Goal: Task Accomplishment & Management: Use online tool/utility

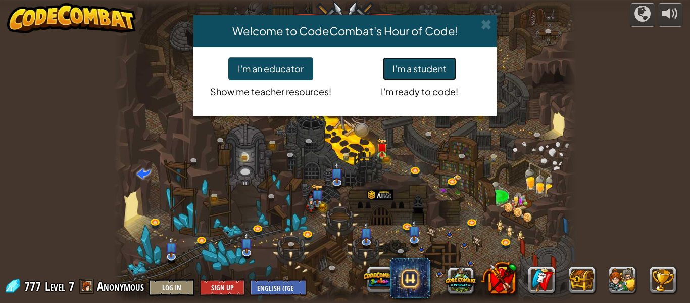
click at [423, 69] on button "I'm a student" at bounding box center [419, 68] width 73 height 23
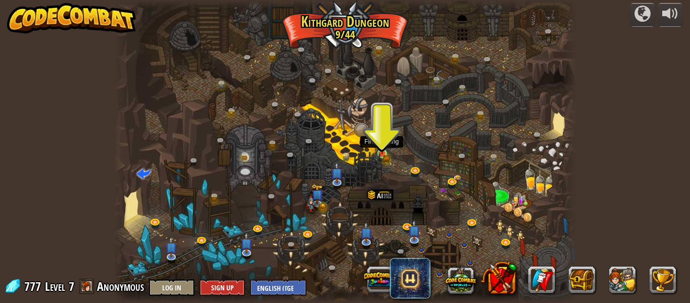
click at [382, 148] on img at bounding box center [382, 142] width 11 height 23
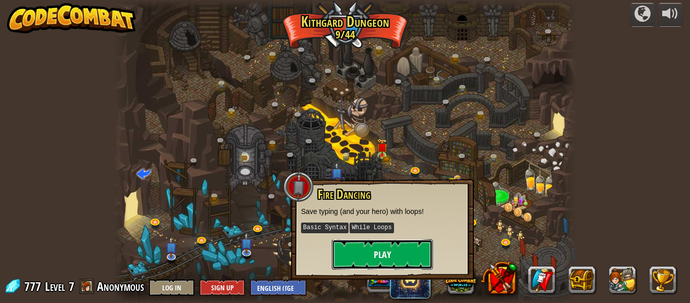
click at [403, 250] on button "Play" at bounding box center [382, 254] width 101 height 30
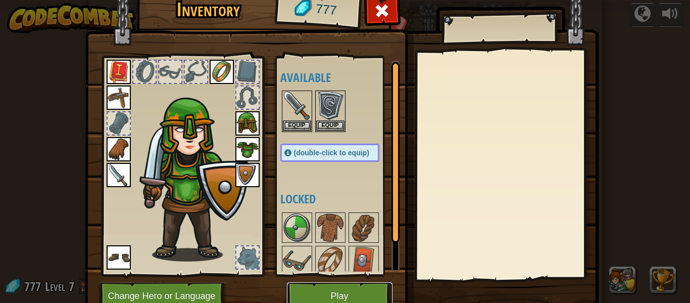
click at [365, 286] on button "Play" at bounding box center [340, 296] width 106 height 28
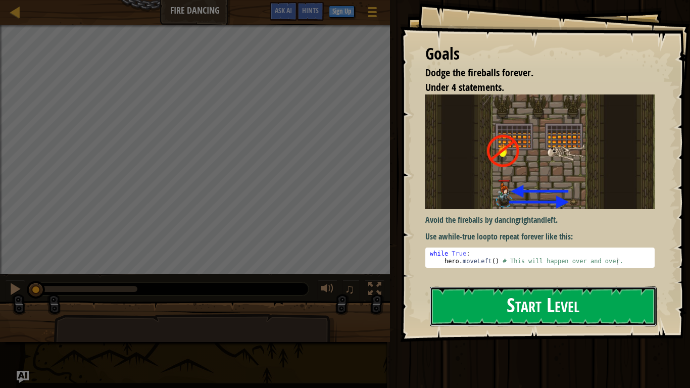
click at [486, 302] on button "Start Level" at bounding box center [543, 306] width 227 height 40
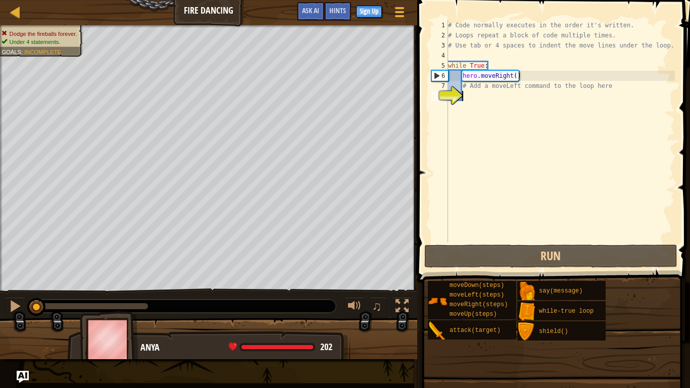
click at [551, 108] on div "# Code normally executes in the order it's written. # Loops repeat a block of c…" at bounding box center [560, 141] width 229 height 242
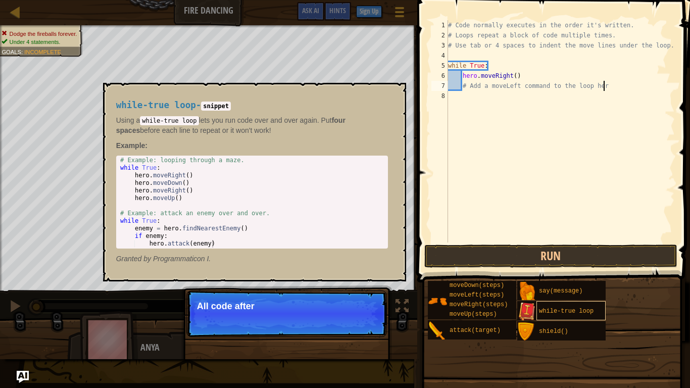
scroll to position [5, 22]
type textarea "# Add a moveLeft command to the loop here"
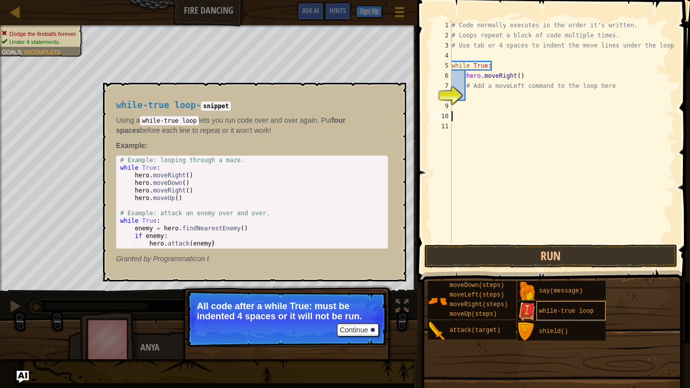
scroll to position [5, 0]
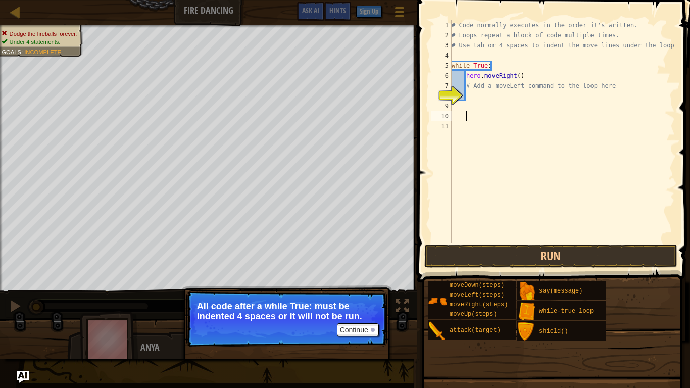
click at [449, 96] on div "8" at bounding box center [441, 96] width 20 height 10
click at [444, 95] on div "8" at bounding box center [441, 96] width 20 height 10
click at [443, 91] on div "8" at bounding box center [441, 96] width 20 height 10
click at [444, 76] on div "6" at bounding box center [441, 76] width 20 height 10
click at [444, 82] on div "7" at bounding box center [441, 86] width 20 height 10
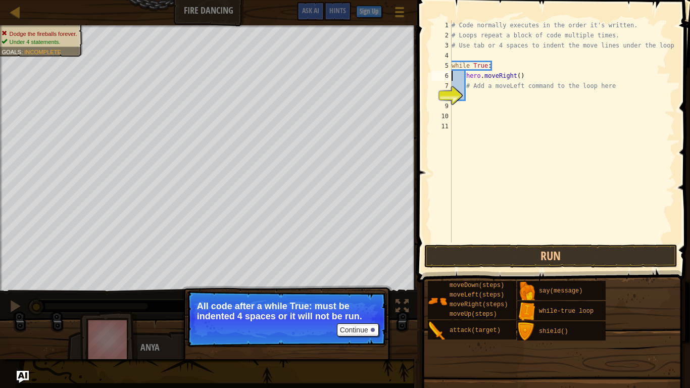
type textarea "# Add a moveLeft command to the loop here"
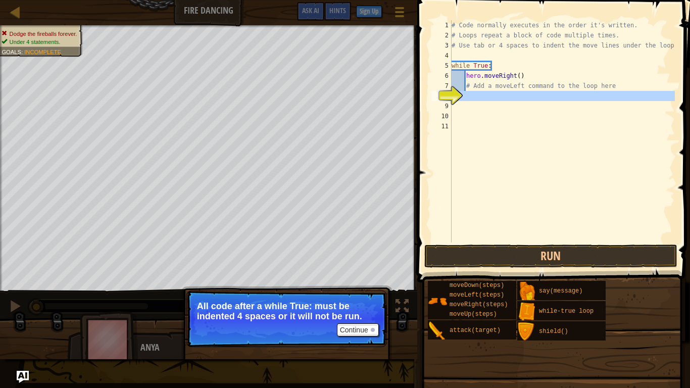
click at [439, 100] on div "8" at bounding box center [441, 96] width 20 height 10
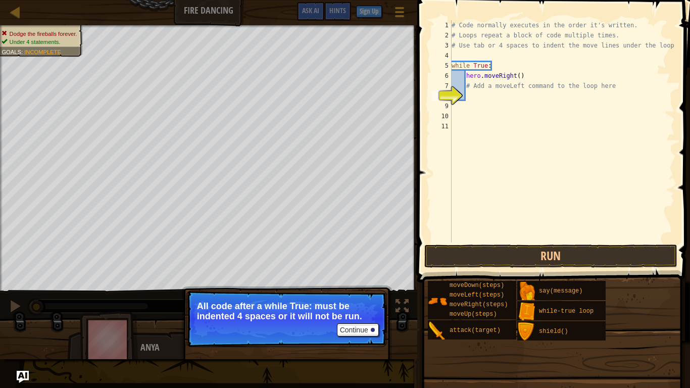
click at [445, 113] on div "10" at bounding box center [441, 116] width 20 height 10
click at [445, 109] on div "9" at bounding box center [441, 106] width 20 height 10
click at [449, 121] on div "11" at bounding box center [441, 126] width 20 height 10
click at [447, 118] on div "10" at bounding box center [441, 116] width 20 height 10
click at [449, 122] on div "11" at bounding box center [441, 126] width 20 height 10
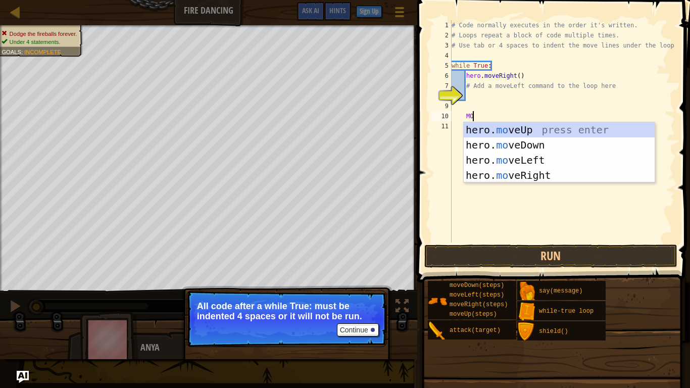
scroll to position [5, 3]
type textarea "M"
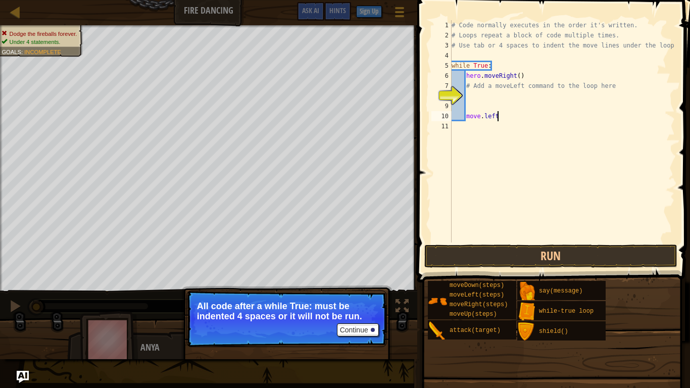
scroll to position [5, 6]
type textarea "m"
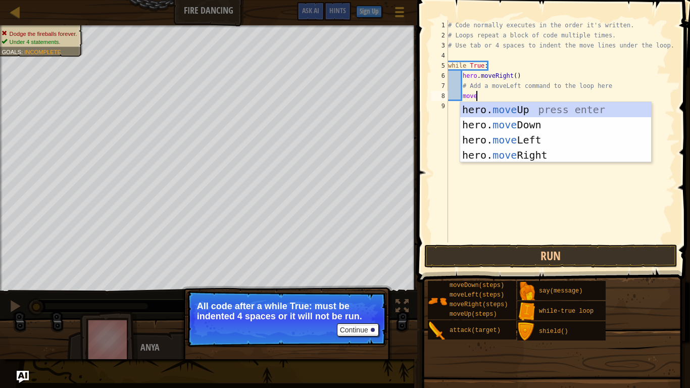
scroll to position [5, 4]
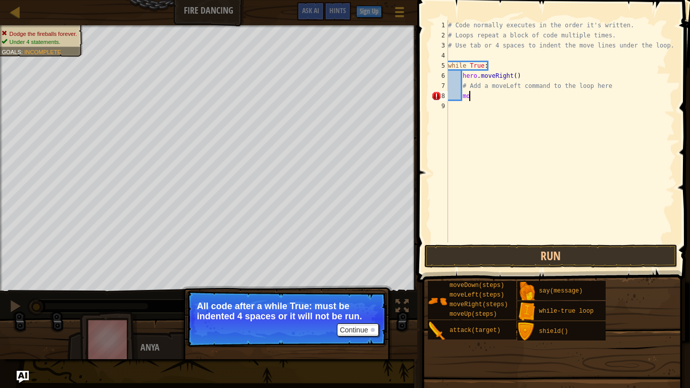
type textarea "m"
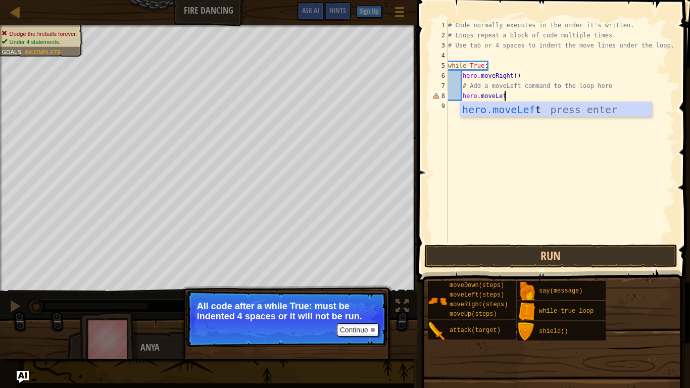
scroll to position [5, 8]
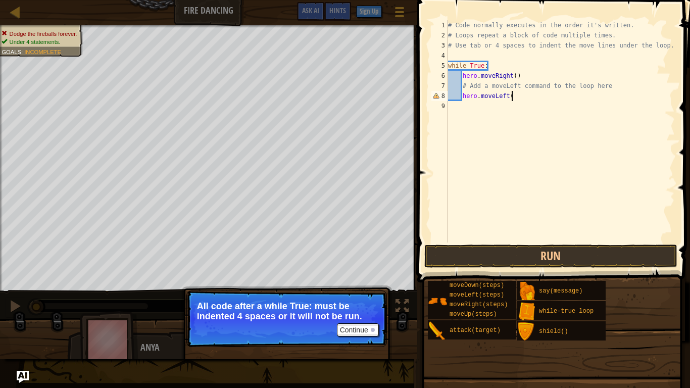
type textarea "hero.moveLeft()"
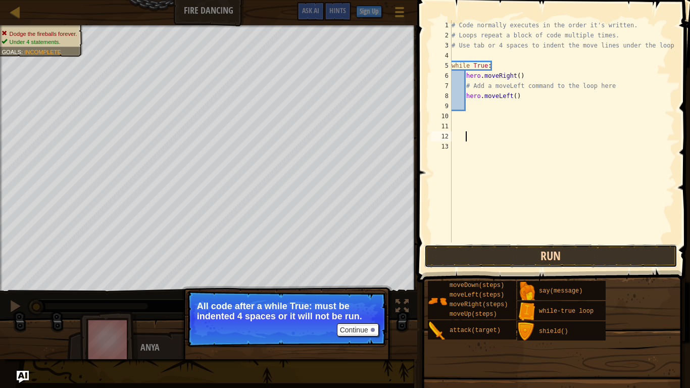
click at [576, 255] on button "Run" at bounding box center [550, 255] width 253 height 23
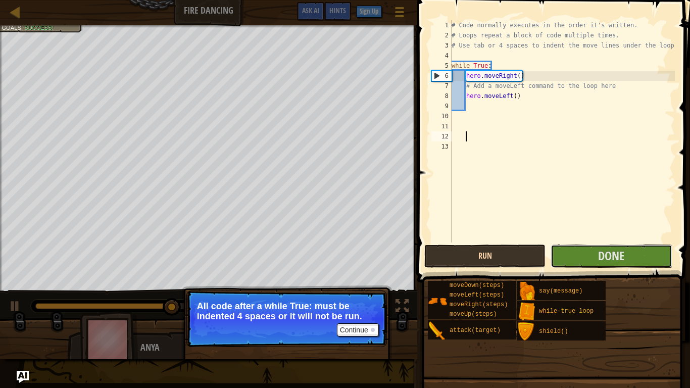
click at [576, 255] on button "Done" at bounding box center [611, 255] width 121 height 23
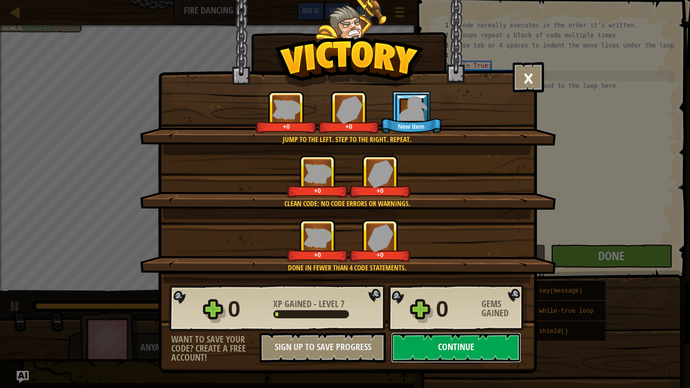
click at [500, 302] on button "Continue" at bounding box center [456, 347] width 130 height 30
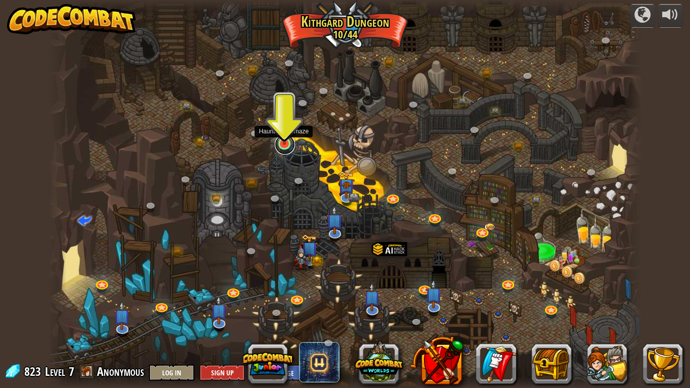
click at [281, 147] on link at bounding box center [285, 144] width 20 height 20
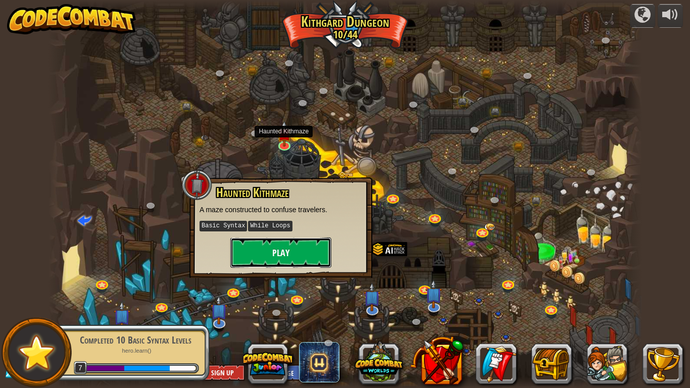
click at [277, 255] on button "Play" at bounding box center [280, 252] width 101 height 30
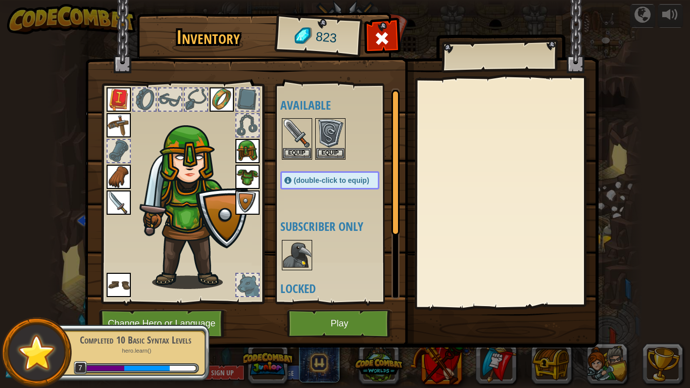
click at [295, 255] on img at bounding box center [297, 255] width 28 height 28
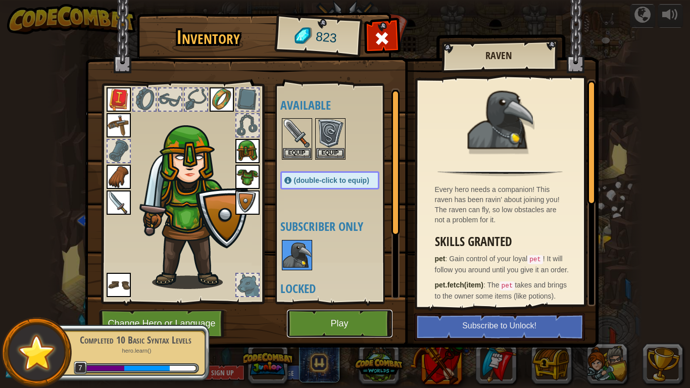
click at [341, 302] on button "Play" at bounding box center [340, 324] width 106 height 28
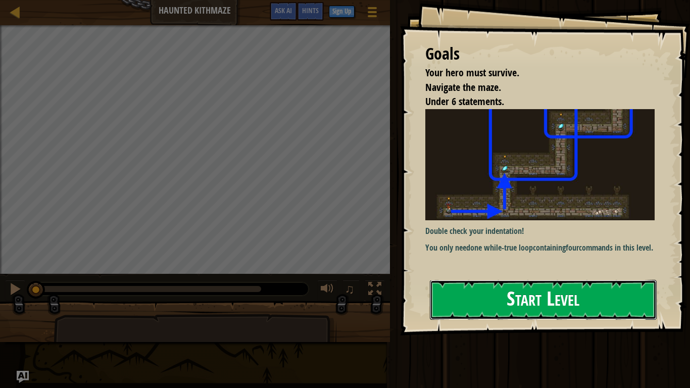
click at [491, 302] on button "Start Level" at bounding box center [543, 300] width 227 height 40
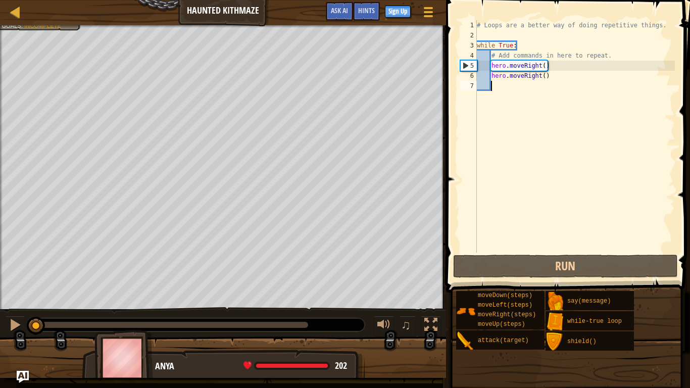
drag, startPoint x: 144, startPoint y: 322, endPoint x: 1, endPoint y: 309, distance: 144.5
click at [1, 302] on div "♫" at bounding box center [223, 322] width 446 height 30
click at [13, 302] on div at bounding box center [15, 324] width 13 height 13
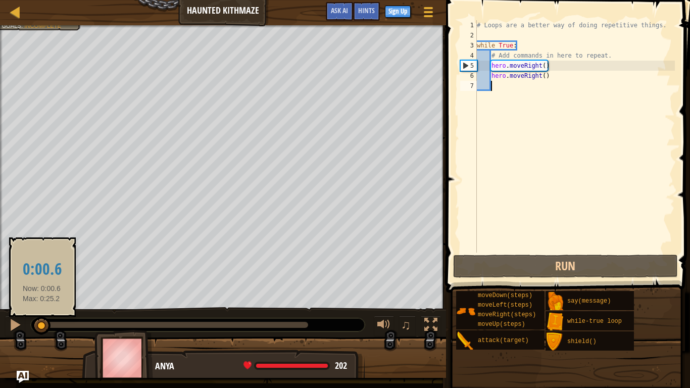
drag, startPoint x: 52, startPoint y: 322, endPoint x: 35, endPoint y: 321, distance: 16.7
click at [35, 302] on div at bounding box center [41, 326] width 18 height 18
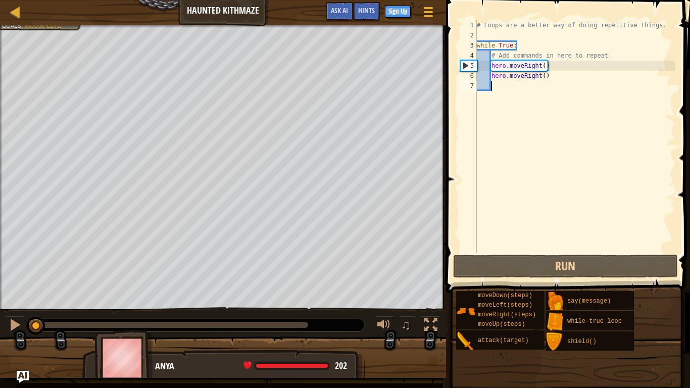
click at [553, 147] on div "# Loops are a better way of doing repetitive things. while True : # Add command…" at bounding box center [575, 146] width 200 height 253
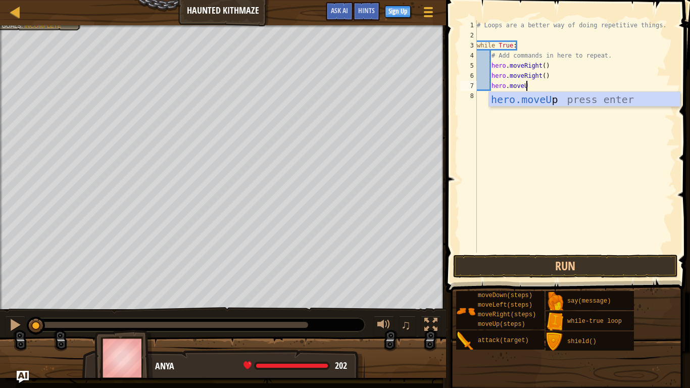
scroll to position [5, 7]
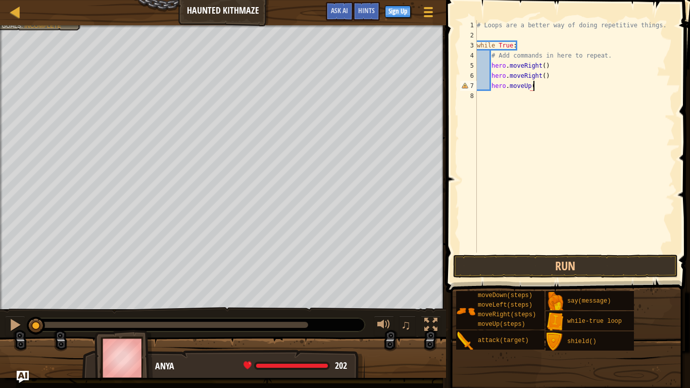
type textarea "hero.moveUp()"
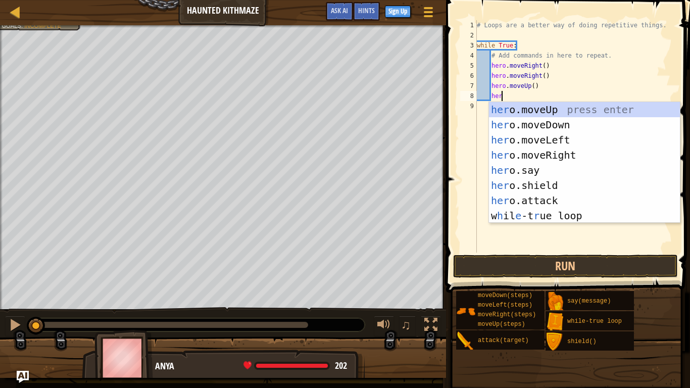
scroll to position [5, 4]
type textarea "h"
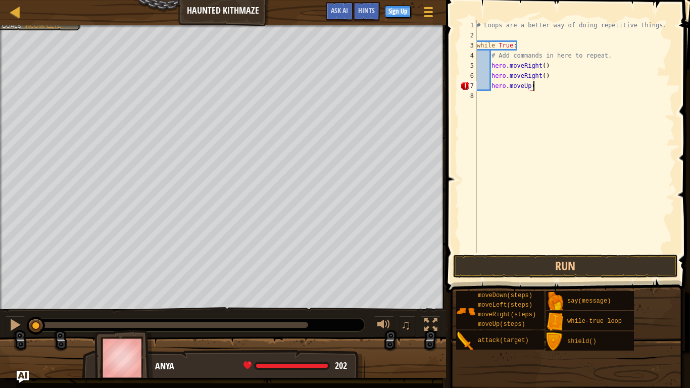
scroll to position [5, 8]
type textarea "hero.moveUp(2)"
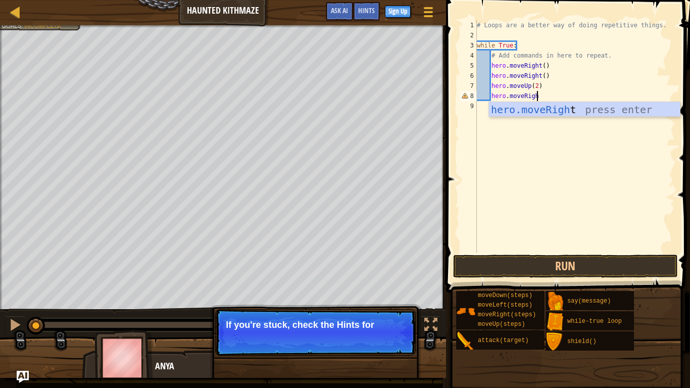
scroll to position [5, 9]
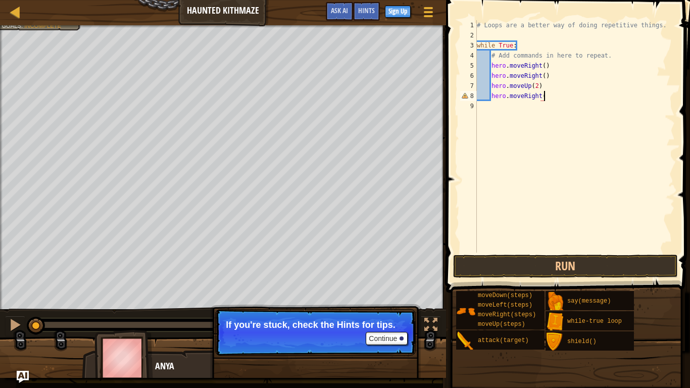
type textarea "hero.moveRight()"
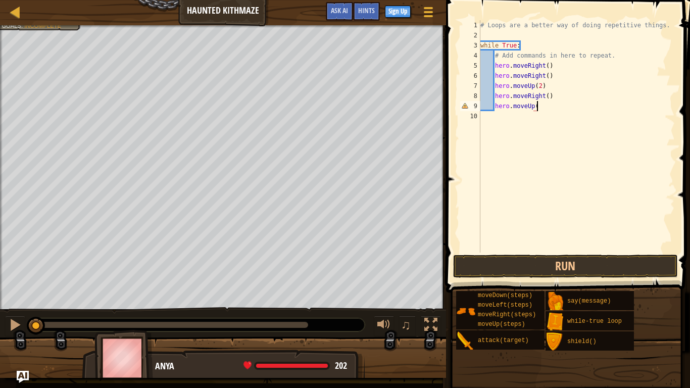
scroll to position [5, 8]
click at [575, 260] on button "Run" at bounding box center [565, 266] width 225 height 23
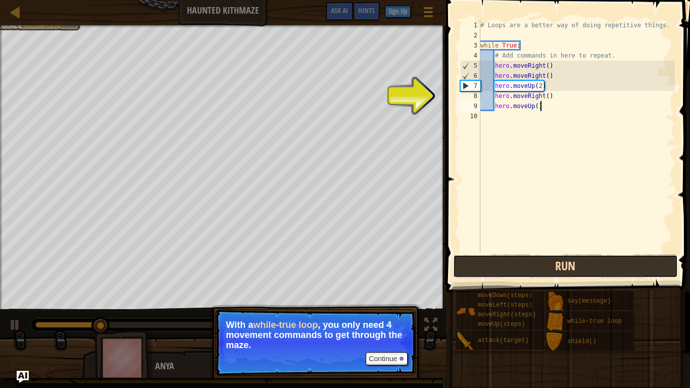
click at [570, 262] on button "Run" at bounding box center [565, 266] width 225 height 23
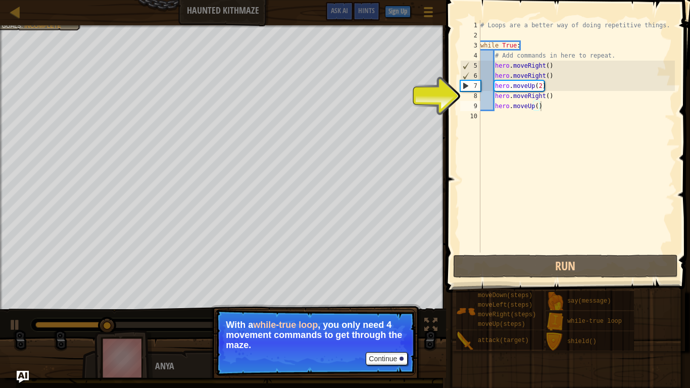
drag, startPoint x: 92, startPoint y: 327, endPoint x: 0, endPoint y: 325, distance: 92.4
click at [0, 302] on div "Your hero must survive. Navigate the maze. Under 6 statements. Goals : Incomple…" at bounding box center [345, 201] width 690 height 353
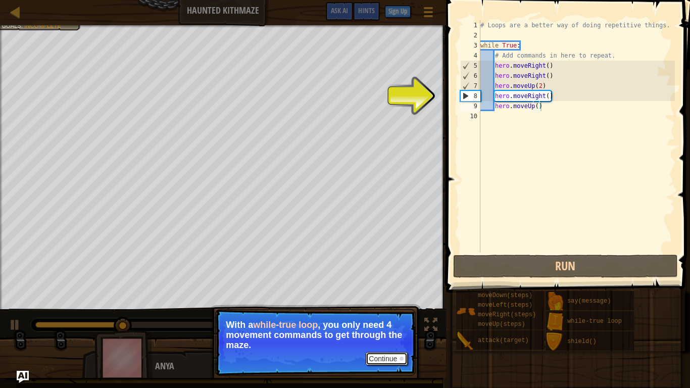
click at [391, 302] on button "Continue" at bounding box center [387, 358] width 42 height 13
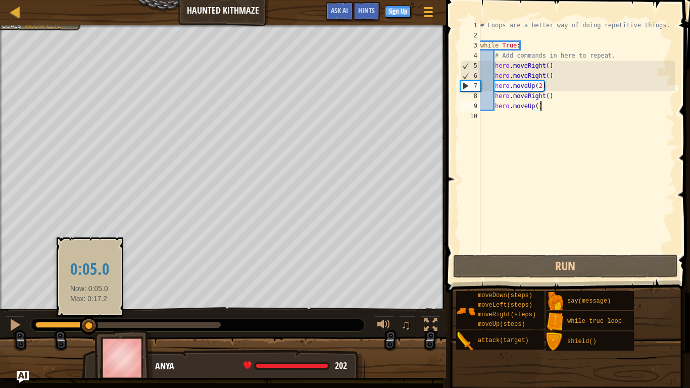
drag, startPoint x: 152, startPoint y: 325, endPoint x: 87, endPoint y: 324, distance: 64.7
click at [87, 302] on div at bounding box center [127, 325] width 185 height 6
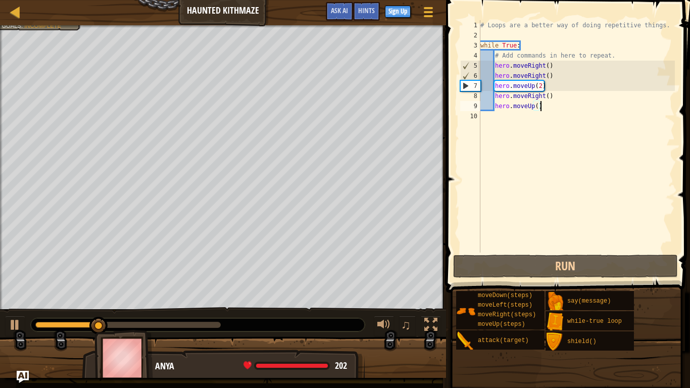
click at [0, 302] on div "♫" at bounding box center [223, 322] width 446 height 30
click at [13, 302] on div at bounding box center [15, 324] width 13 height 13
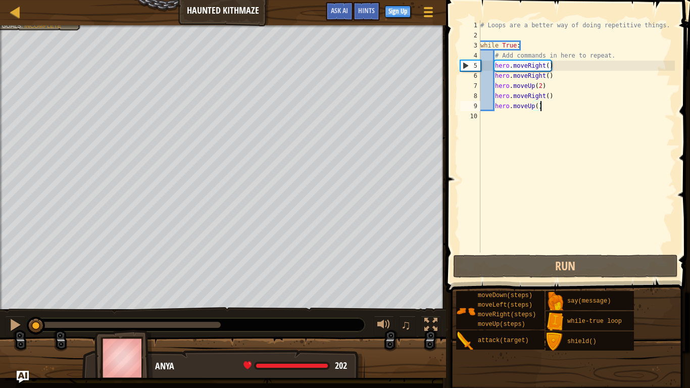
drag, startPoint x: 94, startPoint y: 327, endPoint x: 0, endPoint y: 323, distance: 94.1
click at [0, 302] on div "♫" at bounding box center [223, 322] width 446 height 30
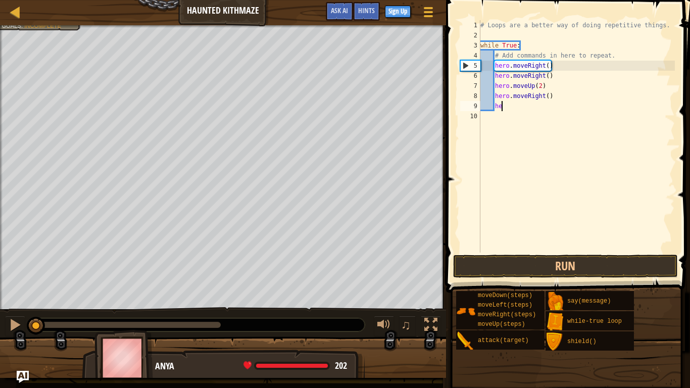
type textarea "h"
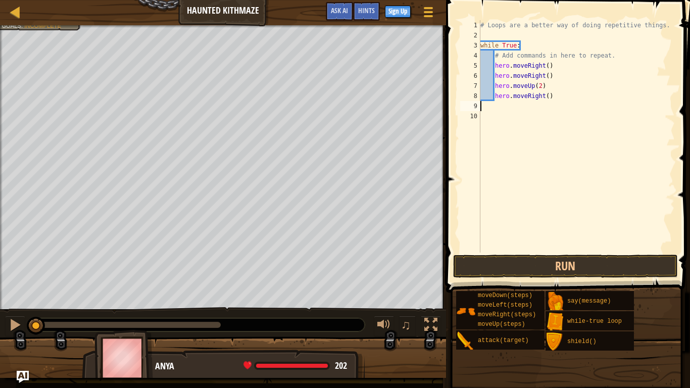
scroll to position [5, 0]
type textarea "h"
type textarea "hero.moveUp"
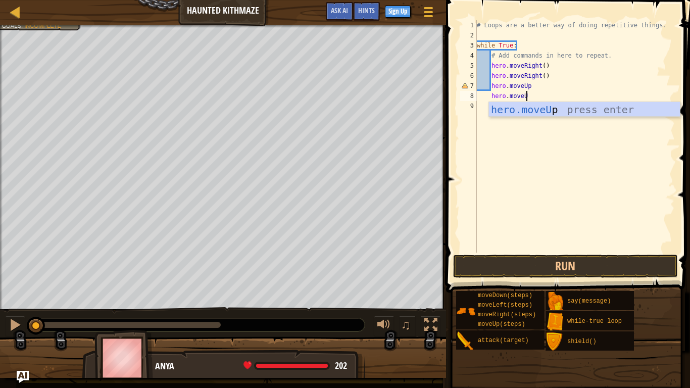
type textarea "hero.moveUp"
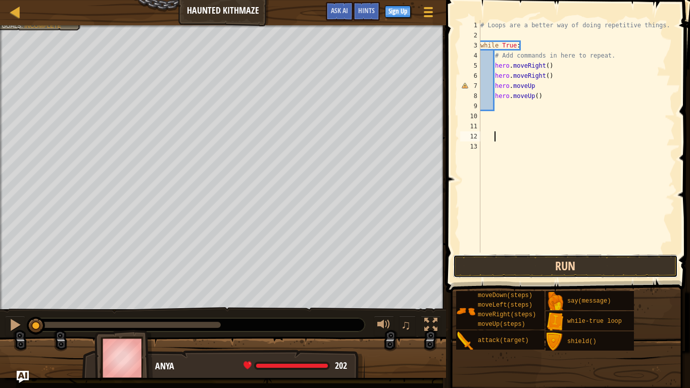
click at [592, 258] on button "Run" at bounding box center [565, 266] width 225 height 23
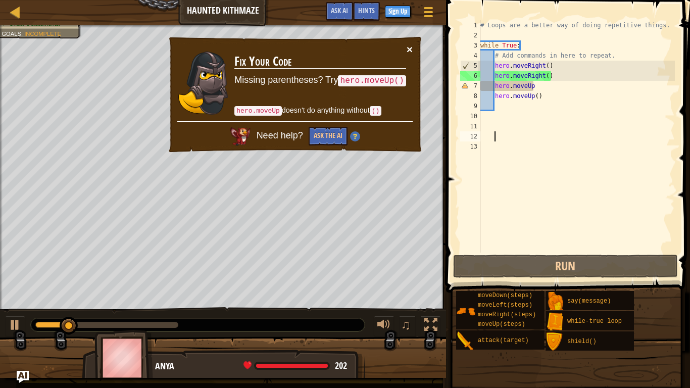
click at [411, 46] on button "×" at bounding box center [410, 49] width 6 height 11
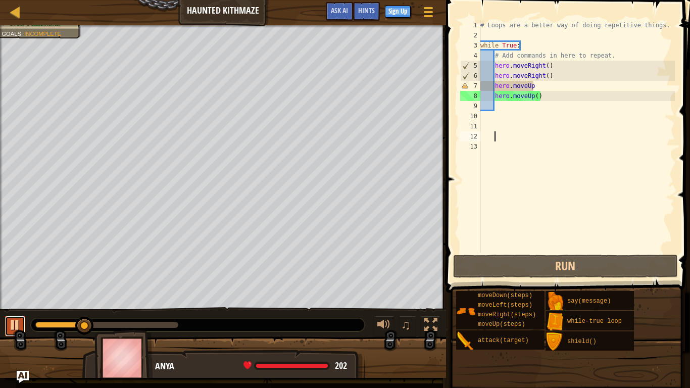
click at [15, 302] on button at bounding box center [15, 326] width 20 height 21
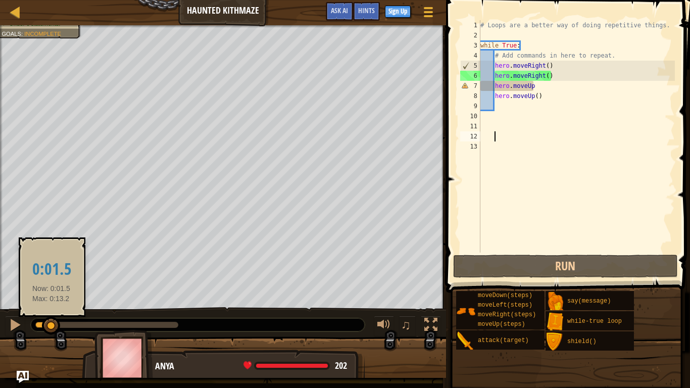
drag, startPoint x: 63, startPoint y: 322, endPoint x: 49, endPoint y: 320, distance: 13.7
click at [49, 302] on div at bounding box center [43, 325] width 16 height 6
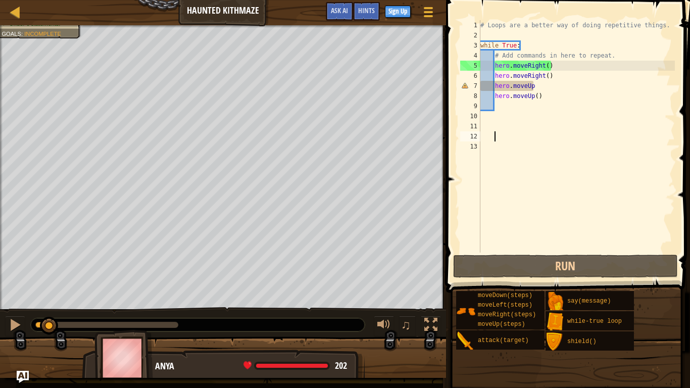
click at [547, 85] on div "# Loops are a better way of doing repetitive things. while True : # Add command…" at bounding box center [576, 146] width 196 height 253
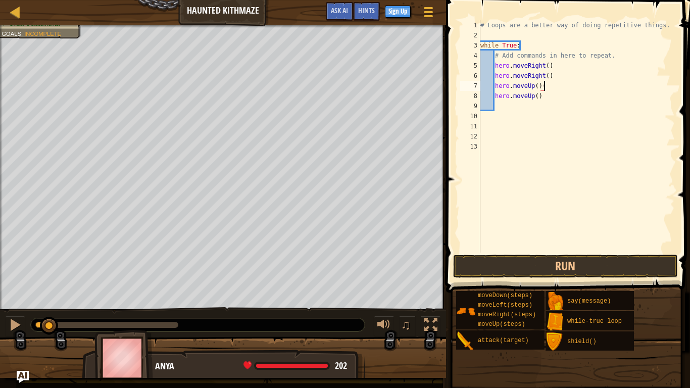
type textarea "hero.moveUp()"
click at [493, 105] on div "# Loops are a better way of doing repetitive things. while True : # Add command…" at bounding box center [576, 146] width 196 height 253
type textarea "hero.moveUp()"
click at [520, 114] on div "# Loops are a better way of doing repetitive things. while True : # Add command…" at bounding box center [576, 146] width 196 height 253
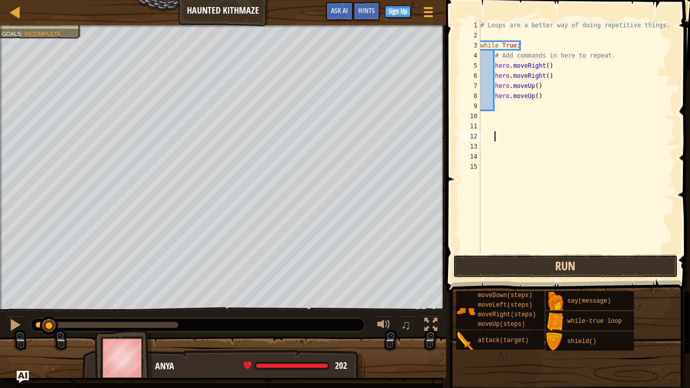
click at [566, 272] on button "Run" at bounding box center [565, 266] width 225 height 23
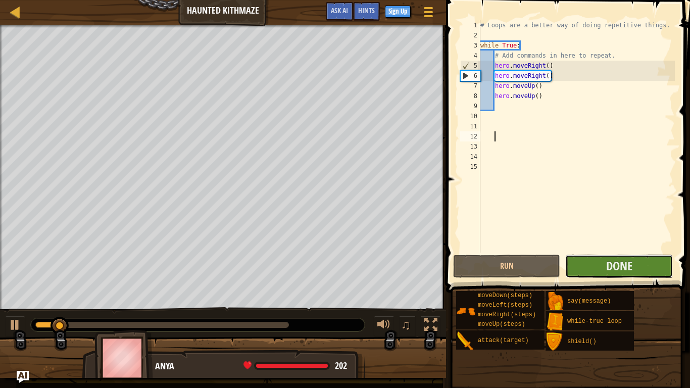
click at [605, 262] on button "Done" at bounding box center [618, 266] width 107 height 23
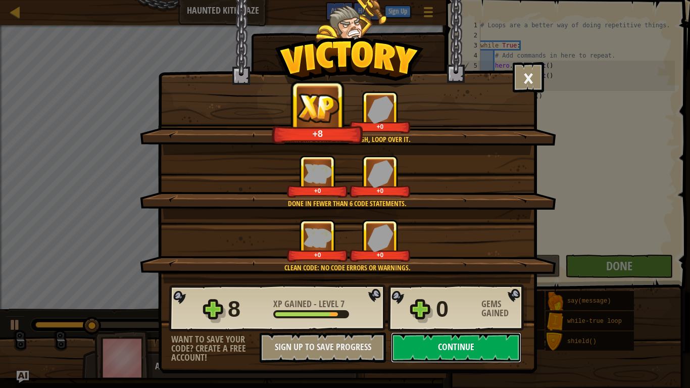
click at [407, 302] on button "Continue" at bounding box center [456, 347] width 130 height 30
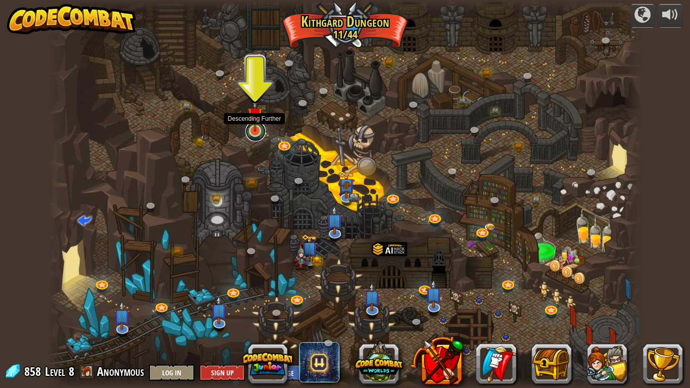
click at [247, 131] on link at bounding box center [255, 131] width 20 height 20
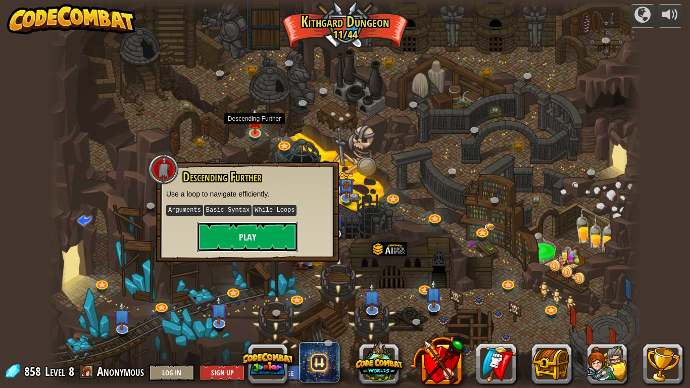
click at [256, 230] on button "Play" at bounding box center [247, 237] width 101 height 30
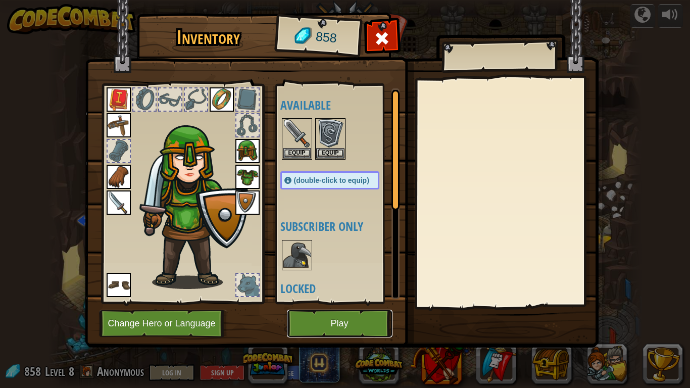
click at [350, 302] on button "Play" at bounding box center [340, 324] width 106 height 28
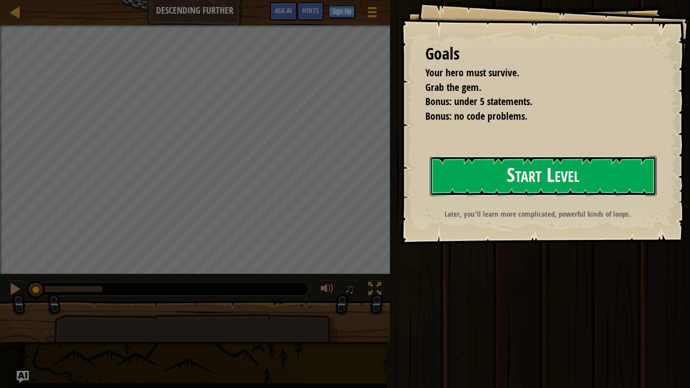
click at [497, 170] on button "Start Level" at bounding box center [543, 176] width 227 height 40
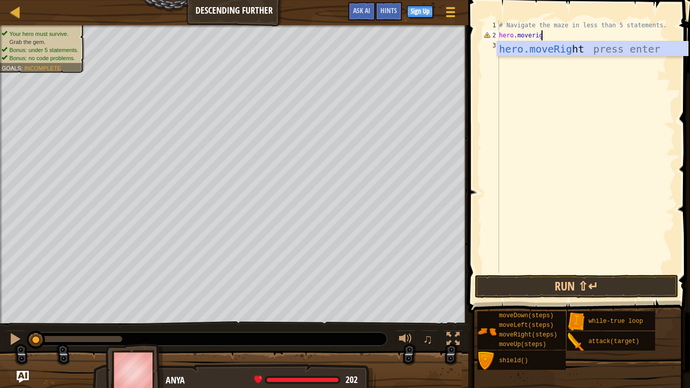
scroll to position [5, 7]
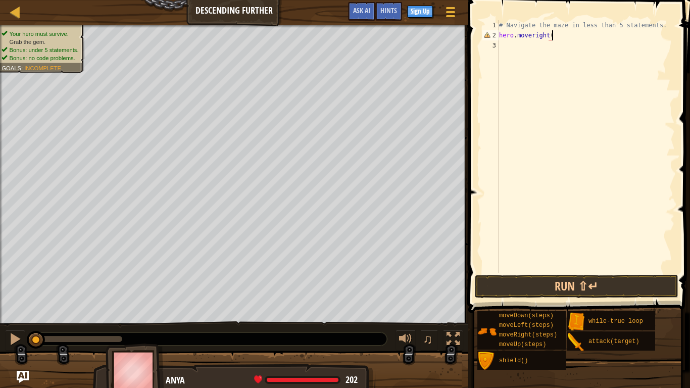
type textarea "hero.moveright()"
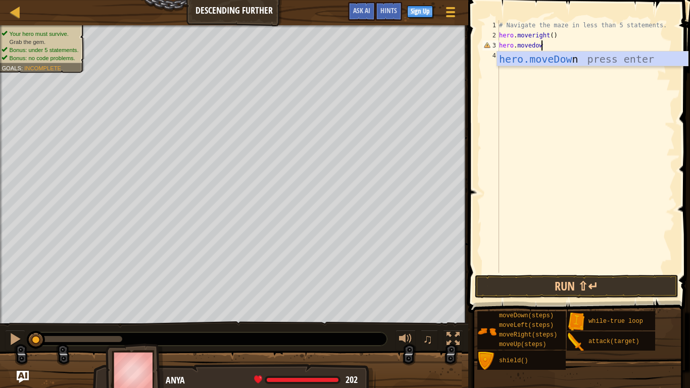
scroll to position [5, 6]
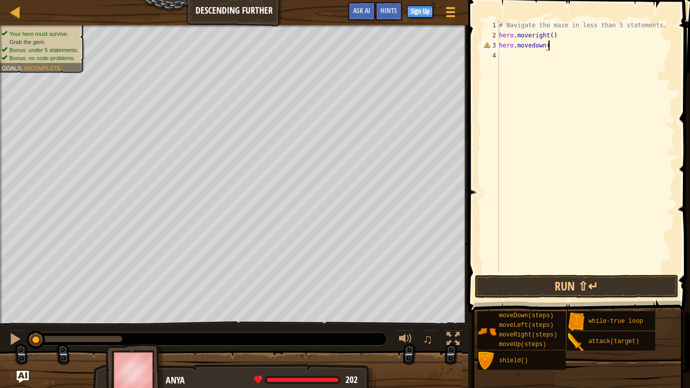
type textarea "hero.movedown()"
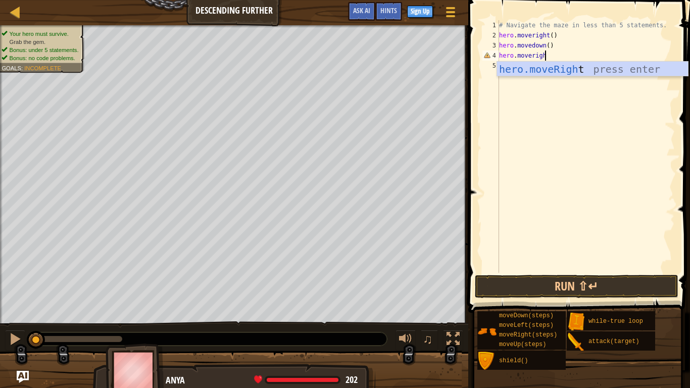
scroll to position [5, 7]
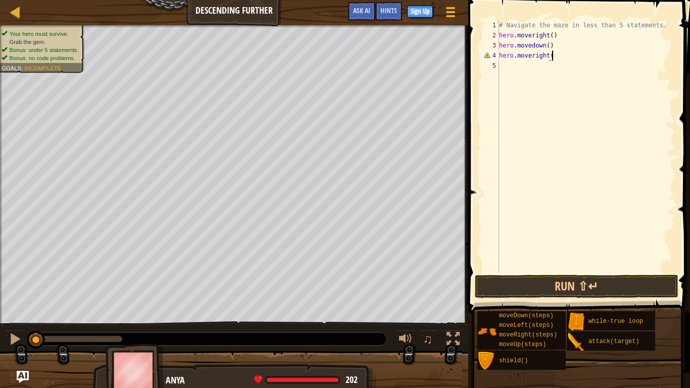
type textarea "hero.moveright()"
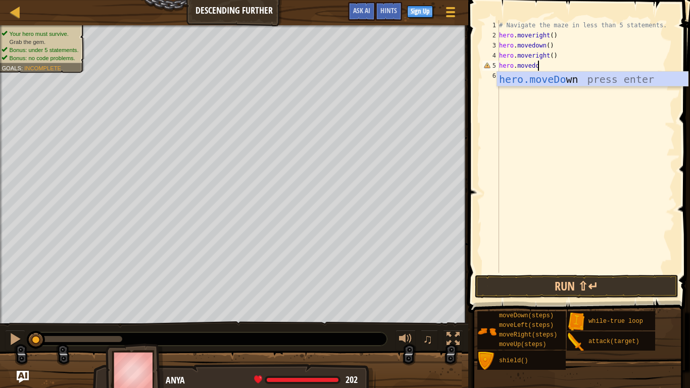
scroll to position [5, 6]
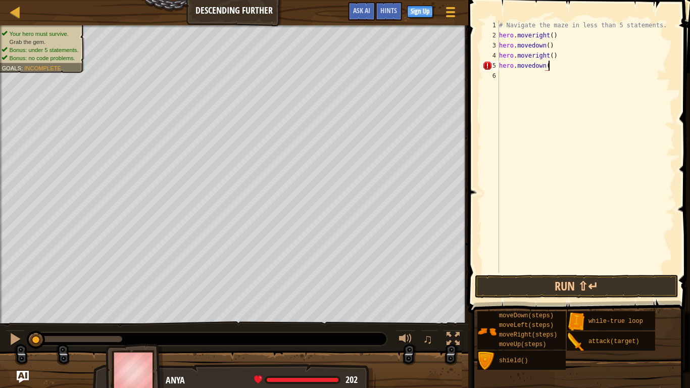
type textarea "hero.movedown()"
click at [597, 287] on button "Run ⇧↵" at bounding box center [577, 286] width 204 height 23
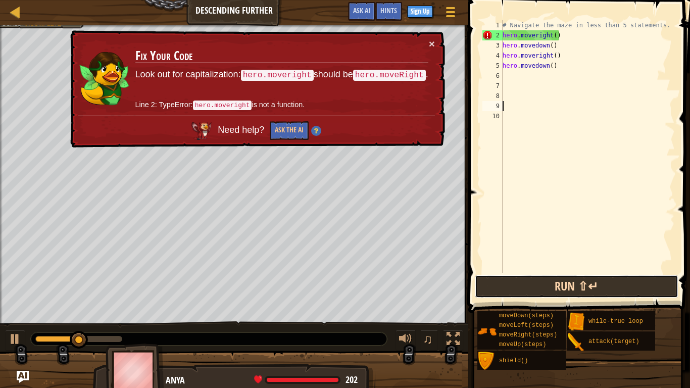
click at [597, 287] on button "Run ⇧↵" at bounding box center [577, 286] width 204 height 23
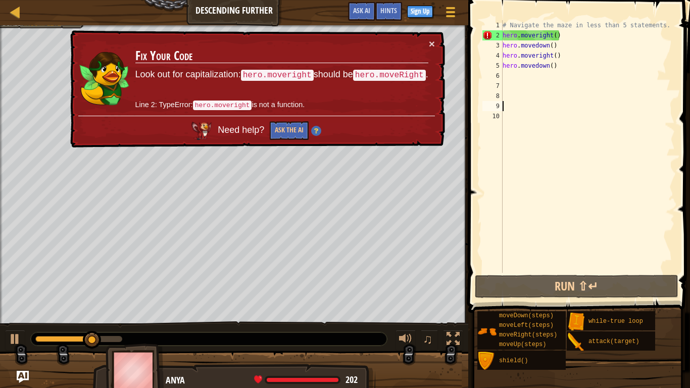
click at [539, 34] on div "# Navigate the maze in less than 5 statements. hero . moveright ( ) hero . move…" at bounding box center [588, 156] width 174 height 273
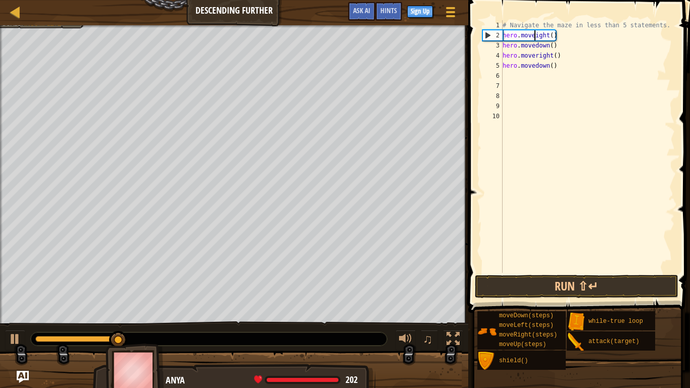
scroll to position [5, 5]
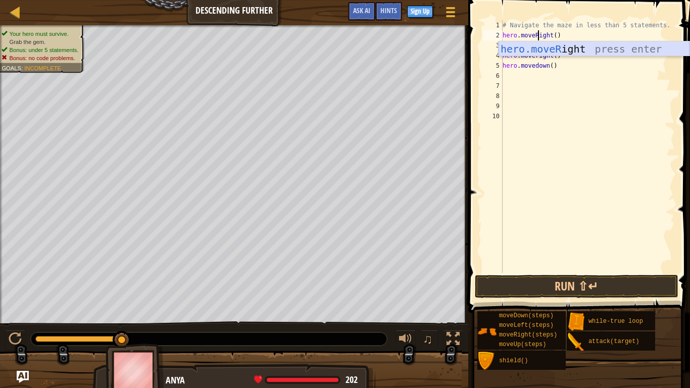
click at [536, 46] on div "hero.moveR ight press enter" at bounding box center [594, 63] width 191 height 45
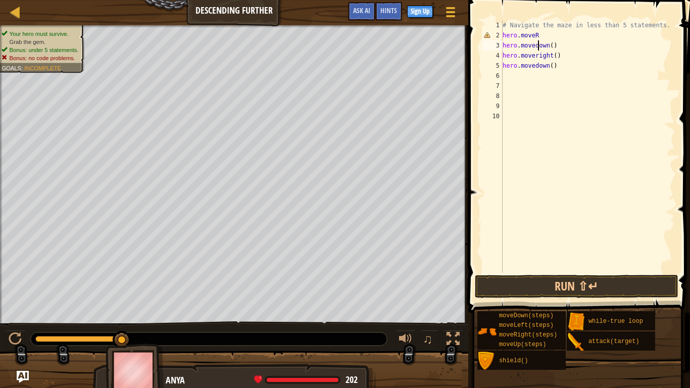
click at [538, 45] on div "# Navigate the maze in less than 5 statements. hero . moveR hero . movedown ( )…" at bounding box center [588, 156] width 174 height 273
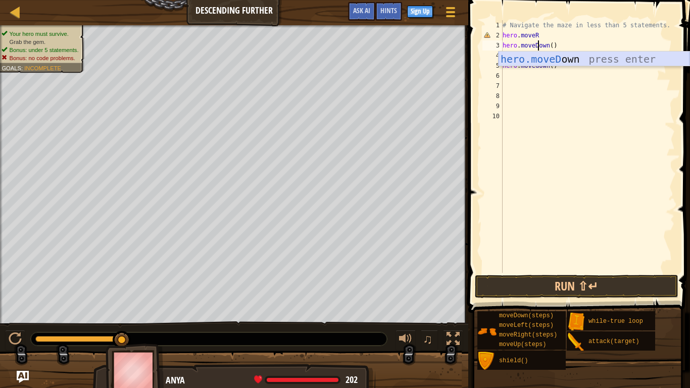
click at [539, 55] on div "hero.moveD own press enter" at bounding box center [594, 74] width 191 height 45
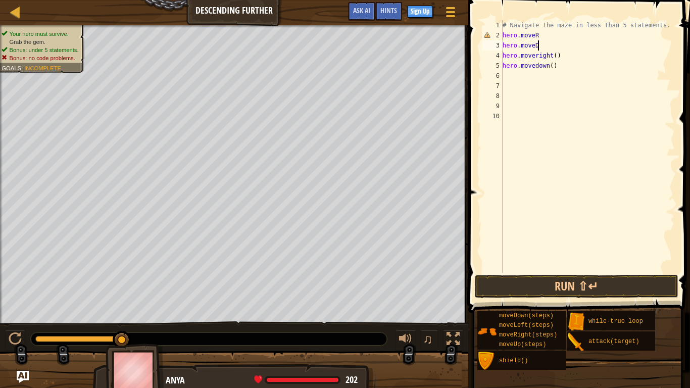
scroll to position [5, 5]
click at [537, 56] on div "# Navigate the maze in less than 5 statements. hero . moveR hero . moveD hero .…" at bounding box center [588, 156] width 174 height 273
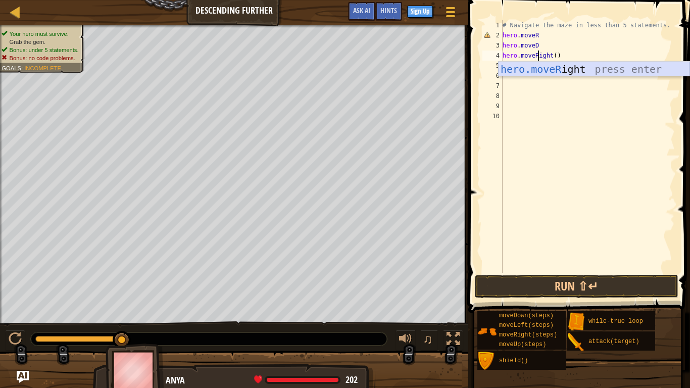
click at [544, 65] on div "hero.moveR ight press enter" at bounding box center [594, 84] width 191 height 45
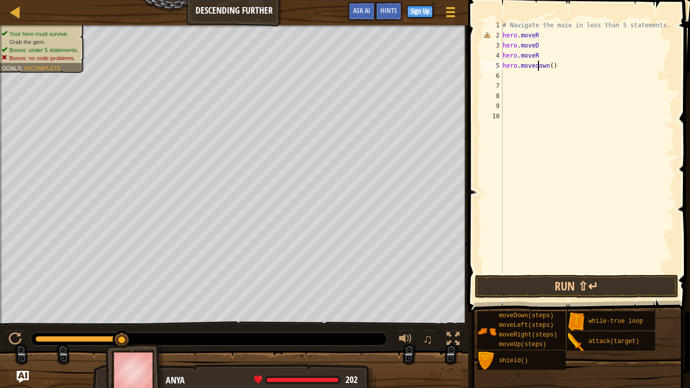
click at [536, 66] on div "# Navigate the maze in less than 5 statements. hero . moveR hero . moveD hero .…" at bounding box center [588, 156] width 174 height 273
click at [602, 276] on button "Run ⇧↵" at bounding box center [577, 286] width 204 height 23
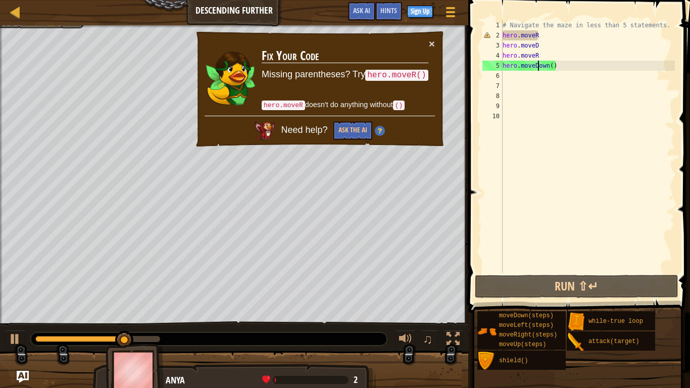
click at [563, 56] on div "# Navigate the maze in less than 5 statements. hero . moveR hero . moveD hero .…" at bounding box center [588, 156] width 174 height 273
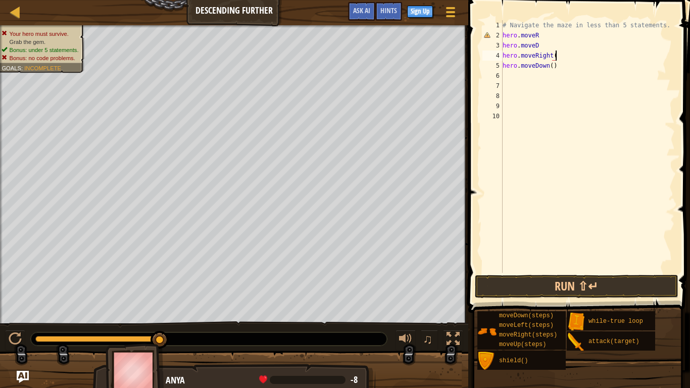
scroll to position [5, 8]
click at [543, 44] on div "# Navigate the maze in less than 5 statements. hero . moveR hero . moveD hero .…" at bounding box center [588, 156] width 174 height 273
click at [543, 28] on div "# Navigate the maze in less than 5 statements. hero . moveR hero . moveDown ( )…" at bounding box center [588, 156] width 174 height 273
click at [544, 32] on div "# Navigate the maze in less than 5 statements. hero . moveR hero . moveDown ( )…" at bounding box center [588, 156] width 174 height 273
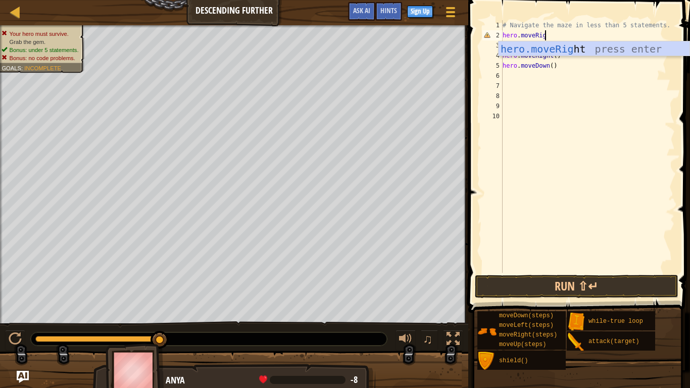
scroll to position [5, 7]
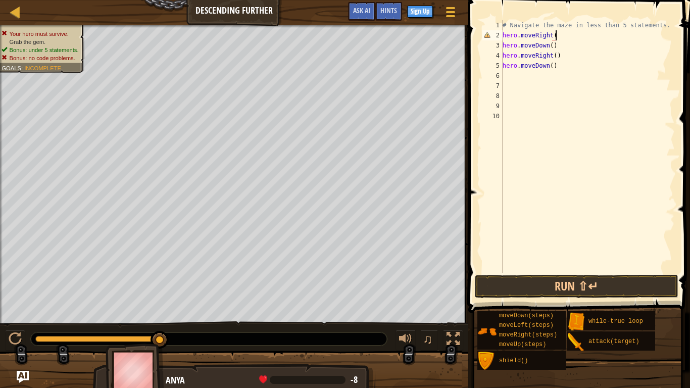
type textarea "hero.moveRight()"
click at [577, 85] on div "# Navigate the maze in less than 5 statements. hero . moveRight ( ) hero . move…" at bounding box center [588, 156] width 174 height 273
click at [576, 92] on div "# Navigate the maze in less than 5 statements. hero . moveRight ( ) hero . move…" at bounding box center [588, 156] width 174 height 273
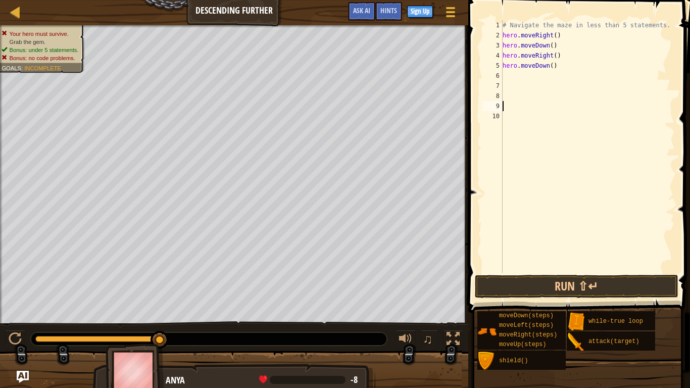
click at [584, 107] on div "# Navigate the maze in less than 5 statements. hero . moveRight ( ) hero . move…" at bounding box center [588, 156] width 174 height 273
click at [582, 281] on button "Run ⇧↵" at bounding box center [577, 286] width 204 height 23
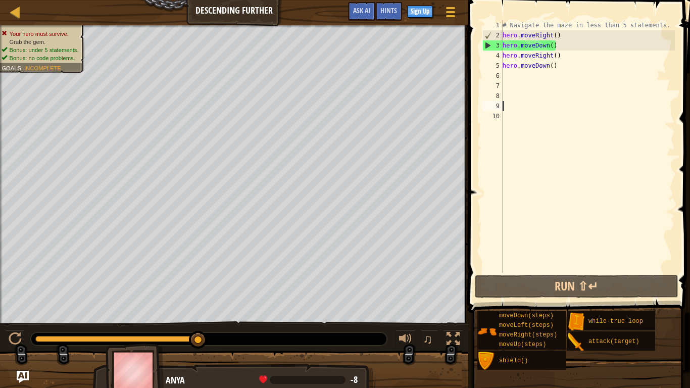
click at [556, 37] on div "# Navigate the maze in less than 5 statements. hero . moveRight ( ) hero . move…" at bounding box center [588, 156] width 174 height 273
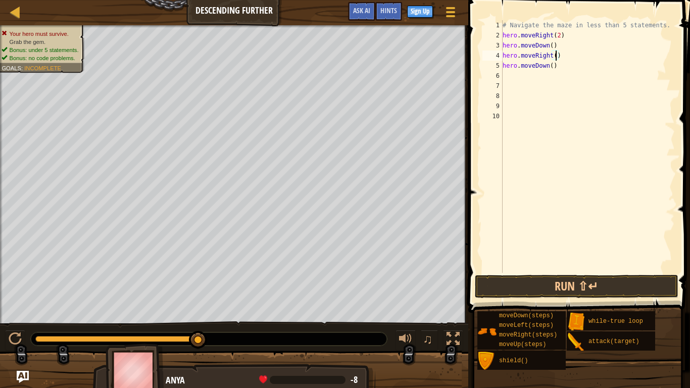
click at [554, 57] on div "# Navigate the maze in less than 5 statements. hero . moveRight ( 2 ) hero . mo…" at bounding box center [588, 156] width 174 height 273
type textarea "hero.moveRight(2)"
click at [583, 103] on div "# Navigate the maze in less than 5 statements. hero . moveRight ( 2 ) hero . mo…" at bounding box center [588, 156] width 174 height 273
click at [596, 276] on button "Run ⇧↵" at bounding box center [577, 286] width 204 height 23
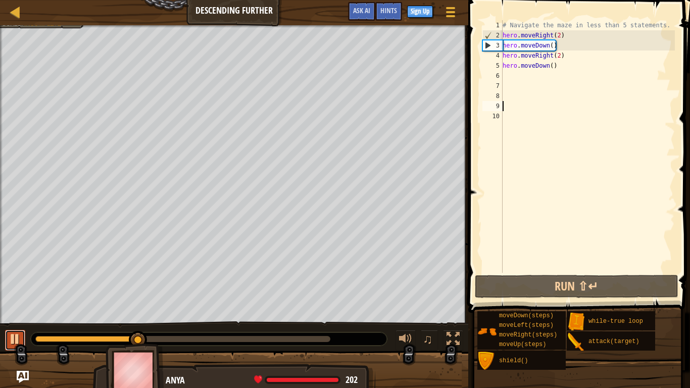
click at [9, 302] on div at bounding box center [15, 338] width 13 height 13
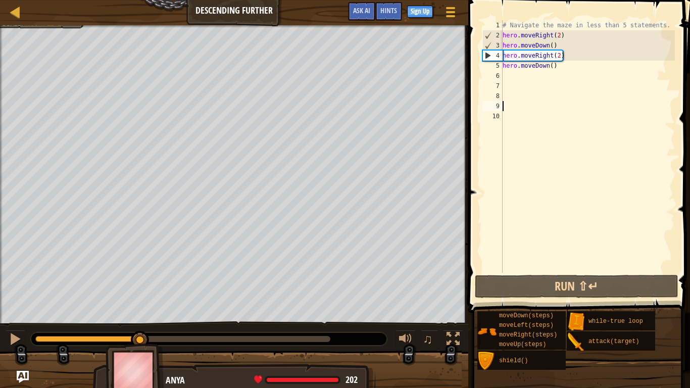
click at [39, 302] on div at bounding box center [87, 339] width 105 height 6
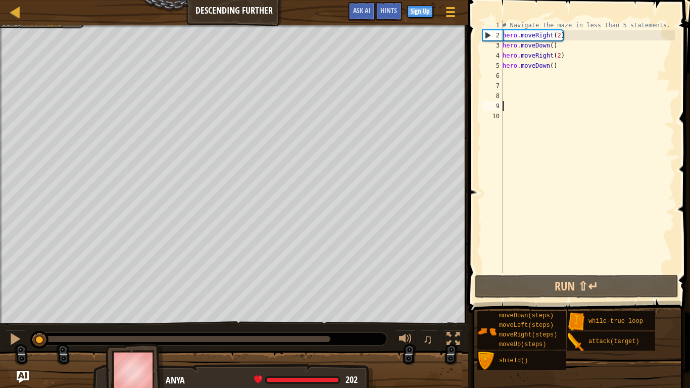
click at [560, 81] on div "# Navigate the maze in less than 5 statements. hero . moveRight ( 2 ) hero . mo…" at bounding box center [588, 156] width 174 height 273
click at [546, 75] on div "# Navigate the maze in less than 5 statements. hero . moveRight ( 2 ) hero . mo…" at bounding box center [588, 156] width 174 height 273
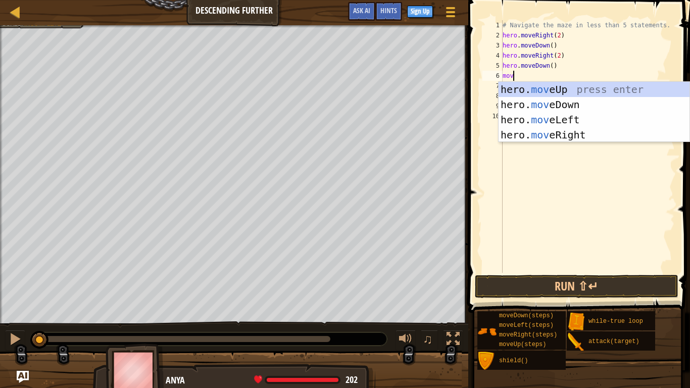
scroll to position [5, 1]
type textarea "m"
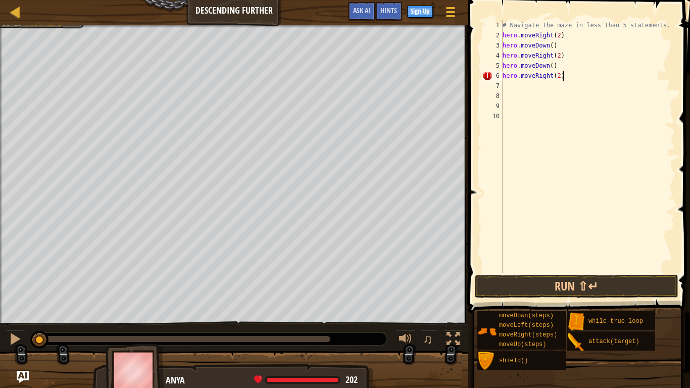
scroll to position [5, 8]
type textarea "hero.moveRight(2)"
click at [580, 286] on button "Run ⇧↵" at bounding box center [577, 286] width 204 height 23
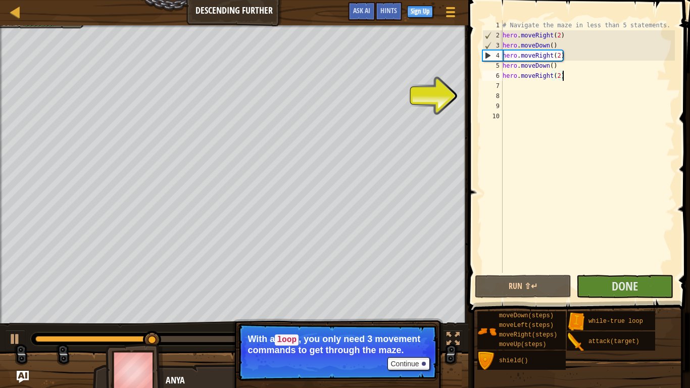
click at [414, 302] on p "Continue With a loop , you only need 3 movement commands to get through the maz…" at bounding box center [337, 352] width 201 height 58
click at [414, 302] on button "Continue" at bounding box center [408, 363] width 42 height 13
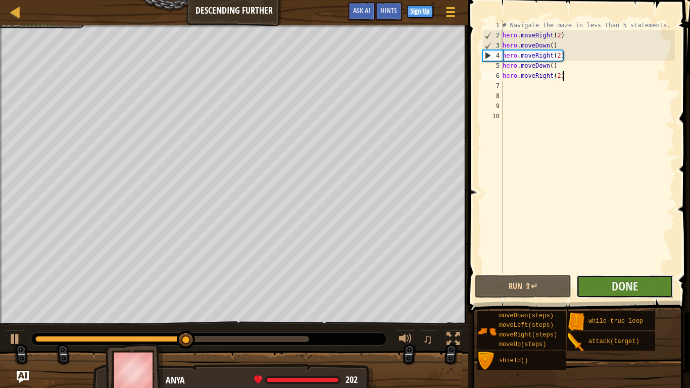
click at [599, 291] on button "Done" at bounding box center [624, 286] width 96 height 23
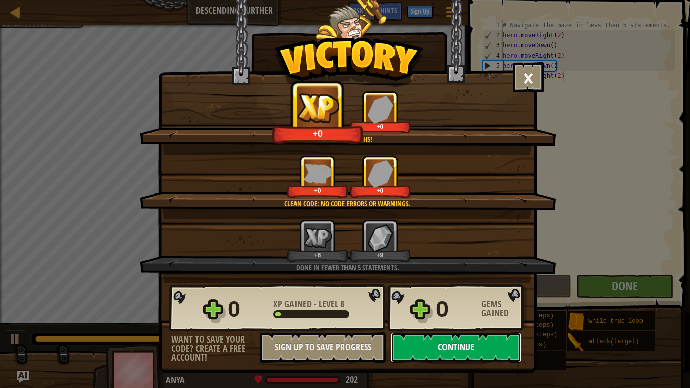
click at [439, 302] on button "Continue" at bounding box center [456, 347] width 130 height 30
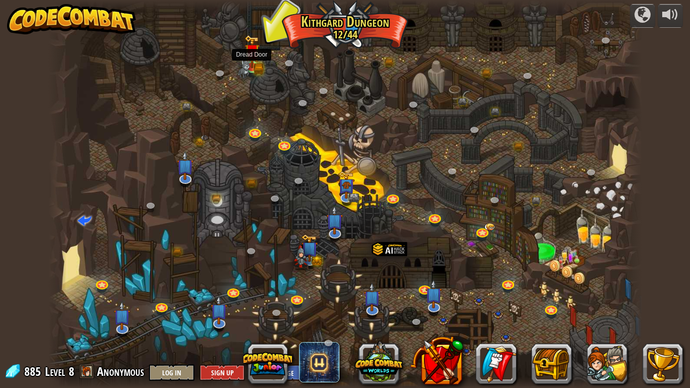
click at [251, 59] on img at bounding box center [251, 51] width 15 height 33
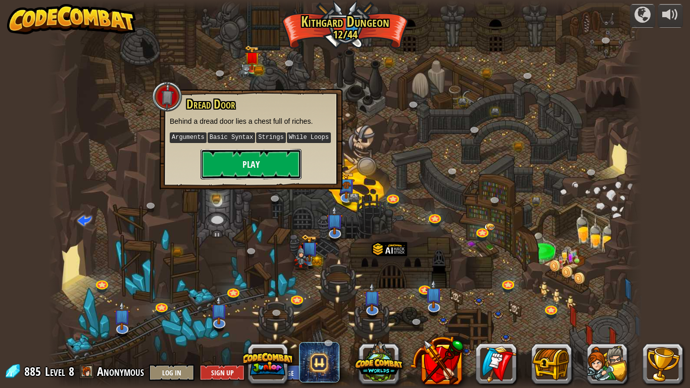
click at [262, 157] on button "Play" at bounding box center [251, 164] width 101 height 30
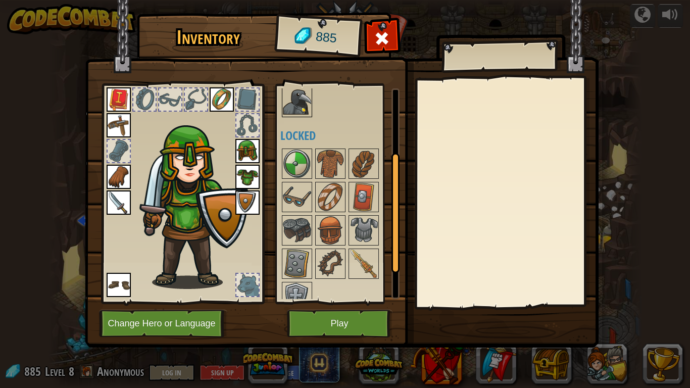
scroll to position [168, 0]
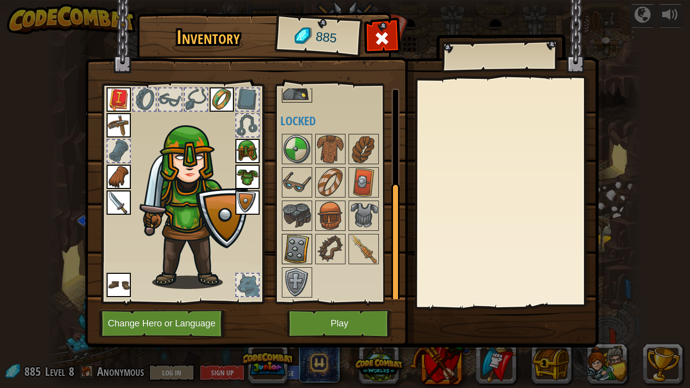
click at [303, 258] on img at bounding box center [297, 249] width 28 height 28
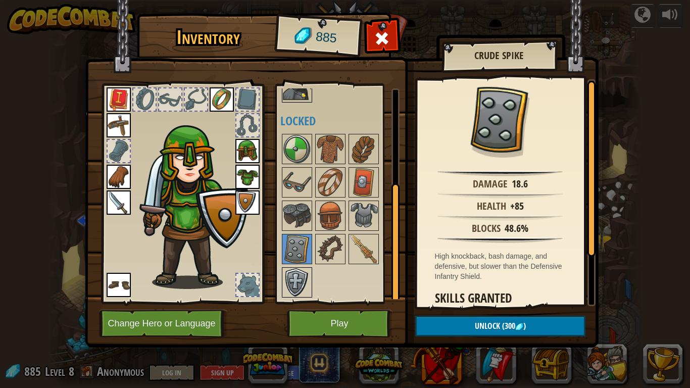
click at [297, 289] on img at bounding box center [297, 282] width 28 height 28
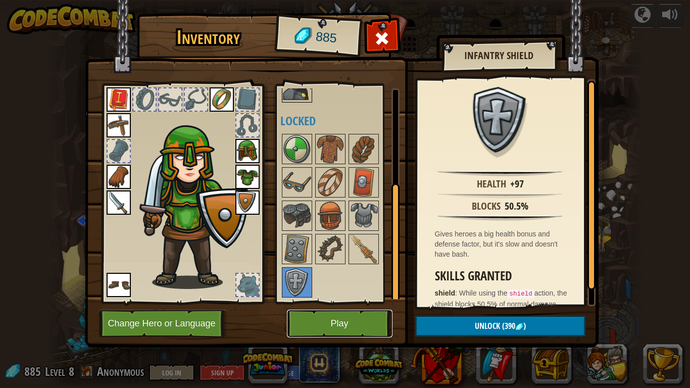
click at [354, 302] on button "Play" at bounding box center [340, 324] width 106 height 28
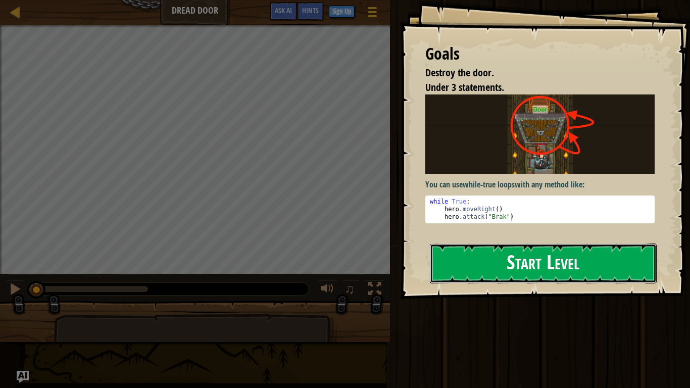
click at [508, 265] on button "Start Level" at bounding box center [543, 263] width 227 height 40
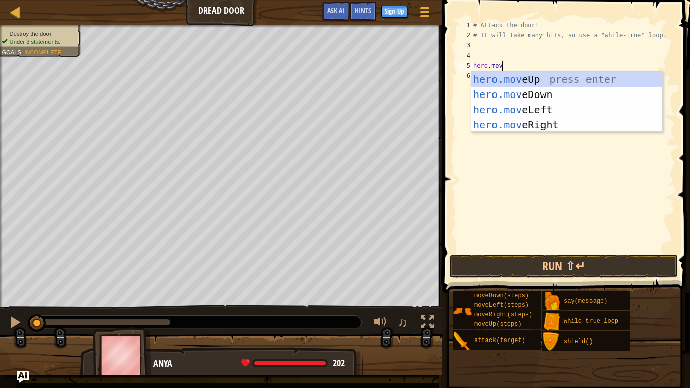
scroll to position [5, 4]
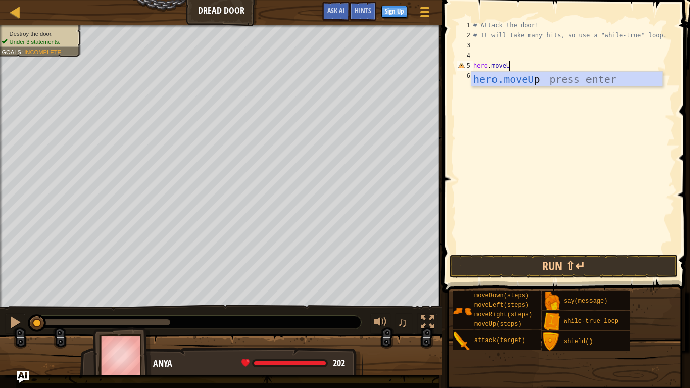
type textarea "hero.moveUp"
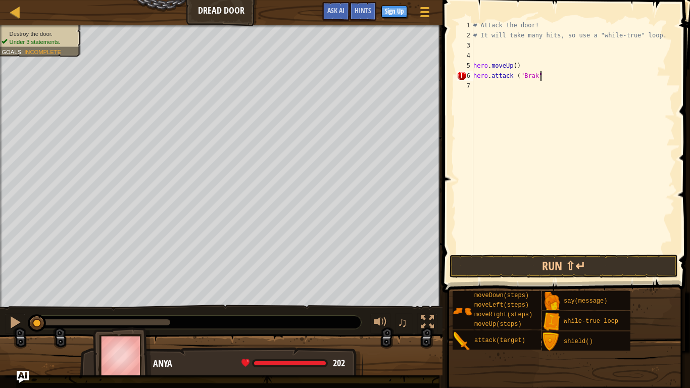
scroll to position [5, 10]
click at [527, 71] on div "# Attack the door! # It will take many hits, so use a "while-true" loop. hero .…" at bounding box center [573, 146] width 204 height 253
click at [524, 63] on div "# Attack the door! # It will take many hits, so use a "while-true" loop. hero .…" at bounding box center [573, 146] width 204 height 253
click at [541, 271] on button "Run ⇧↵" at bounding box center [564, 266] width 228 height 23
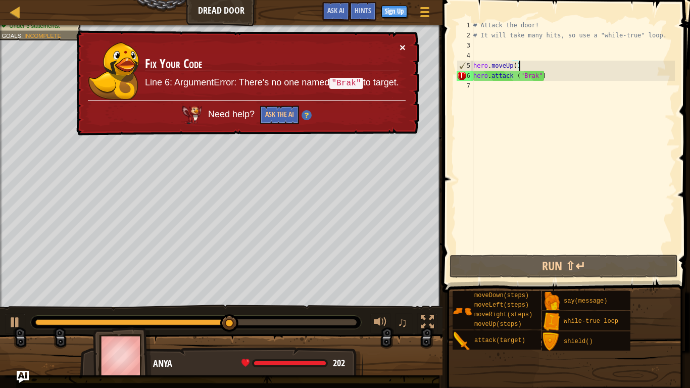
click at [405, 44] on button "×" at bounding box center [403, 47] width 6 height 11
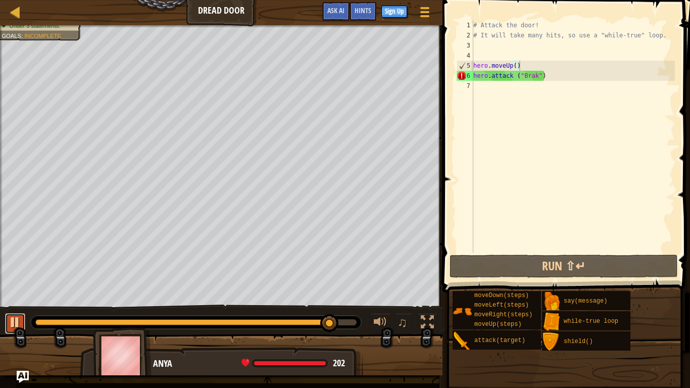
click at [11, 302] on div at bounding box center [15, 322] width 13 height 13
click at [537, 76] on div "# Attack the door! # It will take many hits, so use a "while-true" loop. hero .…" at bounding box center [573, 146] width 204 height 253
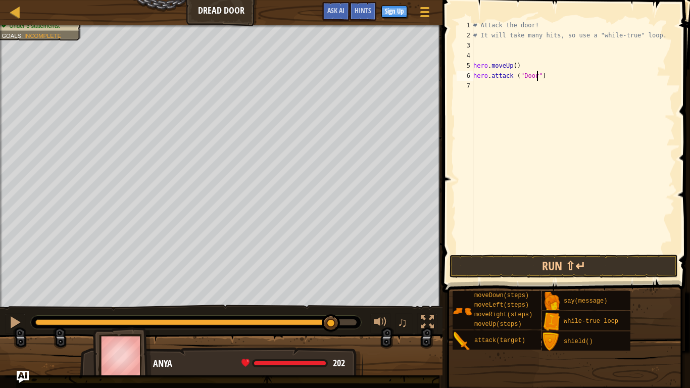
scroll to position [5, 10]
click at [566, 268] on button "Run ⇧↵" at bounding box center [564, 266] width 228 height 23
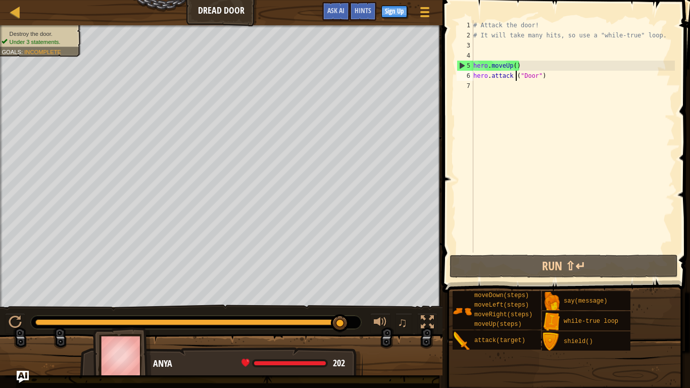
click at [515, 77] on div "# Attack the door! # It will take many hits, so use a "while-true" loop. hero .…" at bounding box center [573, 146] width 204 height 253
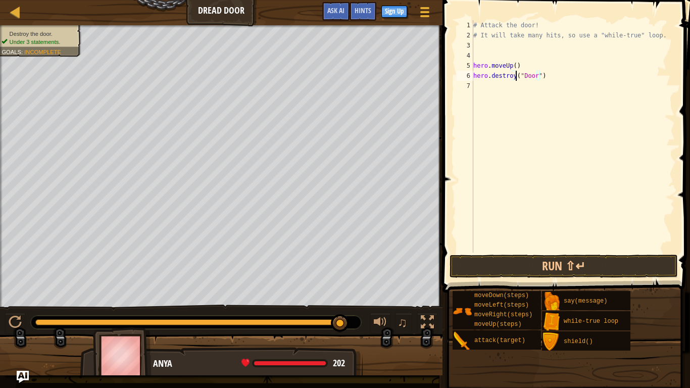
scroll to position [5, 7]
click at [508, 76] on div "# Attack the door! # It will take many hits, so use a "while-true" loop. hero .…" at bounding box center [573, 146] width 204 height 253
click at [523, 78] on div "# Attack the door! # It will take many hits, so use a "while-true" loop. hero .…" at bounding box center [573, 146] width 204 height 253
click at [515, 76] on div "# Attack the door! # It will take many hits, so use a "while-true" loop. hero .…" at bounding box center [573, 146] width 204 height 253
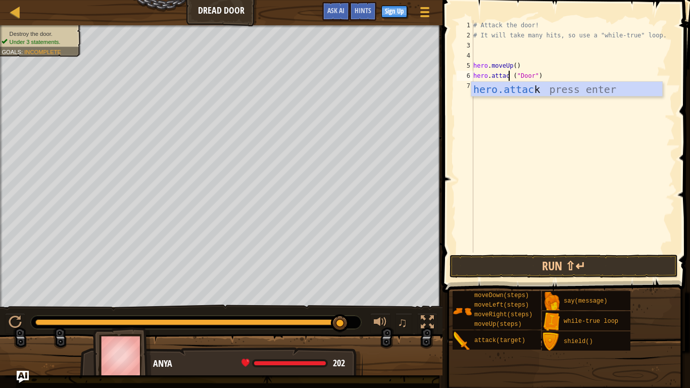
scroll to position [5, 6]
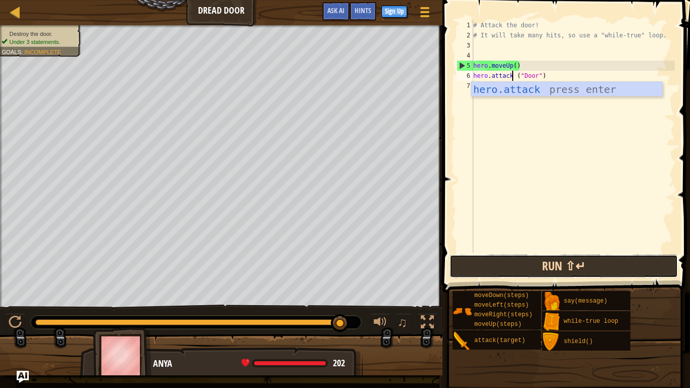
click at [600, 256] on button "Run ⇧↵" at bounding box center [564, 266] width 228 height 23
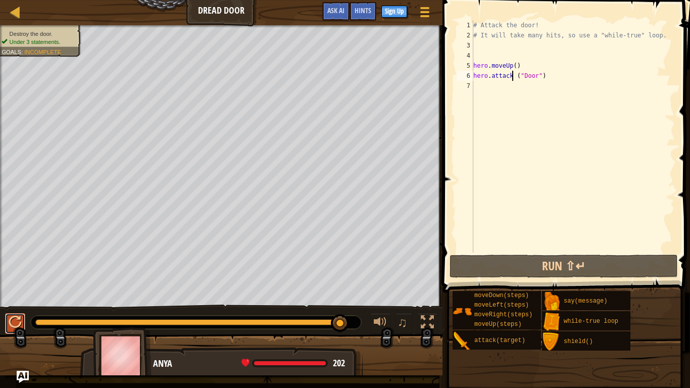
click at [14, 302] on div at bounding box center [15, 322] width 13 height 13
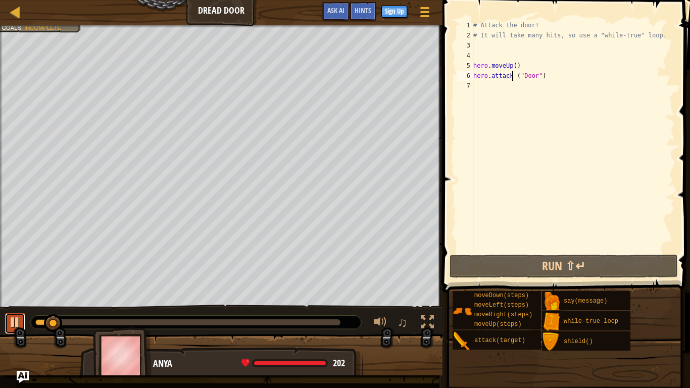
click at [14, 302] on div at bounding box center [15, 322] width 13 height 13
click at [33, 302] on div at bounding box center [196, 322] width 330 height 13
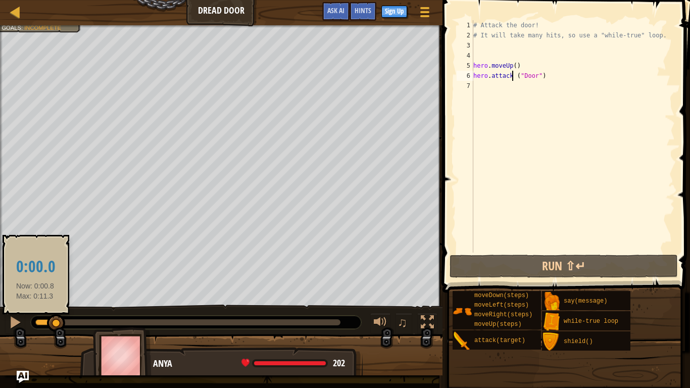
click at [35, 302] on div at bounding box center [45, 322] width 21 height 6
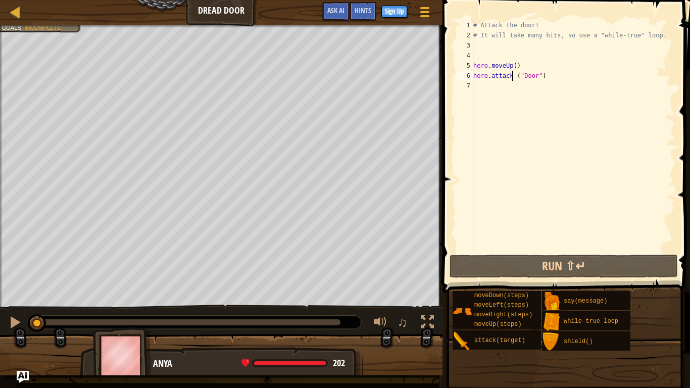
drag, startPoint x: 62, startPoint y: 318, endPoint x: 0, endPoint y: 322, distance: 61.7
click at [0, 302] on div "♫" at bounding box center [221, 320] width 442 height 30
click at [564, 79] on div "# Attack the door! # It will take many hits, so use a "while-true" loop. hero .…" at bounding box center [573, 146] width 204 height 253
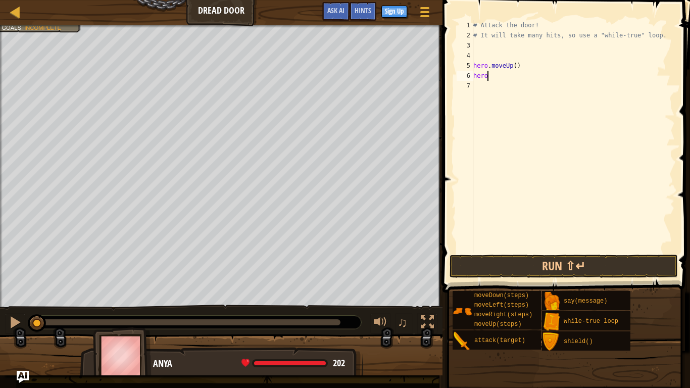
scroll to position [5, 0]
type textarea "h"
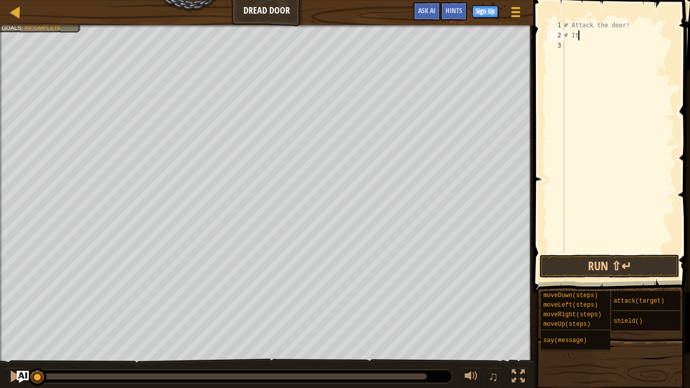
type textarea "#"
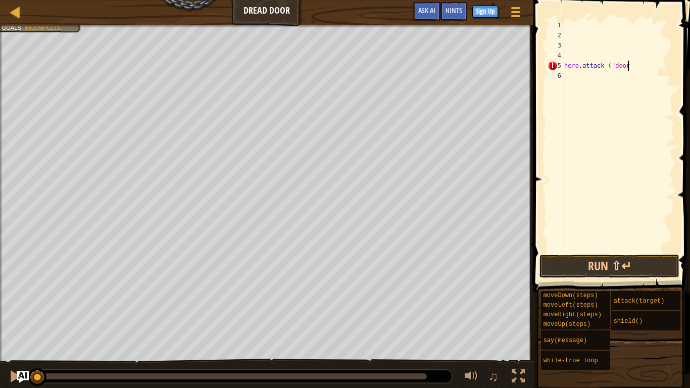
scroll to position [5, 9]
type textarea "hero.attack ("door")"
click at [618, 264] on button "Run ⇧↵" at bounding box center [609, 266] width 140 height 23
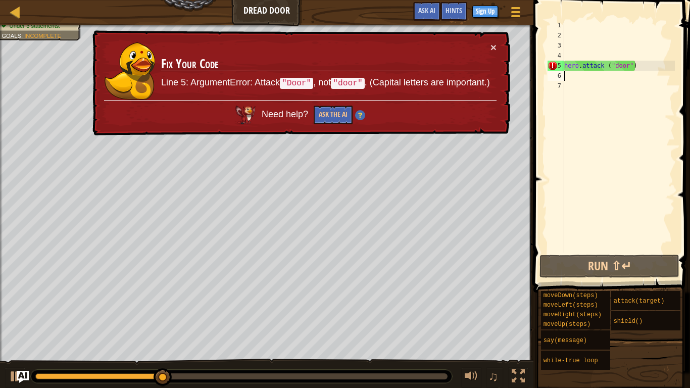
click at [617, 66] on div "hero . attack ( "door" )" at bounding box center [618, 146] width 113 height 253
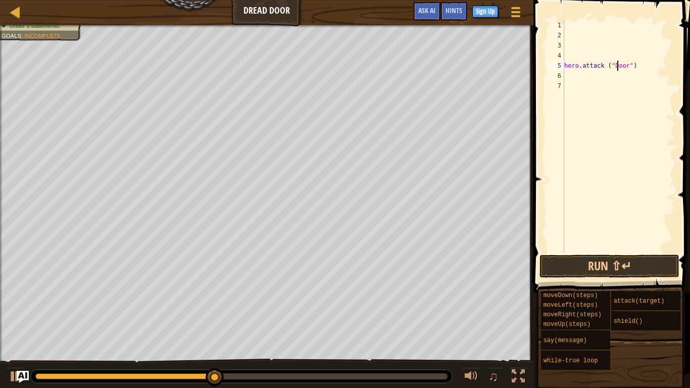
scroll to position [5, 8]
type textarea "hero.attack ("Door")"
click at [626, 271] on button "Run ⇧↵" at bounding box center [609, 266] width 140 height 23
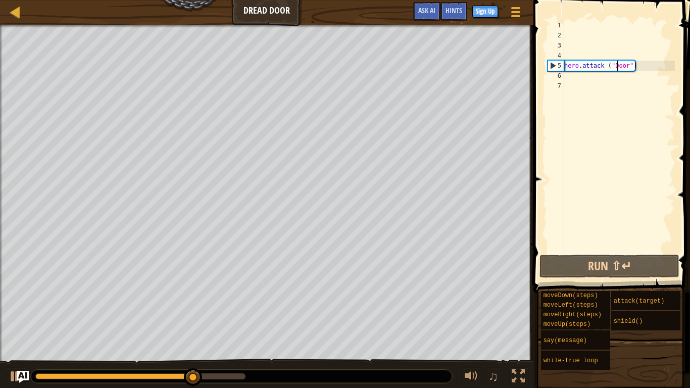
click at [589, 75] on div "hero . attack ( "Door" )" at bounding box center [618, 146] width 113 height 253
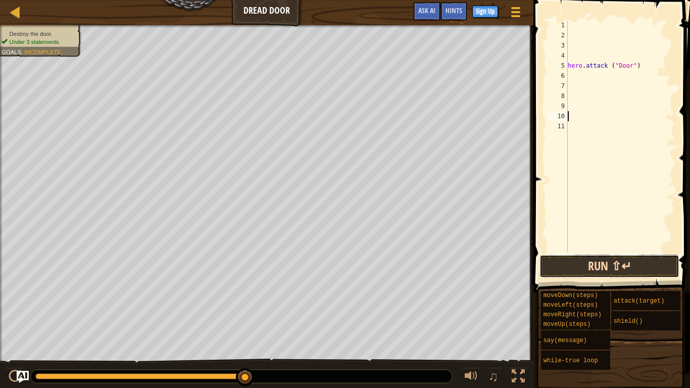
click at [592, 263] on button "Run ⇧↵" at bounding box center [609, 266] width 140 height 23
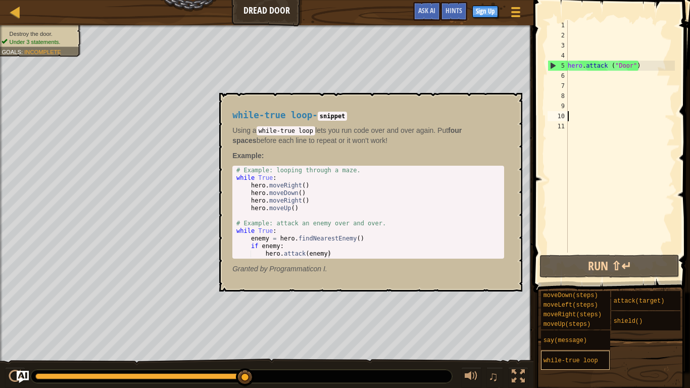
click at [585, 302] on div "while-true loop" at bounding box center [575, 360] width 69 height 19
click at [589, 74] on div "hero . attack ( "Door" )" at bounding box center [620, 146] width 109 height 253
click at [583, 46] on div "hero . attack ( "Door" )" at bounding box center [620, 146] width 109 height 253
click at [583, 47] on div "hero . attack ( "Door" )" at bounding box center [620, 146] width 109 height 253
click at [583, 48] on div "hero . attack ( "Door" )" at bounding box center [620, 146] width 109 height 253
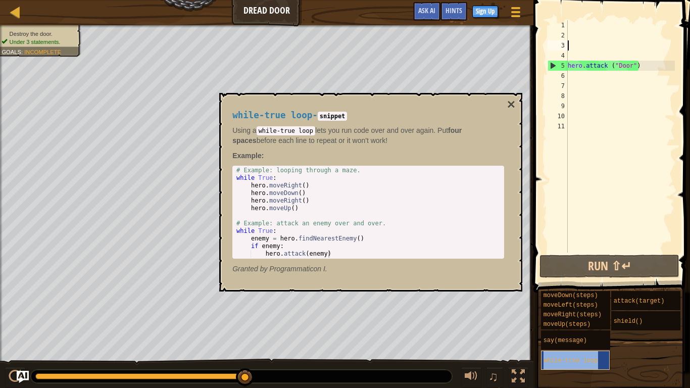
click at [572, 302] on div "while-true loop" at bounding box center [575, 360] width 69 height 19
click at [569, 302] on div "while-true loop" at bounding box center [575, 360] width 69 height 19
click at [627, 72] on div "hero . attack ( "Door" )" at bounding box center [620, 146] width 109 height 253
click at [645, 70] on div "hero . attack ( "Door" )" at bounding box center [620, 146] width 109 height 253
type textarea "hero.attack ("Door")"
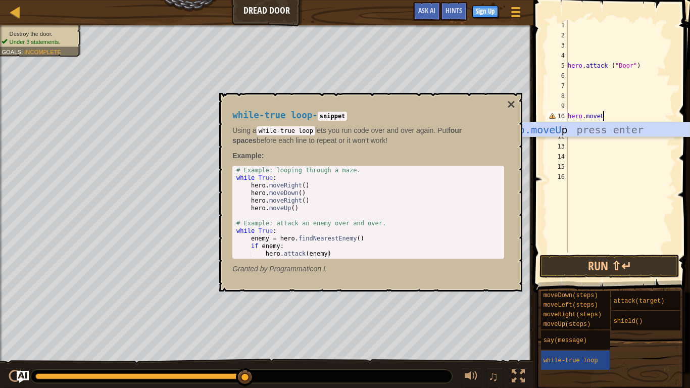
scroll to position [5, 5]
click at [587, 302] on div "while-true loop" at bounding box center [575, 360] width 69 height 19
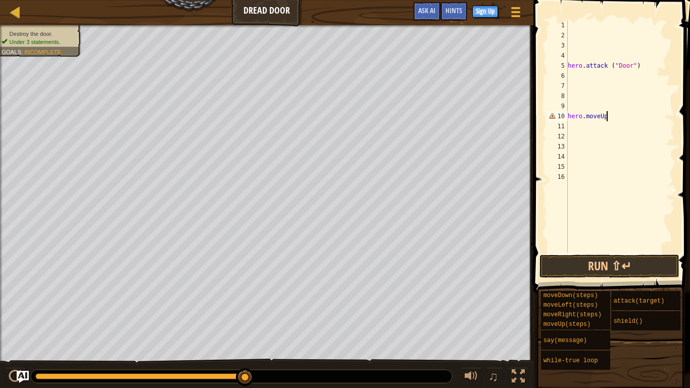
click at [616, 120] on div "hero . attack ( "Door" ) hero . moveUp" at bounding box center [620, 146] width 109 height 253
click at [602, 120] on div "hero . attack ( "Door" ) hero . moveUp" at bounding box center [620, 146] width 109 height 253
click at [610, 120] on div "hero . attack ( "Door" ) hero . moveUp" at bounding box center [620, 146] width 109 height 253
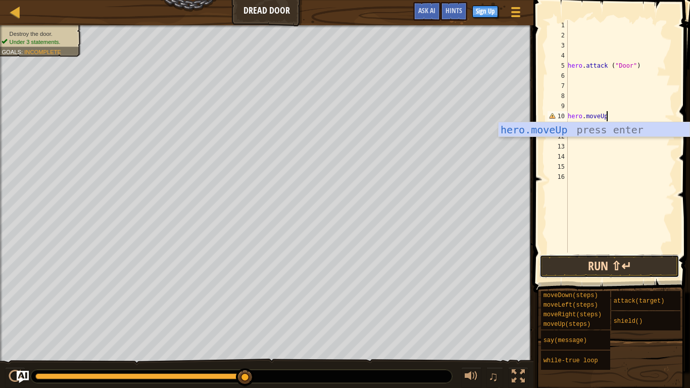
click at [595, 265] on button "Run ⇧↵" at bounding box center [609, 266] width 140 height 23
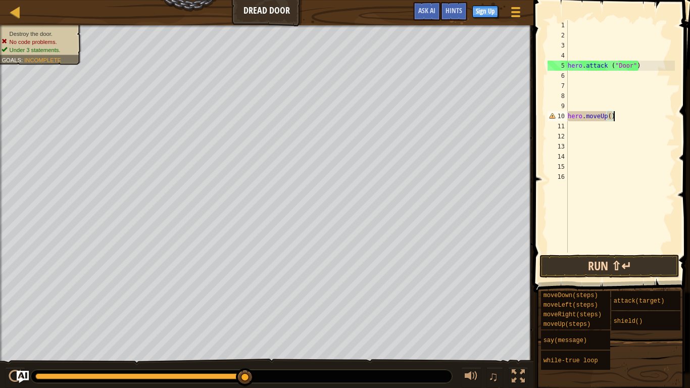
scroll to position [5, 6]
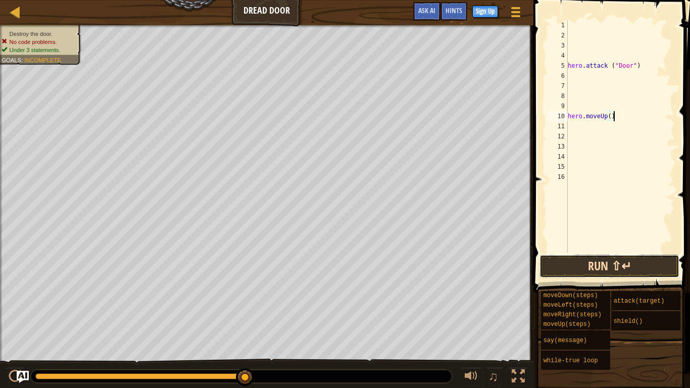
click at [624, 256] on button "Run ⇧↵" at bounding box center [609, 266] width 140 height 23
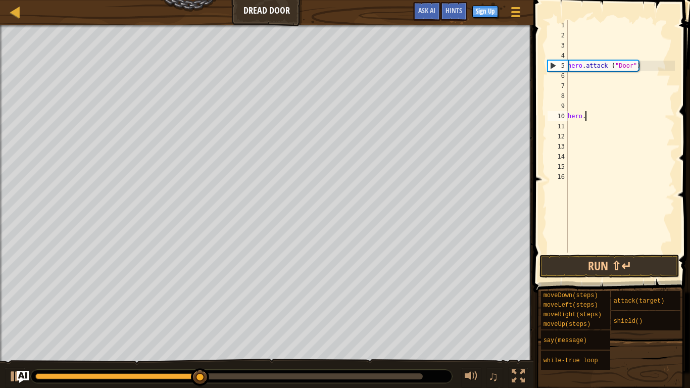
scroll to position [5, 1]
type textarea "h"
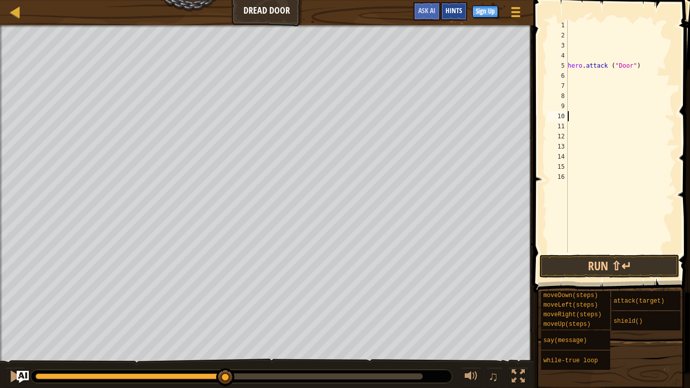
click at [464, 5] on div "Hints" at bounding box center [453, 11] width 27 height 19
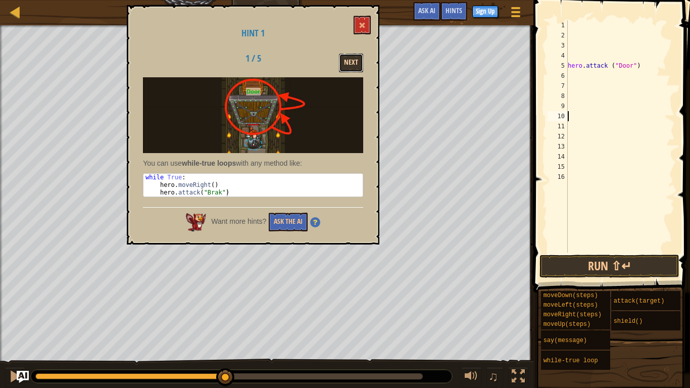
click at [353, 57] on button "Next" at bounding box center [351, 63] width 24 height 19
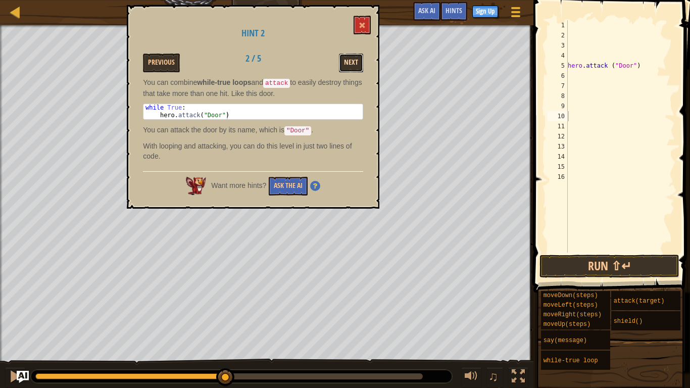
click at [356, 64] on button "Next" at bounding box center [351, 63] width 24 height 19
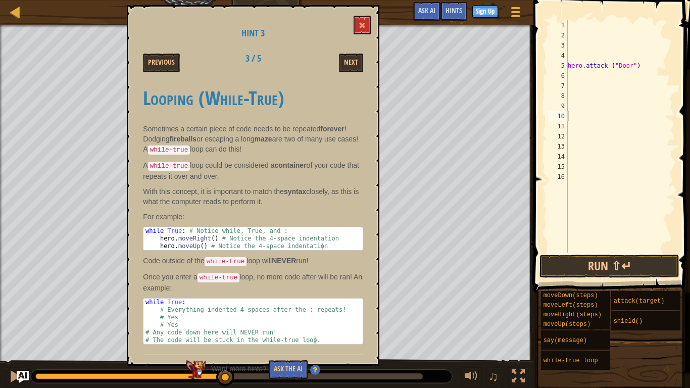
click at [570, 68] on div "hero . attack ( "Door" )" at bounding box center [620, 146] width 109 height 253
click at [566, 68] on div "5" at bounding box center [557, 66] width 20 height 10
type textarea "hero.attack ("Door")"
click at [631, 74] on div "hero . attack ( "Door" )" at bounding box center [620, 146] width 109 height 253
click at [644, 110] on div "hero . attack ( "Door" )" at bounding box center [620, 146] width 109 height 253
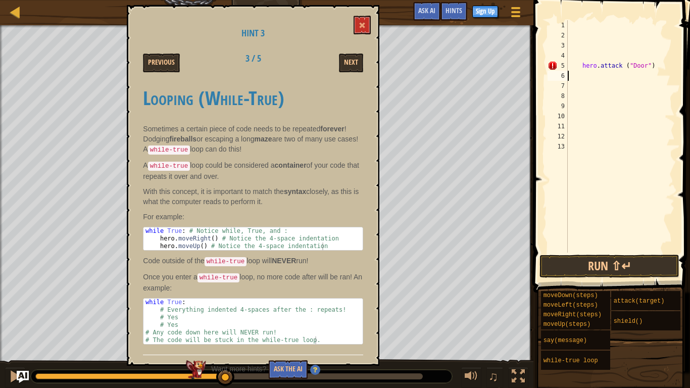
type textarea "hero.attack ("Door")"
click at [605, 264] on button "Run ⇧↵" at bounding box center [609, 266] width 140 height 23
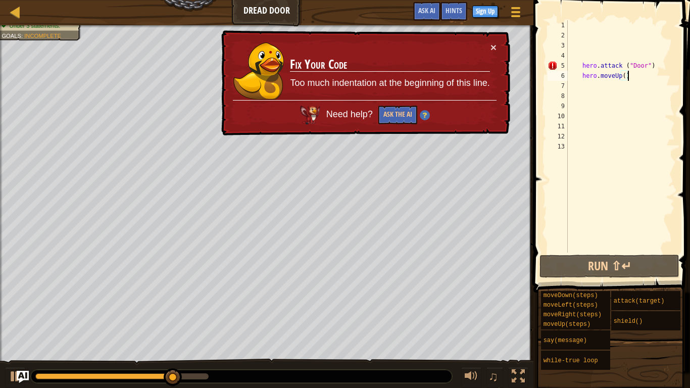
click at [583, 67] on div "hero . attack ( "Door" ) hero . moveUp ( )" at bounding box center [620, 146] width 109 height 253
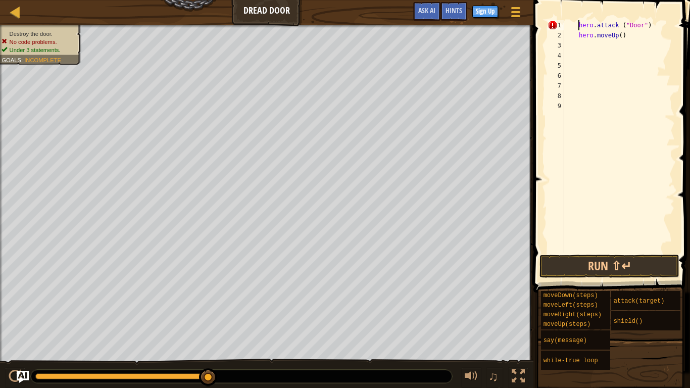
click at [610, 254] on span at bounding box center [612, 132] width 165 height 322
click at [576, 33] on div "hero . attack ( "Door" ) hero . moveUp ( )" at bounding box center [618, 146] width 113 height 253
click at [567, 36] on div "hero . attack ( "Door" ) hero . moveUp ( )" at bounding box center [618, 146] width 113 height 253
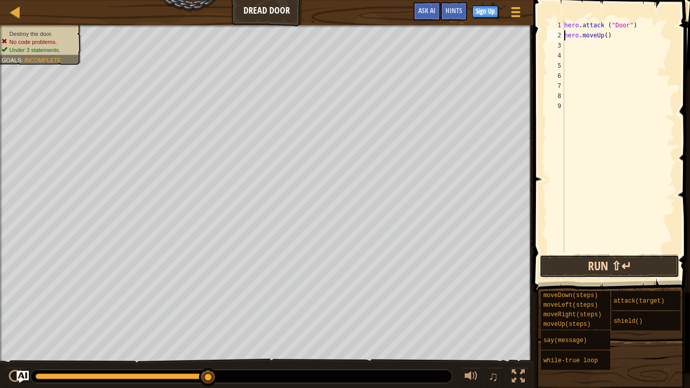
click at [606, 269] on button "Run ⇧↵" at bounding box center [609, 266] width 140 height 23
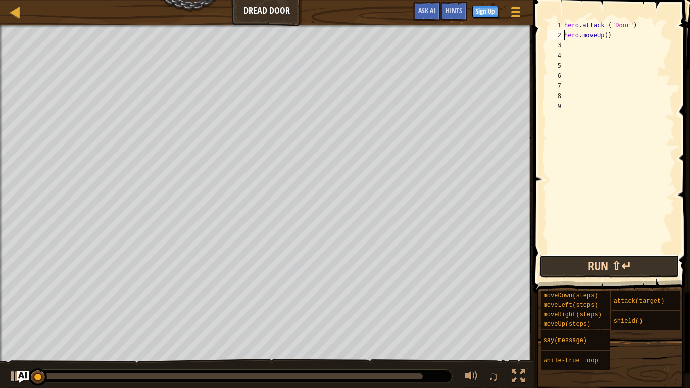
click at [606, 269] on button "Run ⇧↵" at bounding box center [609, 266] width 140 height 23
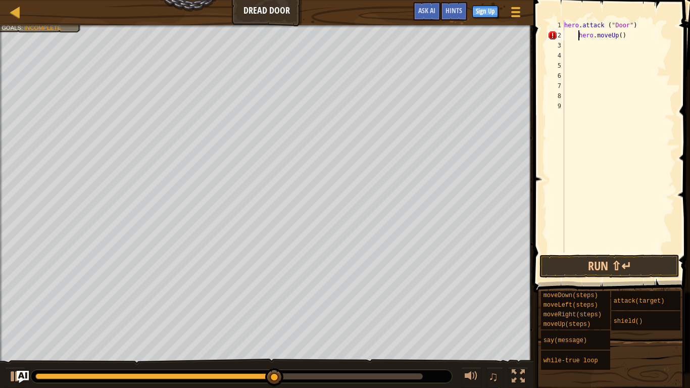
click at [565, 22] on div "hero . attack ( "Door" ) hero . moveUp ( )" at bounding box center [618, 146] width 113 height 253
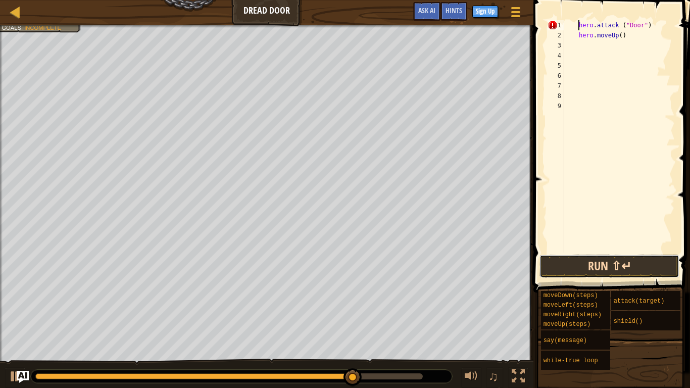
click at [596, 276] on button "Run ⇧↵" at bounding box center [609, 266] width 140 height 23
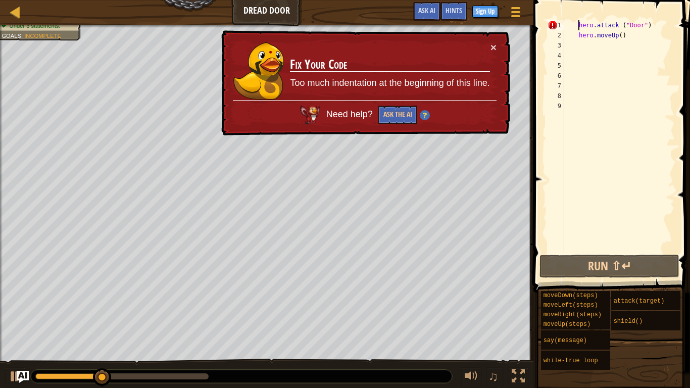
click at [497, 42] on div "× Fix Your Code Too much indentation at the beginning of this line. Need help? …" at bounding box center [364, 83] width 291 height 106
click at [453, 13] on span "Hints" at bounding box center [453, 11] width 17 height 10
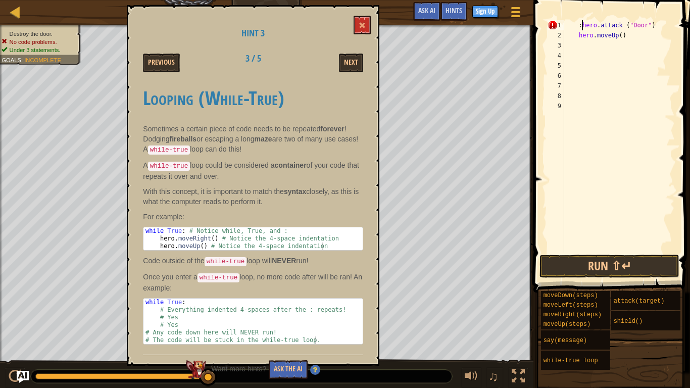
scroll to position [5, 3]
click at [560, 271] on button "Run ⇧↵" at bounding box center [609, 266] width 140 height 23
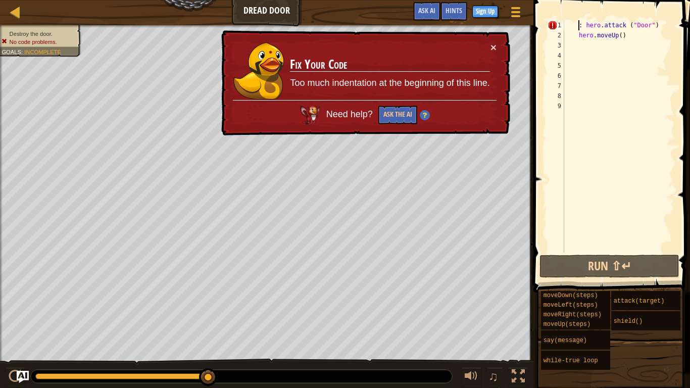
click at [579, 27] on div ": hero . attack ( "Door" ) hero . moveUp ( )" at bounding box center [618, 146] width 113 height 253
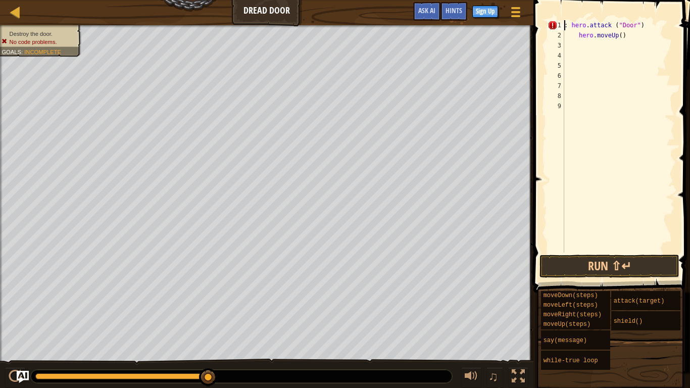
click at [568, 24] on div ": hero . attack ( "Door" ) hero . moveUp ( )" at bounding box center [618, 146] width 113 height 253
click at [573, 25] on div ": hero . attack ( "Door" ) hero . moveUp ( )" at bounding box center [618, 146] width 113 height 253
click at [579, 33] on div "hero . attack ( "Door" ) hero . moveUp ( )" at bounding box center [618, 146] width 113 height 253
click at [452, 3] on div "Hints" at bounding box center [453, 11] width 27 height 19
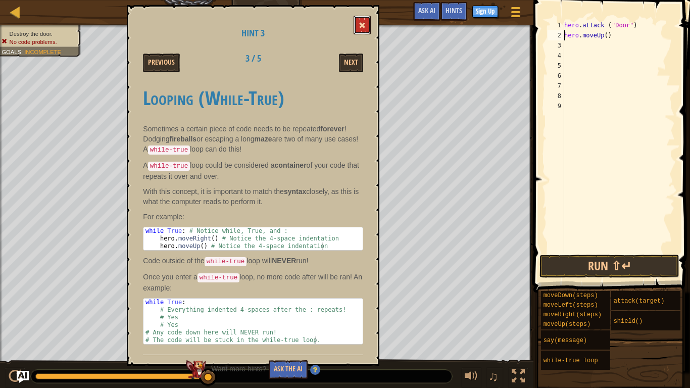
click at [354, 25] on button at bounding box center [362, 25] width 17 height 19
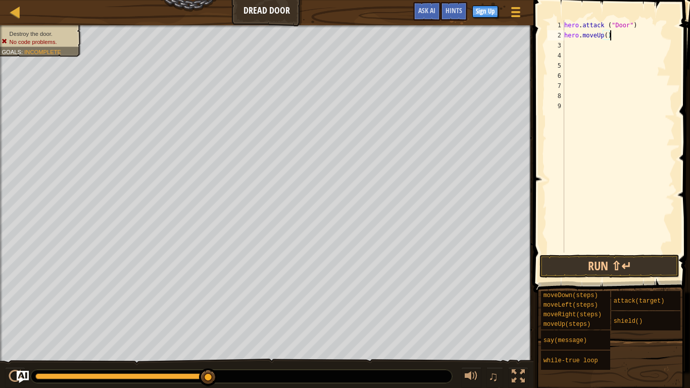
click at [616, 36] on div "hero . attack ( "Door" ) hero . moveUp ( )" at bounding box center [618, 146] width 113 height 253
drag, startPoint x: 640, startPoint y: 23, endPoint x: 563, endPoint y: 25, distance: 77.3
click at [563, 25] on div "hero.moveUp() 1 2 3 4 5 6 7 8 9 hero . attack ( "Door" ) hero . moveUp ( ) הההה…" at bounding box center [609, 136] width 129 height 232
type textarea "hero.attack ("Door")"
click at [636, 26] on div "hero . attack ( "Door" ) hero . moveUp ( )" at bounding box center [618, 136] width 113 height 232
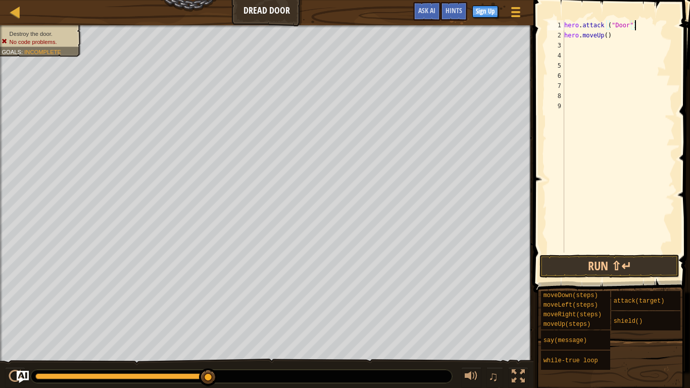
scroll to position [5, 0]
paste textarea "hero.attack ("Door")"
type textarea "hero.attack ("Door")"
type textarea "v"
paste textarea "hero.attack ("Door")"
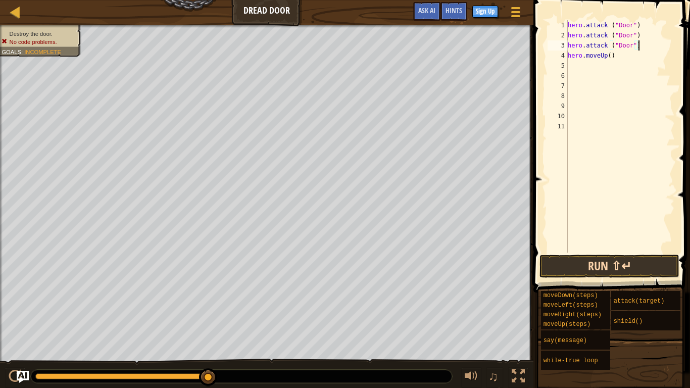
type textarea "hero.attack ("Door")"
click at [619, 259] on button "Run ⇧↵" at bounding box center [609, 266] width 140 height 23
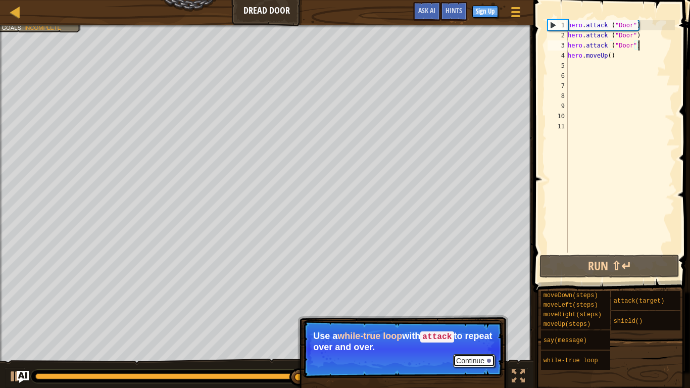
click at [481, 302] on button "Continue" at bounding box center [474, 360] width 42 height 13
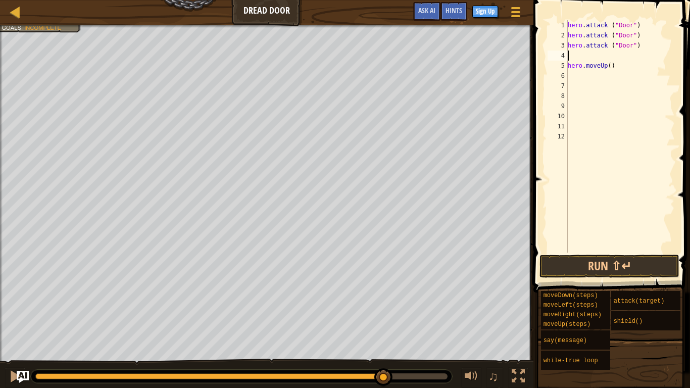
paste textarea "hero.attack ("Door")"
type textarea "hero.attack ("Door")"
paste textarea "hero.attack ("Door")"
click at [603, 270] on button "Run ⇧↵" at bounding box center [609, 266] width 140 height 23
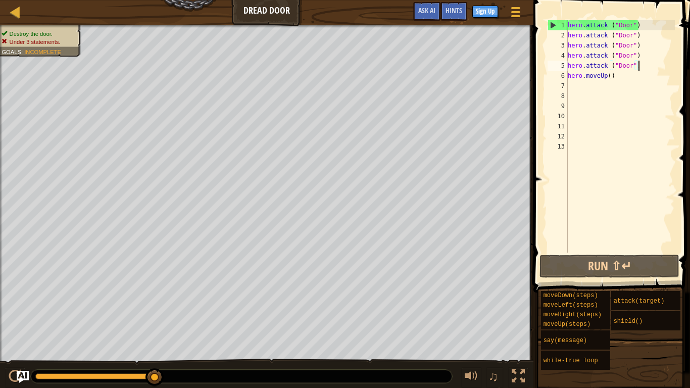
click at [609, 75] on div "hero . attack ( "Door" ) hero . attack ( "Door" ) hero . attack ( "Door" ) hero…" at bounding box center [620, 146] width 109 height 253
type textarea "hero.moveUp(2)"
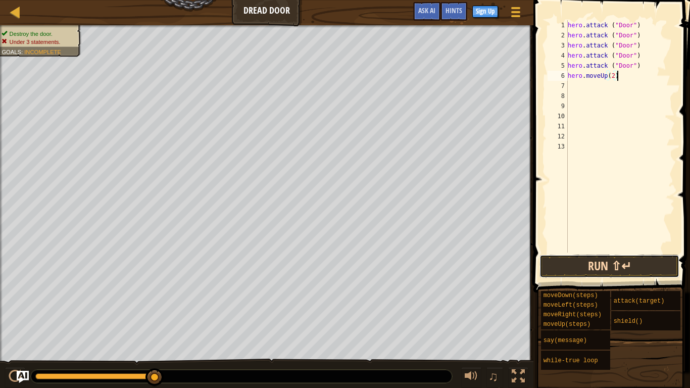
click at [634, 262] on button "Run ⇧↵" at bounding box center [609, 266] width 140 height 23
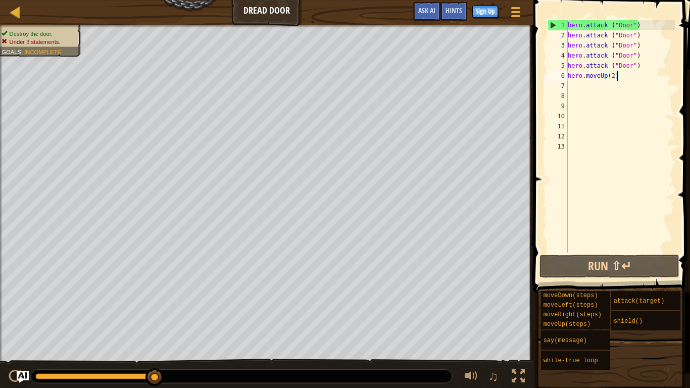
click at [638, 70] on div "hero . attack ( "Door" ) hero . attack ( "Door" ) hero . attack ( "Door" ) hero…" at bounding box center [620, 146] width 109 height 253
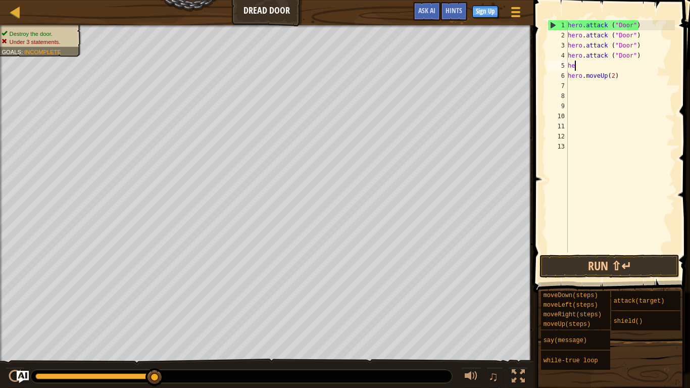
type textarea "h"
click at [569, 77] on div "hero . attack ( "Door" ) hero . attack ( "Door" ) hero . attack ( "Door" ) hero…" at bounding box center [620, 146] width 109 height 253
type textarea "hero.moveUp(2)"
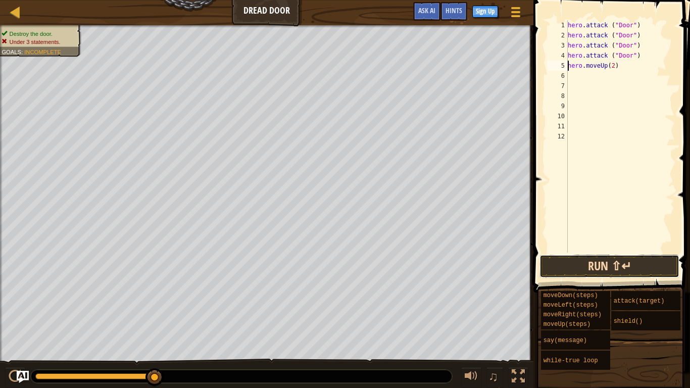
click at [646, 265] on button "Run ⇧↵" at bounding box center [609, 266] width 140 height 23
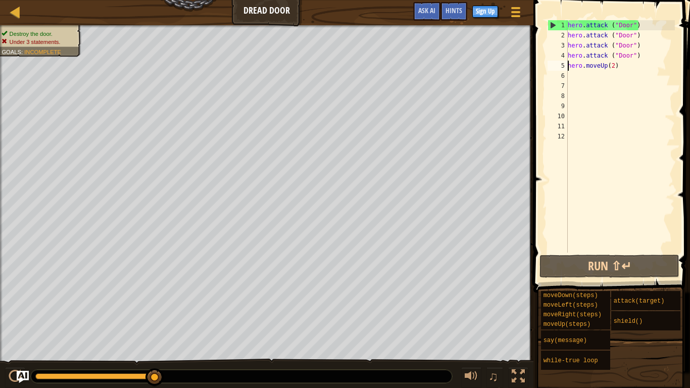
click at [263, 5] on div "Map Dread Door Game Menu Done Sign Up Hints Ask AI" at bounding box center [266, 12] width 533 height 25
click at [630, 75] on div "hero . attack ( "Door" ) hero . attack ( "Door" ) hero . attack ( "Door" ) hero…" at bounding box center [620, 146] width 109 height 253
click at [627, 68] on div "hero . attack ( "Door" ) hero . attack ( "Door" ) hero . attack ( "Door" ) hero…" at bounding box center [620, 146] width 109 height 253
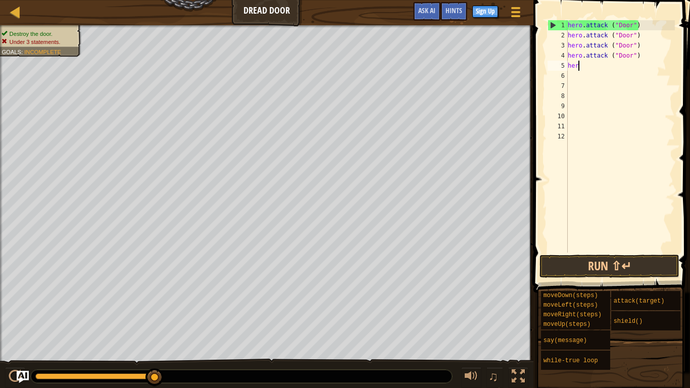
type textarea "h"
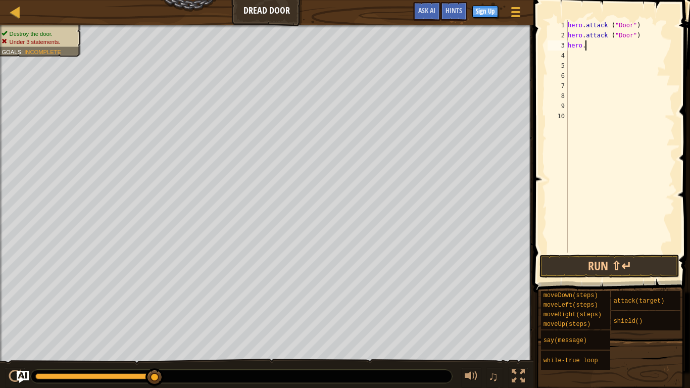
type textarea "h"
click at [612, 22] on div "hero . attack ( "Door" )" at bounding box center [618, 146] width 113 height 253
click at [627, 262] on button "Run ⇧↵" at bounding box center [609, 266] width 140 height 23
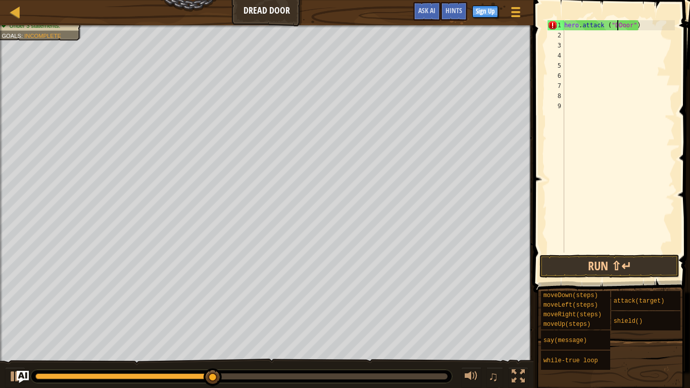
scroll to position [5, 10]
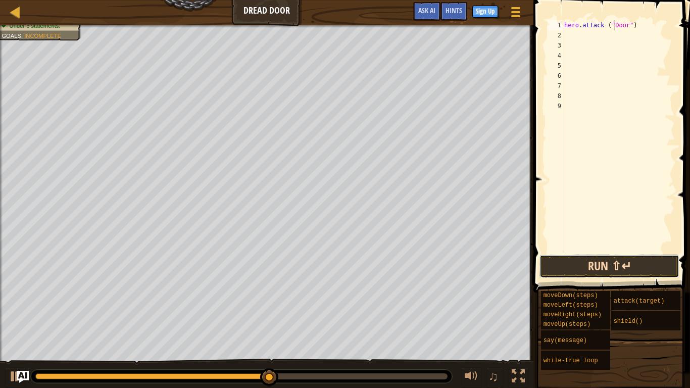
click at [624, 266] on button "Run ⇧↵" at bounding box center [609, 266] width 140 height 23
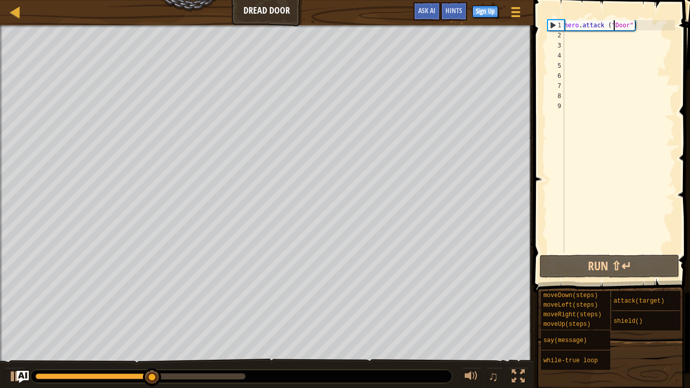
click at [125, 302] on div "♫" at bounding box center [266, 374] width 533 height 30
click at [107, 302] on div at bounding box center [241, 376] width 421 height 13
click at [110, 302] on div at bounding box center [121, 376] width 172 height 6
click at [36, 302] on div at bounding box center [72, 376] width 74 height 6
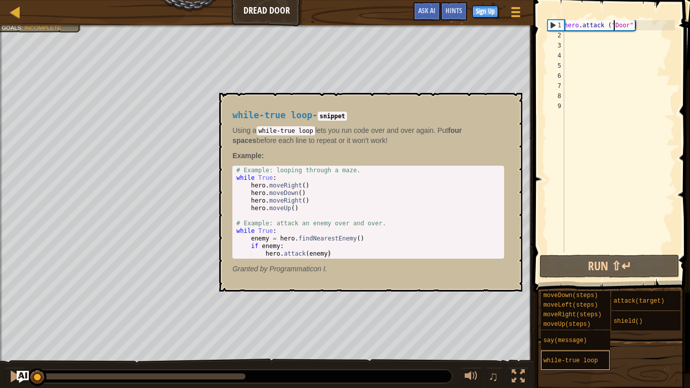
click at [595, 302] on span "while-true loop" at bounding box center [570, 360] width 55 height 7
click at [567, 26] on div "hero . attack ( "Door" )" at bounding box center [618, 146] width 113 height 253
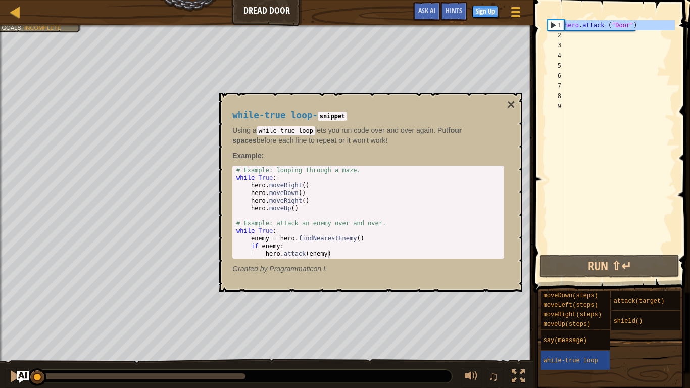
click at [563, 25] on div "1" at bounding box center [556, 25] width 16 height 10
click at [566, 29] on div "hero . attack ( "Door" )" at bounding box center [618, 146] width 113 height 253
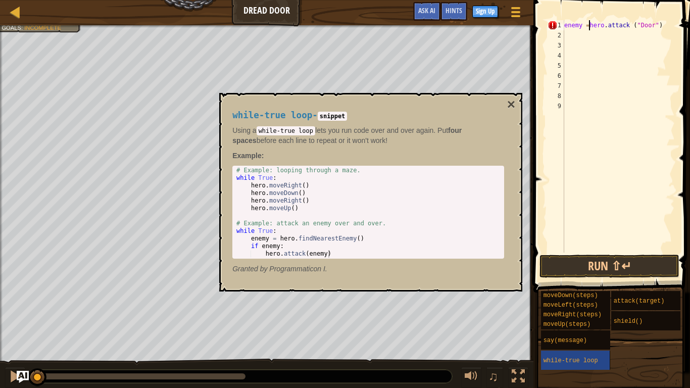
scroll to position [5, 4]
click at [616, 259] on button "Run ⇧↵" at bounding box center [609, 266] width 140 height 23
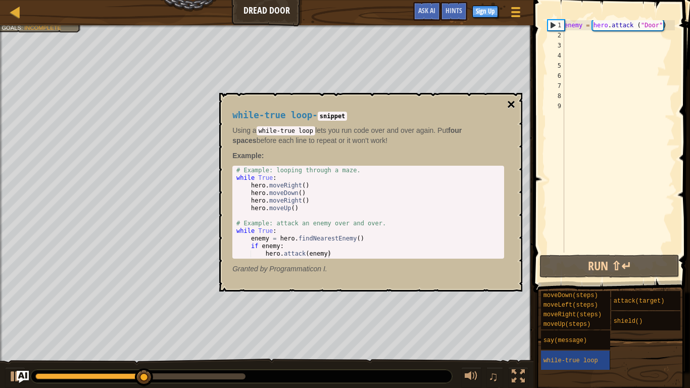
click at [509, 102] on button "×" at bounding box center [511, 104] width 8 height 14
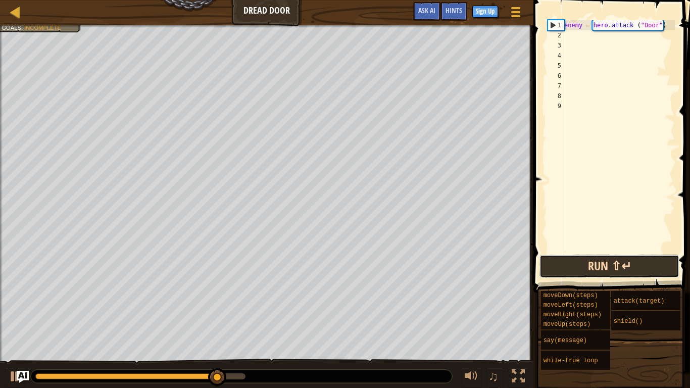
click at [609, 265] on button "Run ⇧↵" at bounding box center [609, 266] width 140 height 23
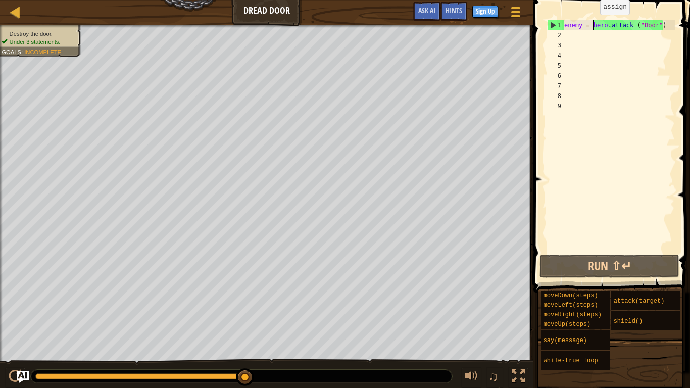
click at [591, 24] on div "enemy = hero . attack ( "Door" )" at bounding box center [618, 146] width 113 height 253
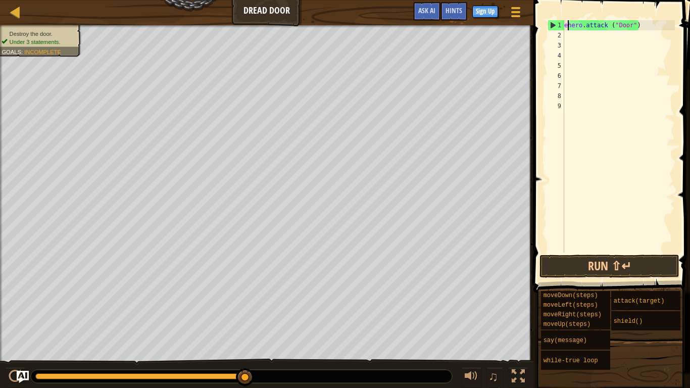
type textarea "hero.attack ("Door")"
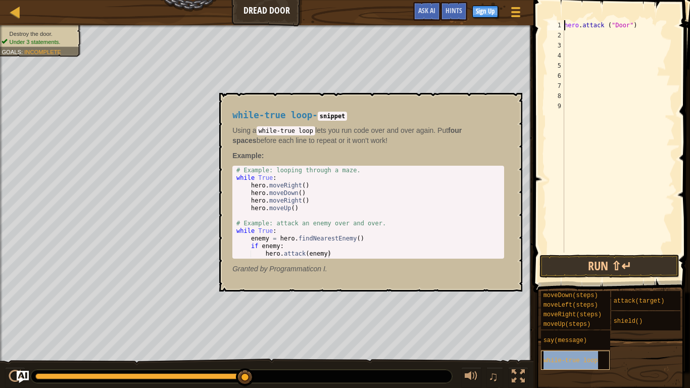
click at [577, 302] on span "while-true loop" at bounding box center [570, 360] width 55 height 7
click at [512, 102] on button "×" at bounding box center [511, 104] width 8 height 14
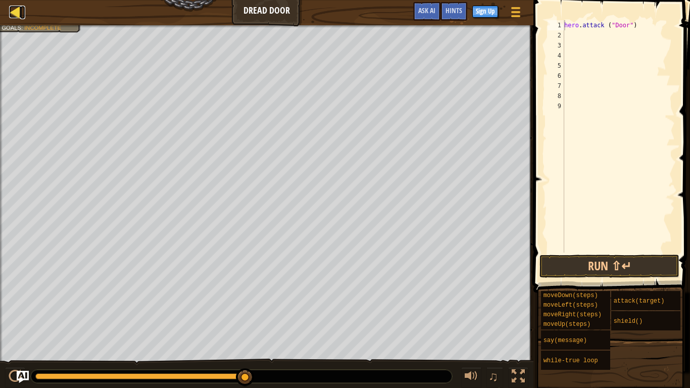
click at [13, 18] on div at bounding box center [15, 12] width 13 height 13
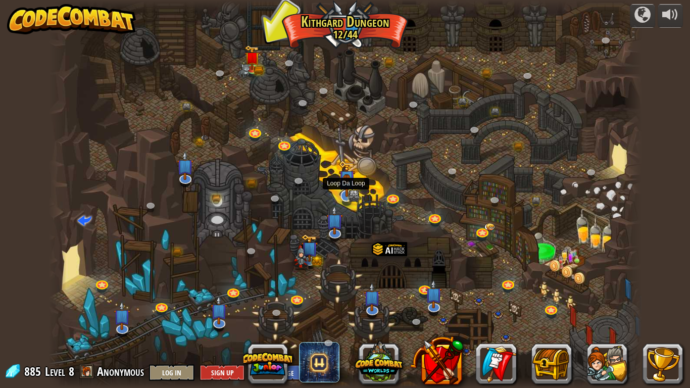
click at [347, 190] on img at bounding box center [346, 178] width 17 height 37
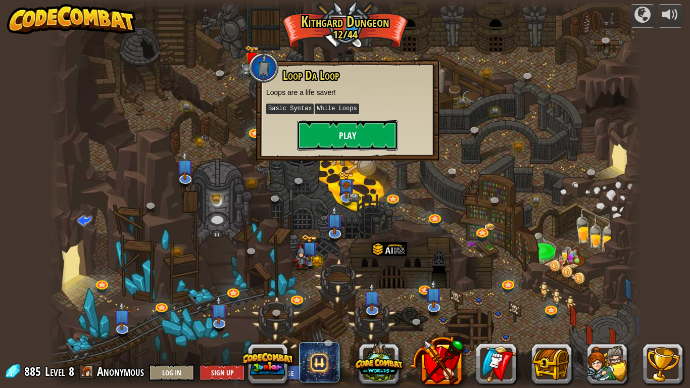
click at [344, 127] on button "Play" at bounding box center [347, 135] width 101 height 30
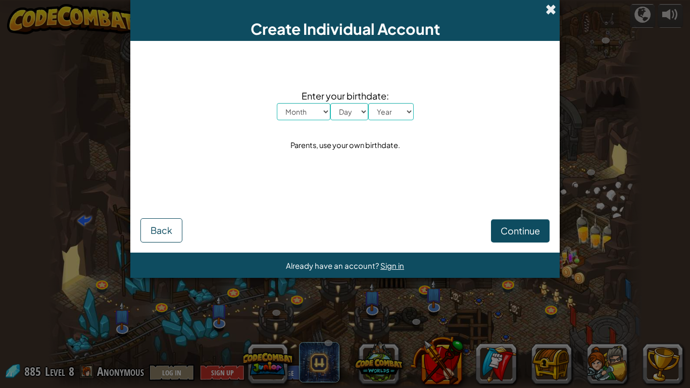
click at [552, 11] on span at bounding box center [550, 9] width 11 height 11
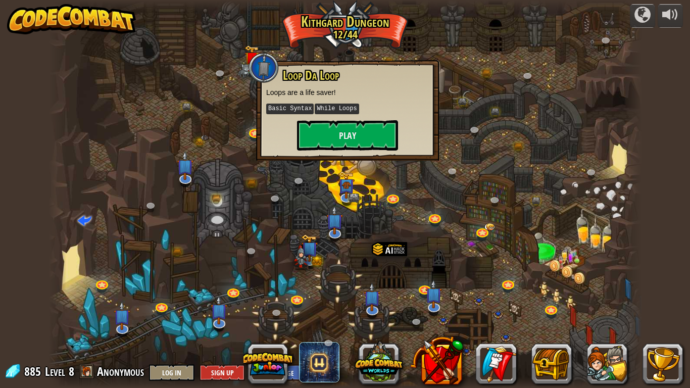
click at [361, 153] on div "Loop Da Loop Loops are a life saver! Basic Syntax While Loops Play" at bounding box center [347, 110] width 183 height 101
click at [360, 129] on button "Play" at bounding box center [347, 135] width 101 height 30
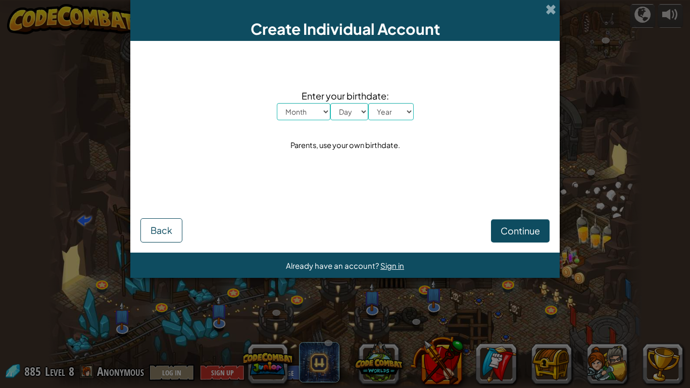
click at [550, 16] on div "Create Individual Account" at bounding box center [344, 20] width 429 height 41
click at [551, 4] on span at bounding box center [550, 9] width 11 height 11
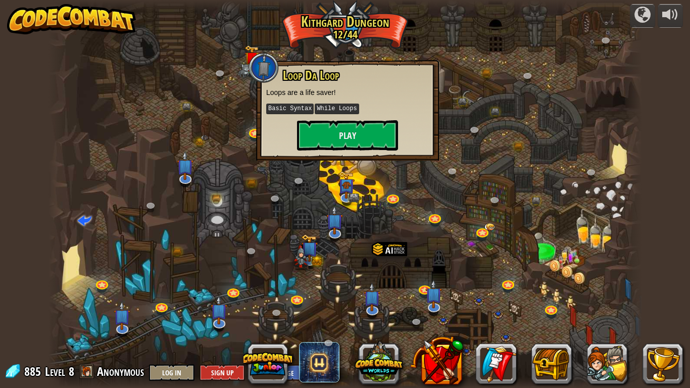
click at [354, 151] on div "Loop Da Loop Loops are a life saver! Basic Syntax While Loops Play" at bounding box center [347, 110] width 183 height 101
click at [360, 158] on div "Loop Da Loop Loops are a life saver! Basic Syntax While Loops Play" at bounding box center [347, 110] width 183 height 101
click at [364, 164] on div at bounding box center [344, 194] width 593 height 388
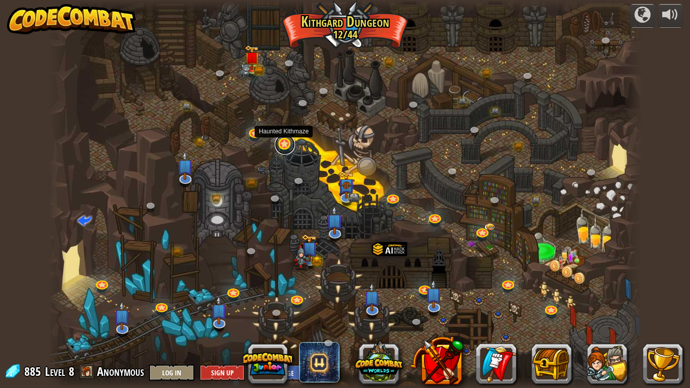
click at [279, 142] on link at bounding box center [285, 144] width 20 height 20
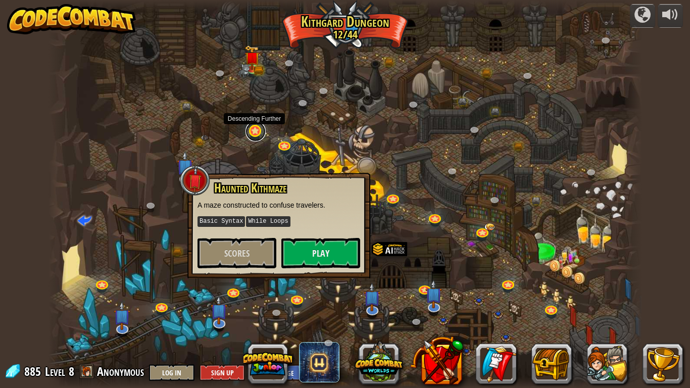
click at [254, 136] on link at bounding box center [255, 131] width 20 height 20
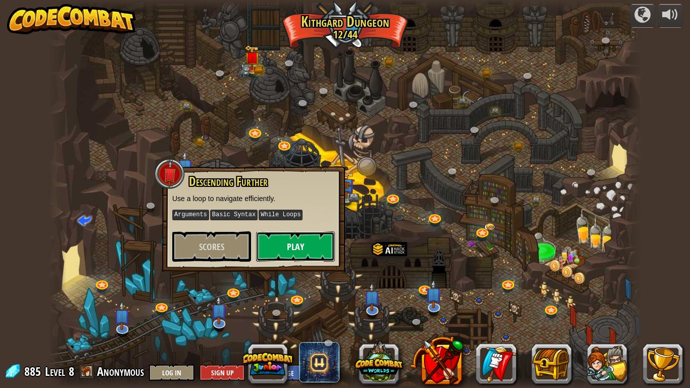
click at [291, 247] on button "Play" at bounding box center [295, 246] width 79 height 30
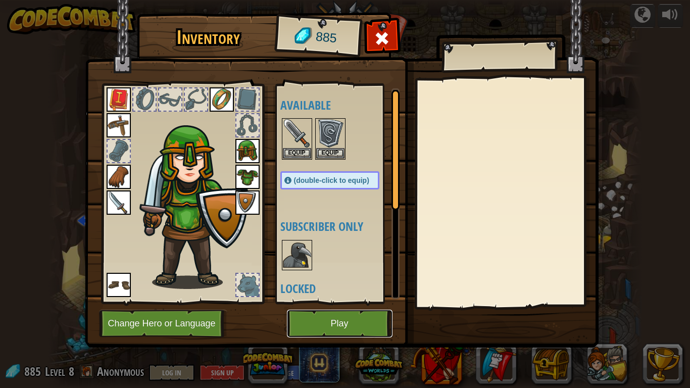
click at [342, 302] on button "Play" at bounding box center [340, 324] width 106 height 28
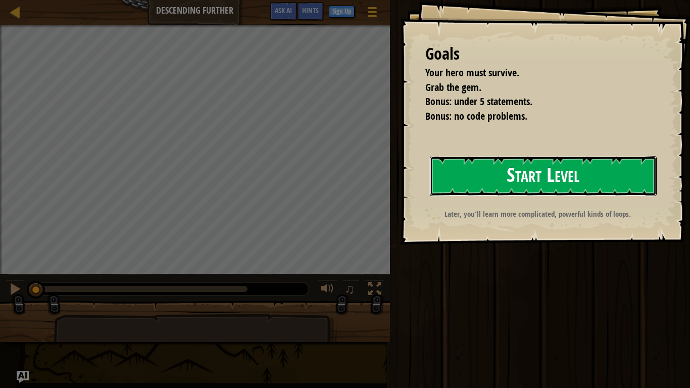
click at [572, 164] on button "Start Level" at bounding box center [543, 176] width 227 height 40
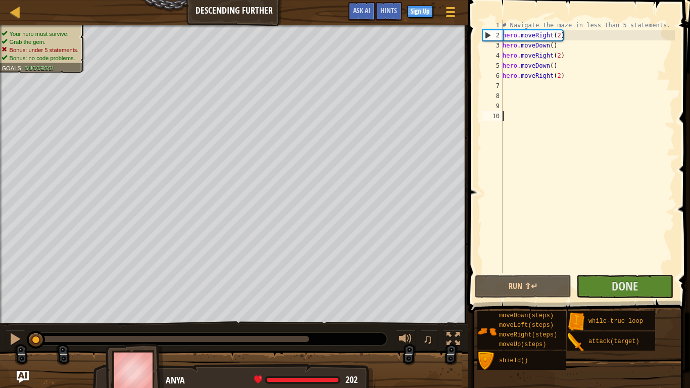
click at [573, 77] on div "# Navigate the maze in less than 5 statements. hero . moveRight ( 2 ) hero . mo…" at bounding box center [588, 156] width 174 height 273
type textarea "h"
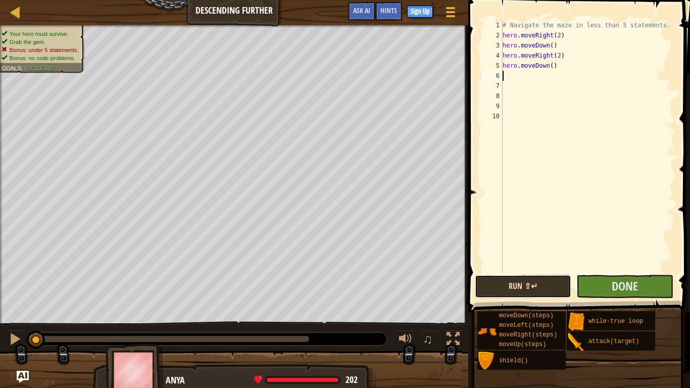
click at [531, 294] on button "Run ⇧↵" at bounding box center [523, 286] width 96 height 23
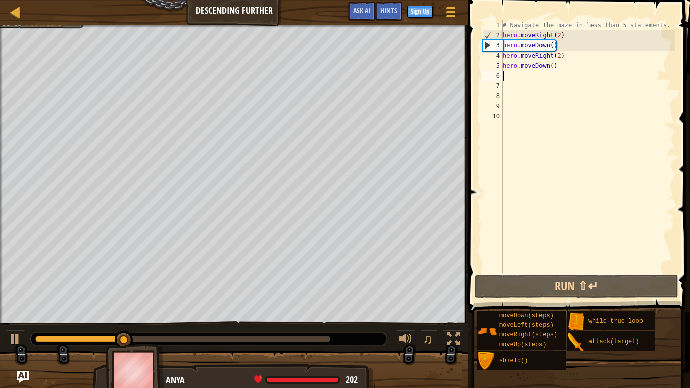
click at [503, 69] on div "# Navigate the maze in less than 5 statements. hero . moveRight ( 2 ) hero . mo…" at bounding box center [588, 156] width 174 height 273
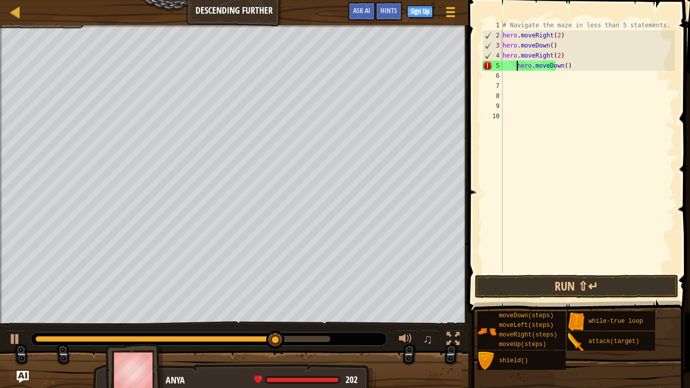
click at [501, 53] on div "4" at bounding box center [493, 56] width 20 height 10
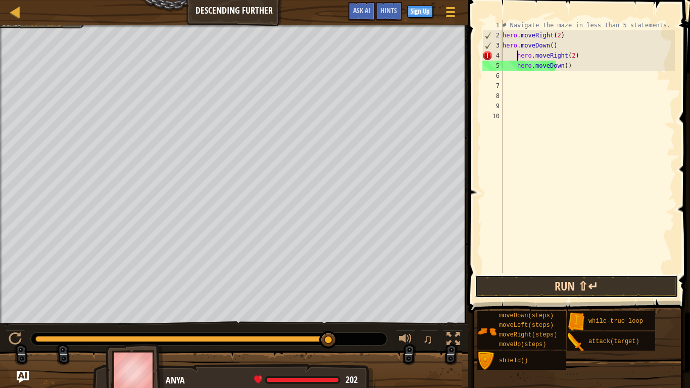
click at [572, 295] on button "Run ⇧↵" at bounding box center [577, 286] width 204 height 23
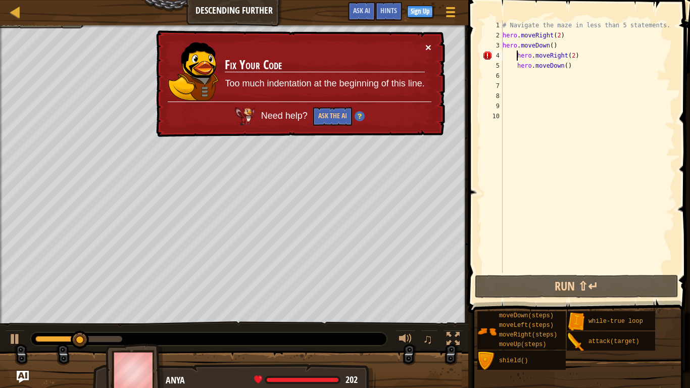
click at [427, 44] on button "×" at bounding box center [428, 47] width 6 height 11
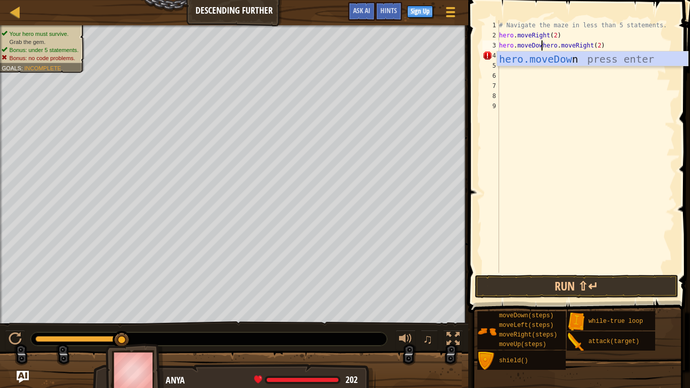
scroll to position [5, 7]
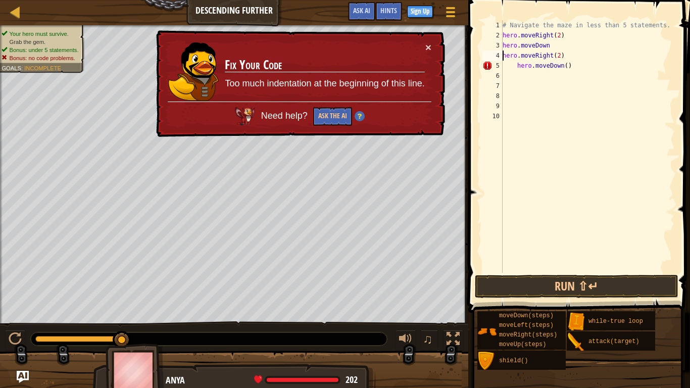
click at [516, 66] on div "# Navigate the maze in less than 5 statements. hero . moveRight ( 2 ) hero . mo…" at bounding box center [588, 156] width 174 height 273
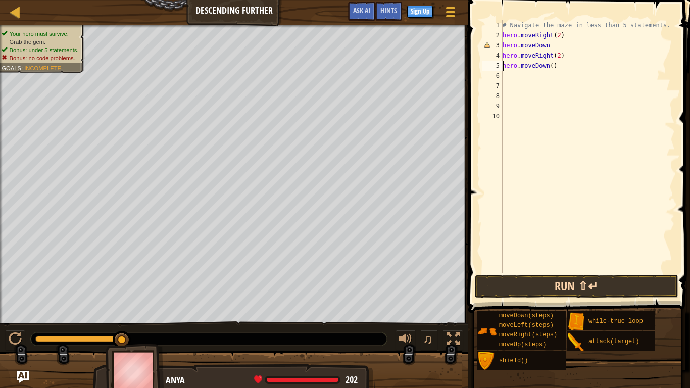
type textarea "hero.moveDown()"
click at [579, 283] on button "Run ⇧↵" at bounding box center [577, 286] width 204 height 23
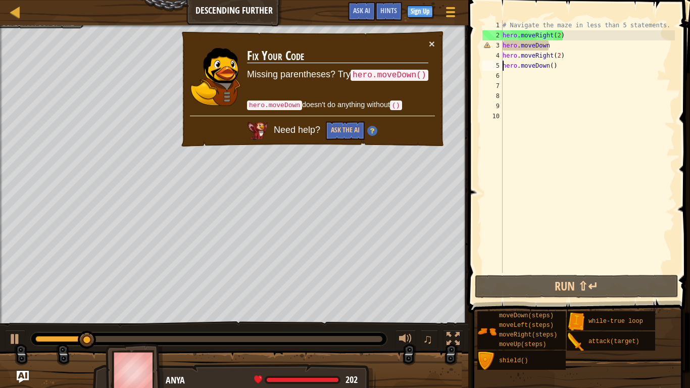
click at [27, 10] on div "Map Descending Further Game Menu Done Sign Up Hints Ask AI" at bounding box center [234, 12] width 468 height 25
click at [17, 15] on div at bounding box center [15, 12] width 13 height 13
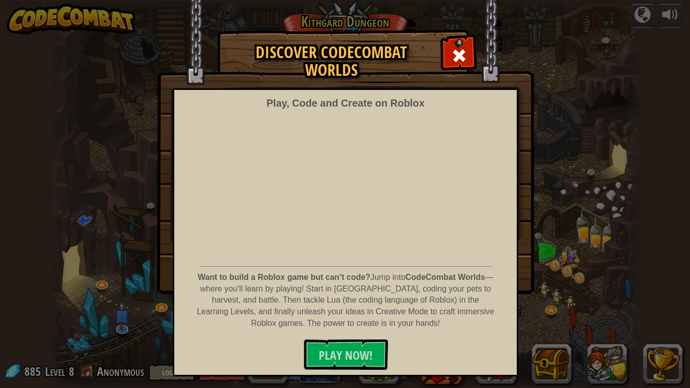
click at [441, 50] on img at bounding box center [345, 147] width 377 height 294
click at [459, 49] on span at bounding box center [459, 55] width 16 height 16
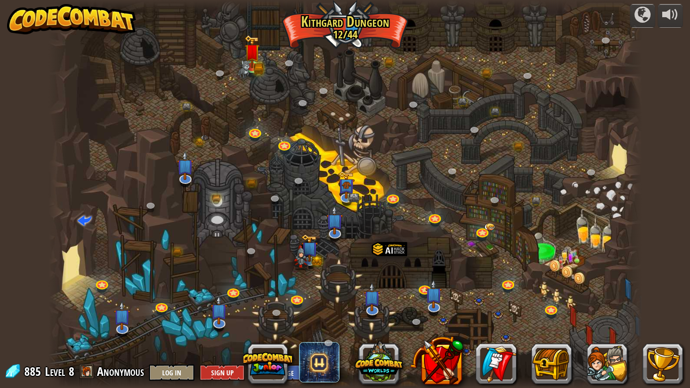
click at [244, 65] on img at bounding box center [244, 69] width 12 height 18
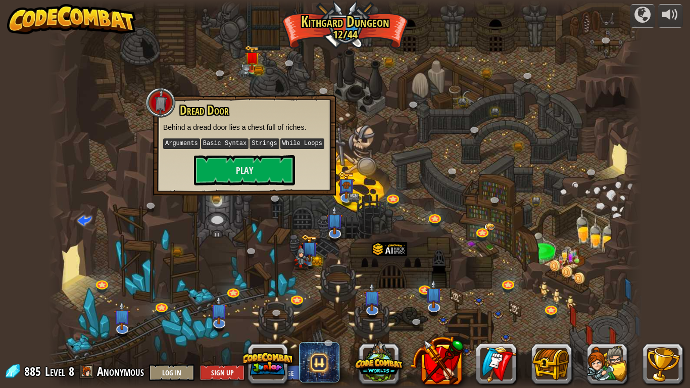
click at [288, 144] on kbd "While Loops" at bounding box center [302, 143] width 44 height 11
drag, startPoint x: 283, startPoint y: 144, endPoint x: 309, endPoint y: 140, distance: 26.5
click at [309, 140] on kbd "While Loops" at bounding box center [302, 143] width 44 height 11
click at [304, 219] on div at bounding box center [344, 194] width 593 height 388
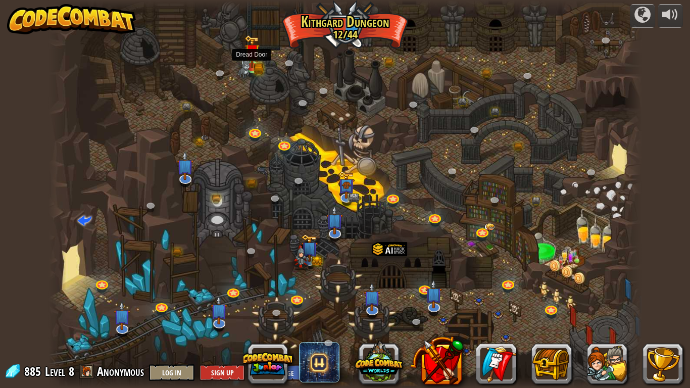
click at [250, 64] on img at bounding box center [251, 51] width 15 height 33
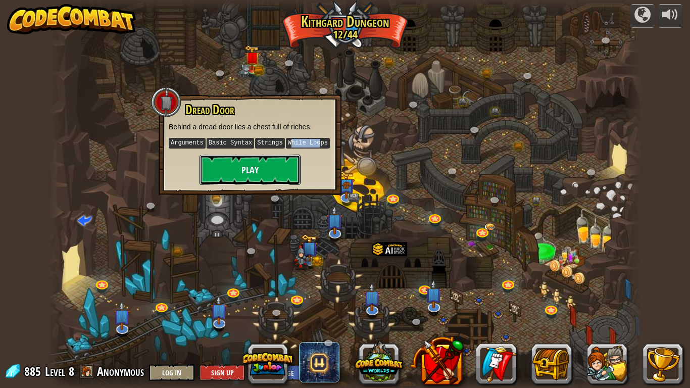
click at [270, 176] on button "Play" at bounding box center [250, 170] width 101 height 30
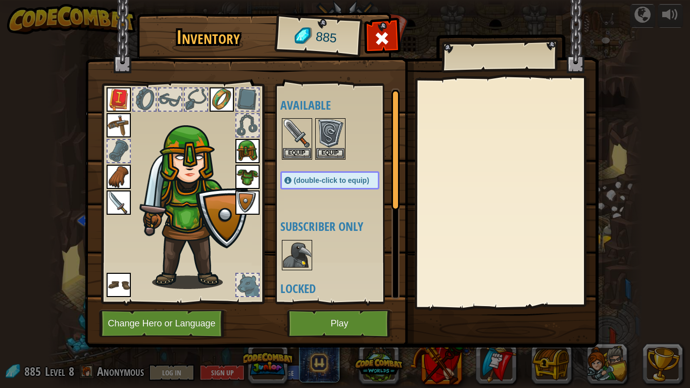
click at [117, 102] on img at bounding box center [119, 99] width 24 height 24
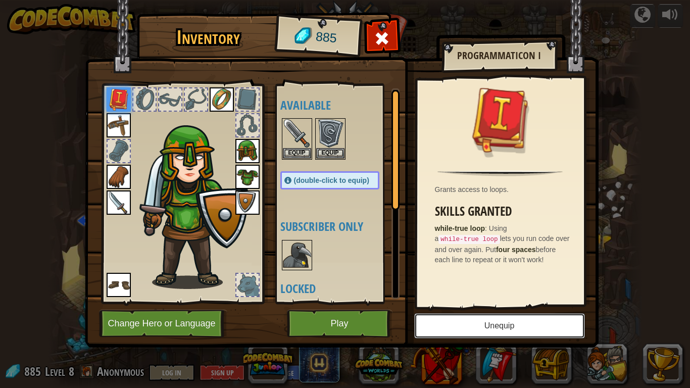
click at [506, 302] on button "Unequip" at bounding box center [499, 325] width 171 height 25
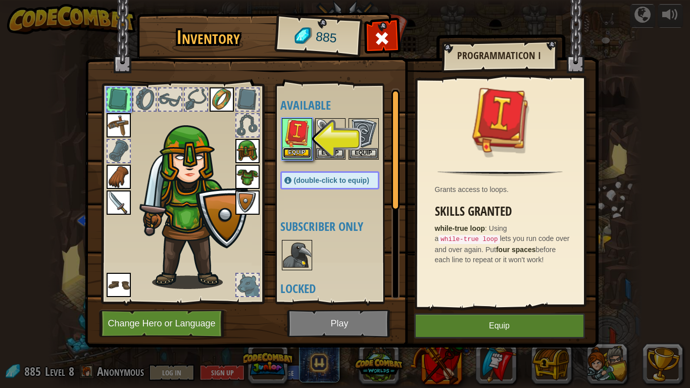
click at [299, 153] on button "Equip" at bounding box center [297, 152] width 28 height 11
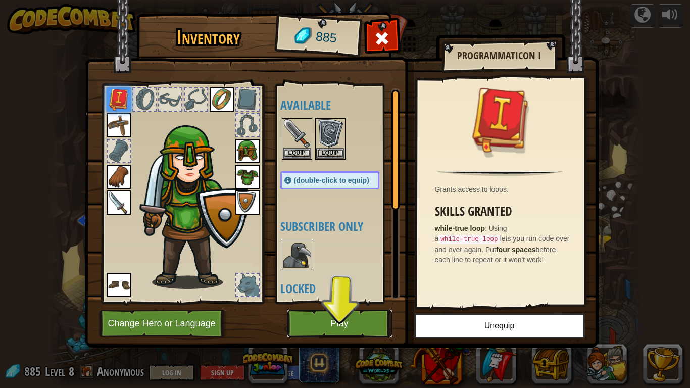
click at [358, 302] on button "Play" at bounding box center [340, 324] width 106 height 28
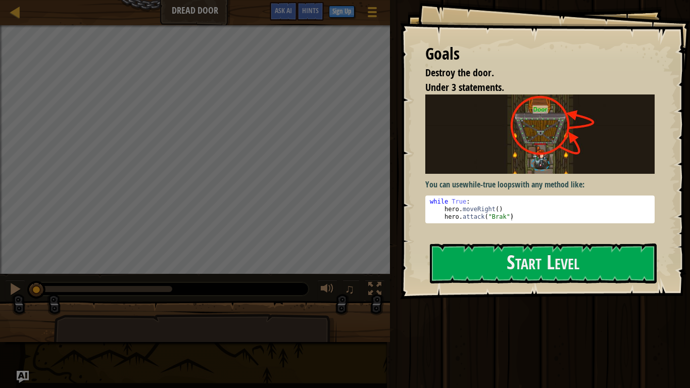
type textarea "hero.moveRight()"
drag, startPoint x: 429, startPoint y: 210, endPoint x: 444, endPoint y: 213, distance: 15.0
click at [444, 213] on div "while True : hero . moveRight ( ) hero . attack ( "Brak" )" at bounding box center [540, 217] width 224 height 38
click at [668, 224] on div "Goals Destroy the door. Under 3 statements. You can use while-true loops with a…" at bounding box center [545, 149] width 290 height 299
click at [571, 267] on button "Start Level" at bounding box center [543, 263] width 227 height 40
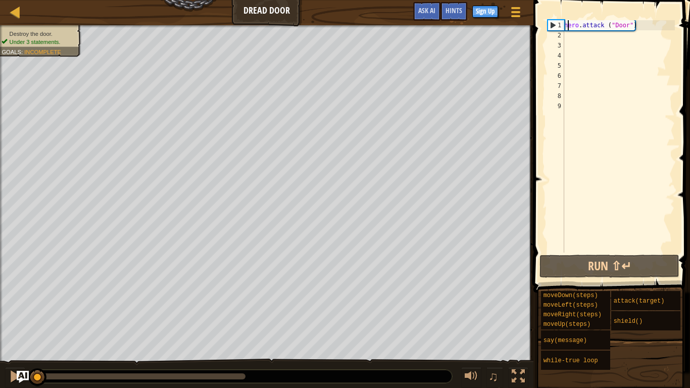
click at [566, 26] on div "hero . attack ( "Door" )" at bounding box center [618, 146] width 113 height 253
click at [563, 25] on div "1" at bounding box center [556, 25] width 16 height 10
click at [564, 25] on div "1" at bounding box center [556, 25] width 16 height 10
click at [565, 26] on div "hero . attack ( "Door" )" at bounding box center [618, 146] width 113 height 253
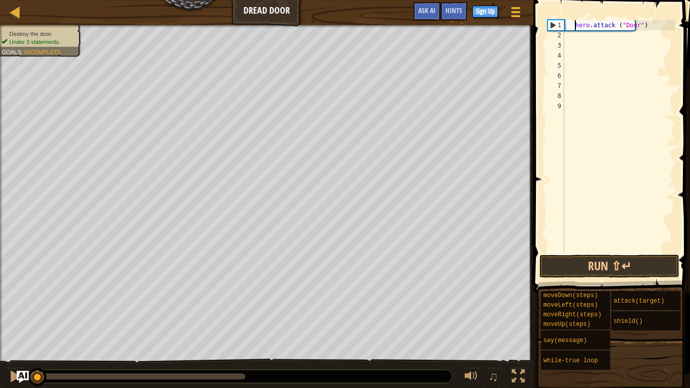
type textarea "hero.attack ("Door")"
click at [624, 268] on button "Run ⇧↵" at bounding box center [609, 266] width 140 height 23
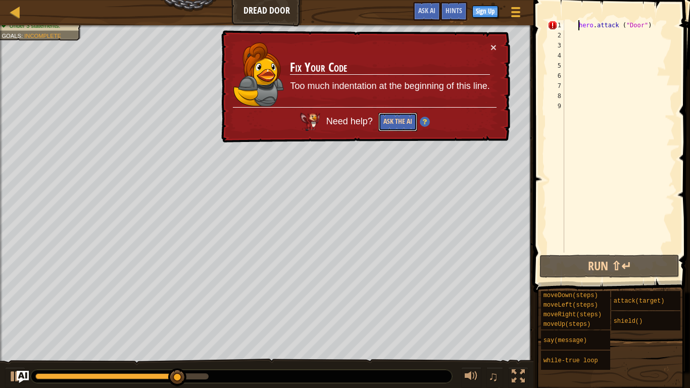
click at [390, 127] on button "Ask the AI" at bounding box center [397, 122] width 39 height 19
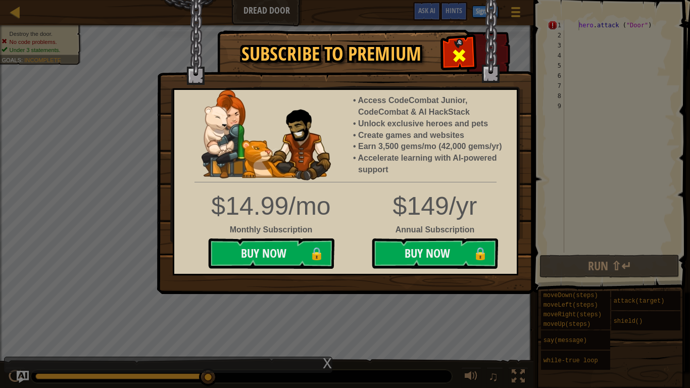
click at [469, 47] on div at bounding box center [459, 54] width 32 height 32
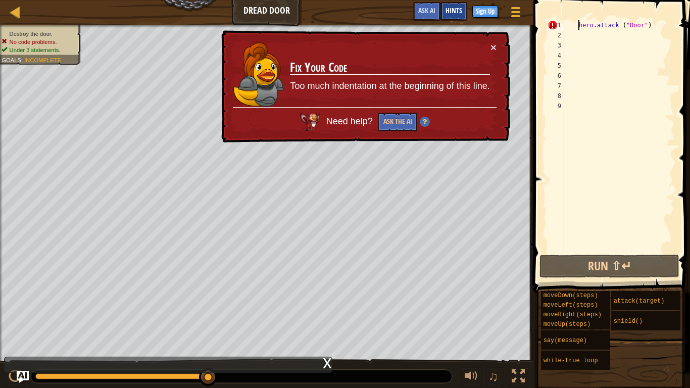
click at [444, 9] on div "Hints" at bounding box center [453, 11] width 27 height 19
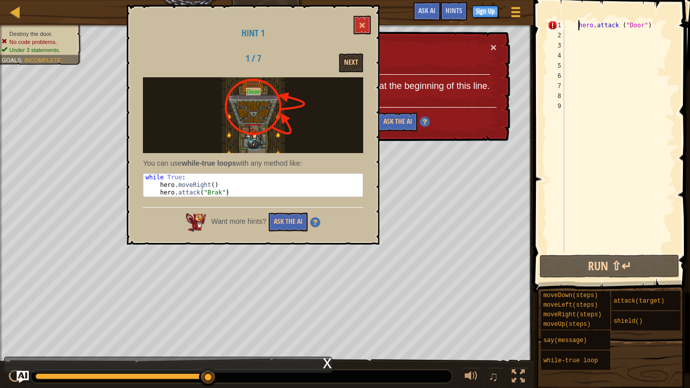
click at [338, 64] on div "Next" at bounding box center [331, 63] width 78 height 19
click at [345, 66] on button "Next" at bounding box center [351, 63] width 24 height 19
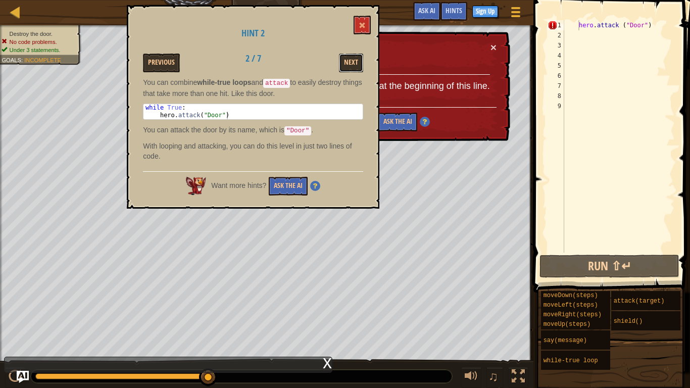
click at [345, 66] on button "Next" at bounding box center [351, 63] width 24 height 19
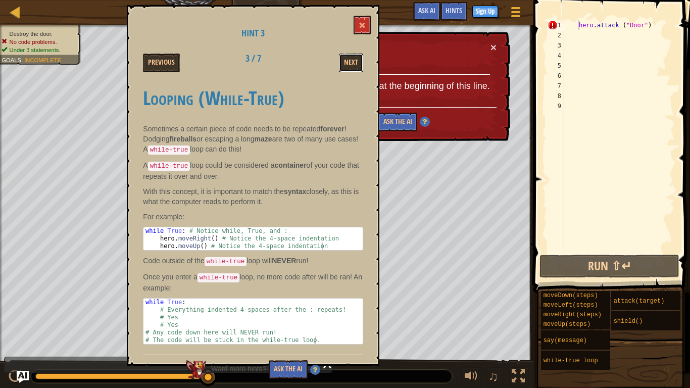
click at [345, 66] on button "Next" at bounding box center [351, 63] width 24 height 19
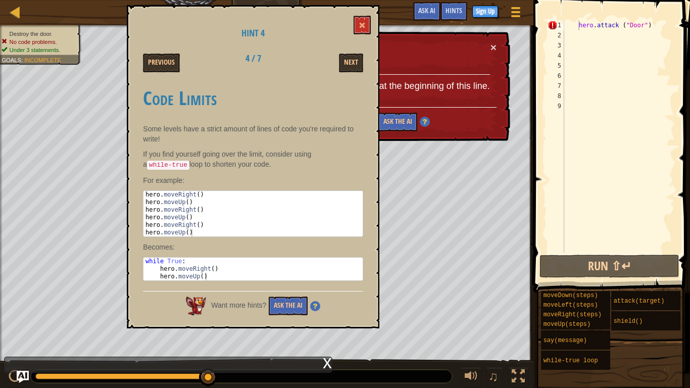
click at [586, 35] on div "hero . attack ( "Door" )" at bounding box center [618, 146] width 113 height 253
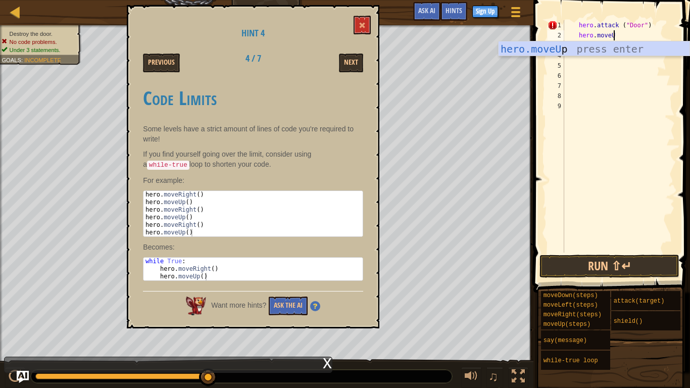
scroll to position [5, 7]
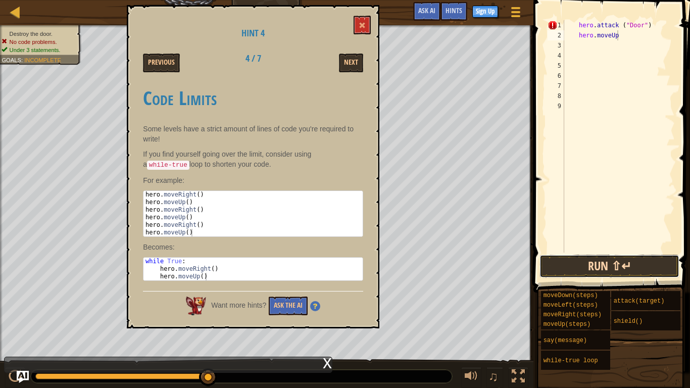
click at [603, 271] on button "Run ⇧↵" at bounding box center [609, 266] width 140 height 23
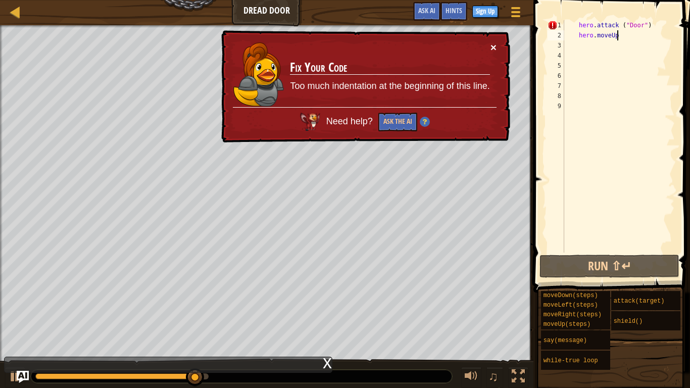
click at [493, 48] on button "×" at bounding box center [493, 47] width 6 height 11
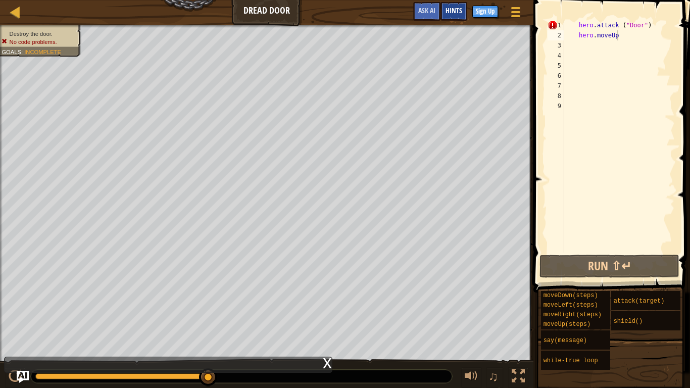
click at [451, 15] on div "Hints" at bounding box center [453, 11] width 27 height 19
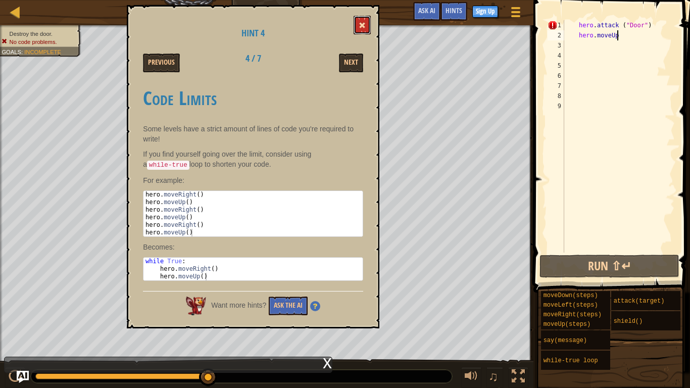
click at [358, 24] on button at bounding box center [362, 25] width 17 height 19
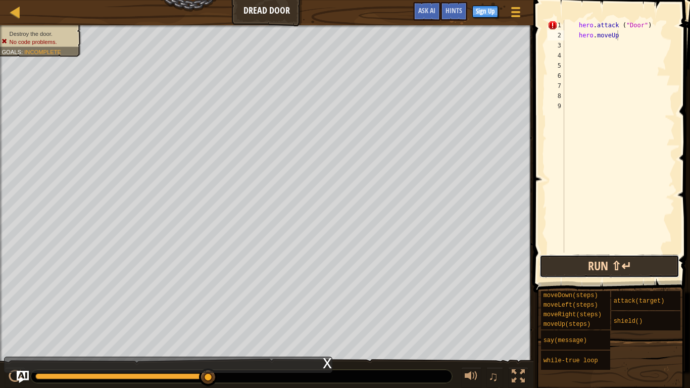
click at [603, 268] on button "Run ⇧↵" at bounding box center [609, 266] width 140 height 23
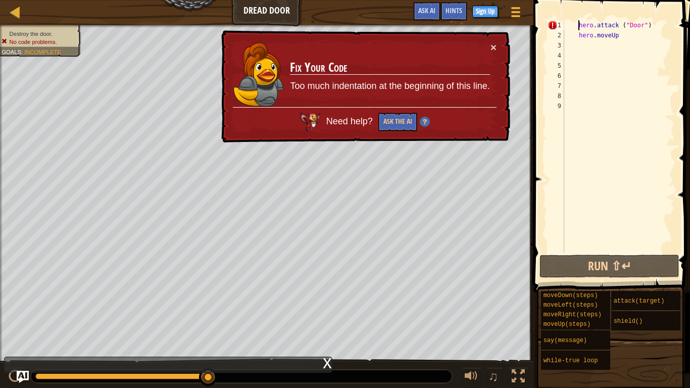
click at [579, 22] on div "hero . attack ( "Door" ) hero . moveUp" at bounding box center [618, 146] width 113 height 253
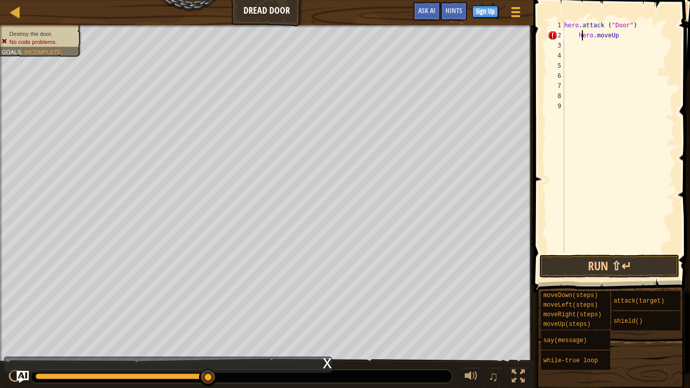
click at [581, 40] on div "hero . attack ( "Door" ) hero . moveUp" at bounding box center [618, 146] width 113 height 253
click at [579, 39] on div "hero . attack ( "Door" ) hero . moveUp" at bounding box center [618, 146] width 113 height 253
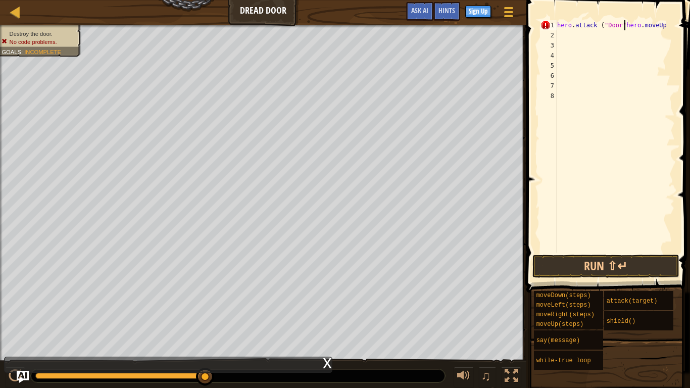
type textarea "hero.moveUp"
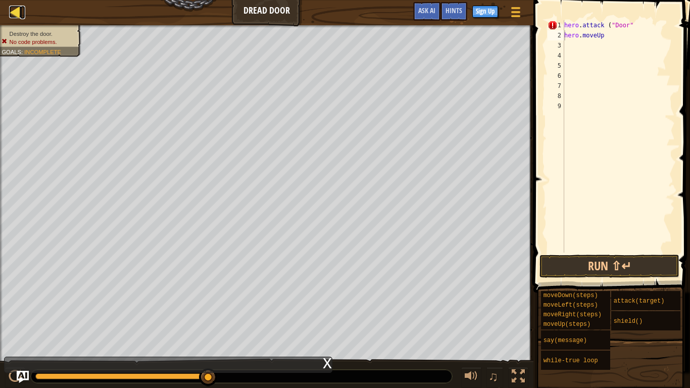
click at [21, 11] on link "Map" at bounding box center [22, 13] width 5 height 14
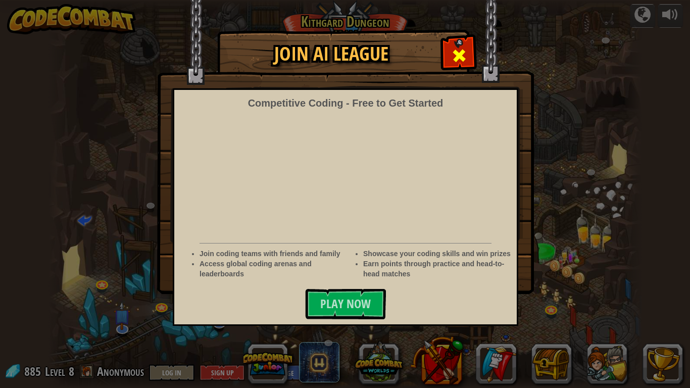
click at [461, 62] on span at bounding box center [459, 55] width 16 height 16
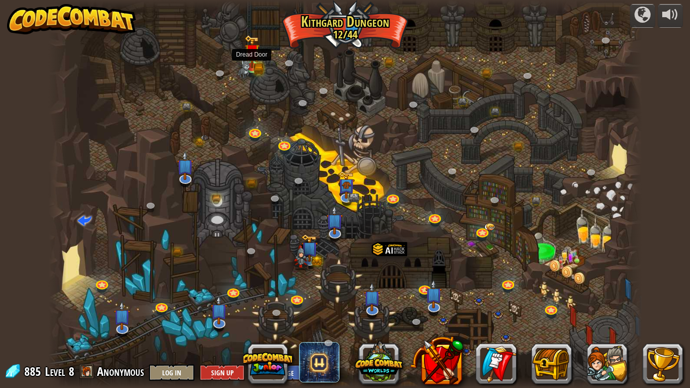
click at [256, 65] on img at bounding box center [251, 51] width 15 height 33
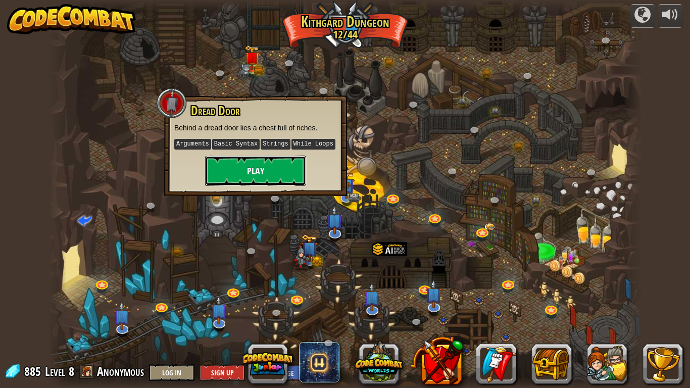
click at [273, 163] on button "Play" at bounding box center [255, 171] width 101 height 30
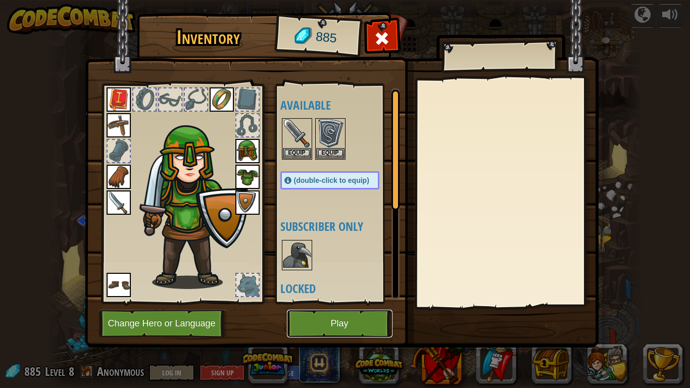
click at [318, 302] on button "Play" at bounding box center [340, 324] width 106 height 28
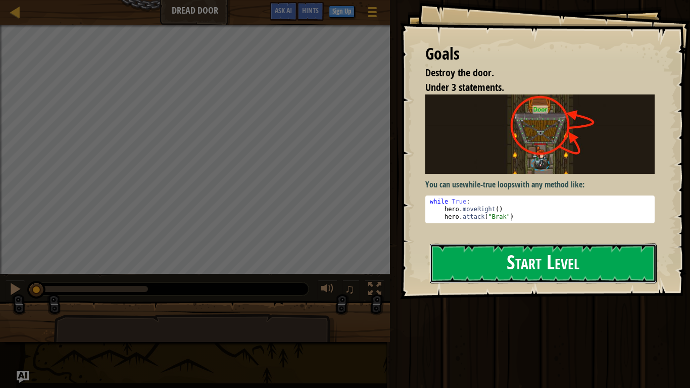
click at [508, 255] on button "Start Level" at bounding box center [543, 263] width 227 height 40
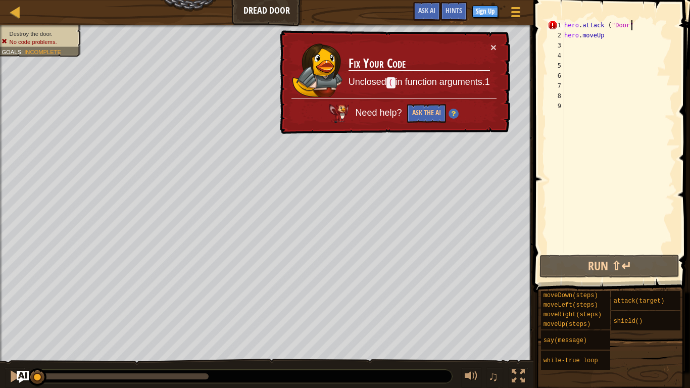
click at [632, 23] on div "hero . attack ( "Door" hero . moveUp" at bounding box center [618, 146] width 113 height 253
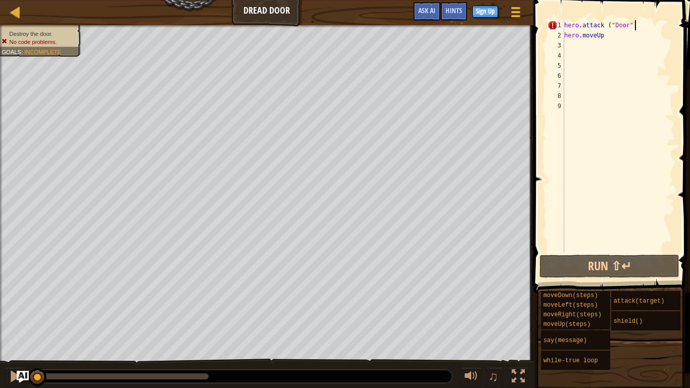
scroll to position [5, 10]
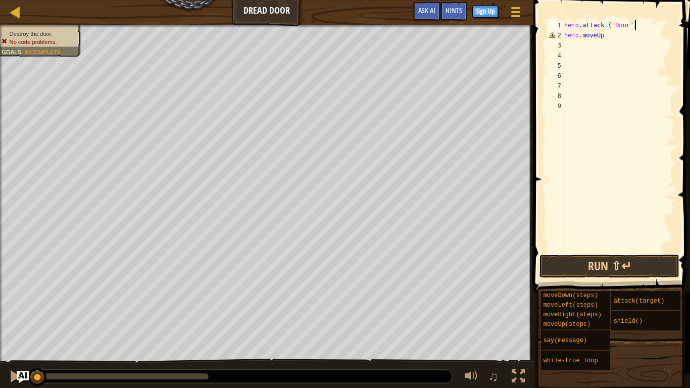
click at [611, 38] on div "hero . attack ( "Door" ) hero . moveUp" at bounding box center [618, 146] width 113 height 253
click at [626, 262] on button "Run ⇧↵" at bounding box center [609, 266] width 140 height 23
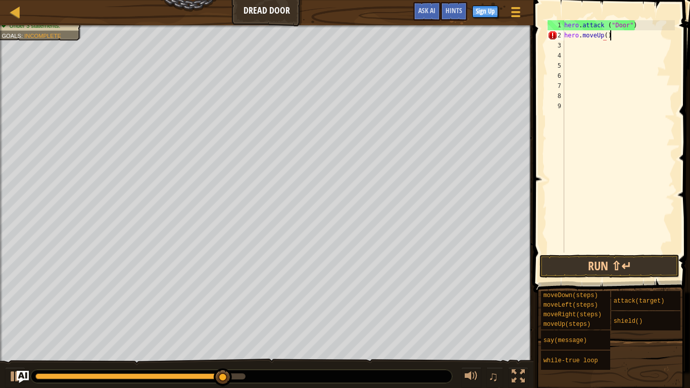
scroll to position [5, 6]
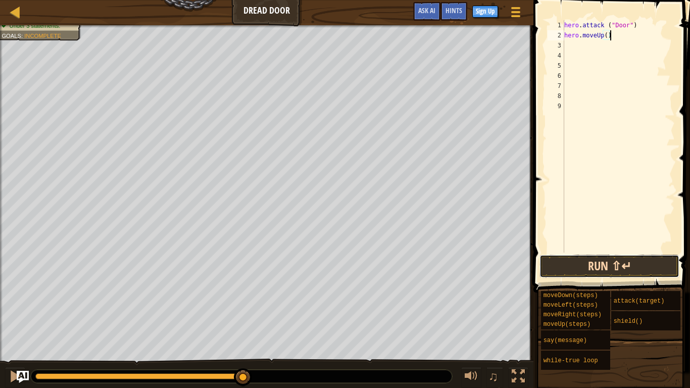
click at [637, 262] on button "Run ⇧↵" at bounding box center [609, 266] width 140 height 23
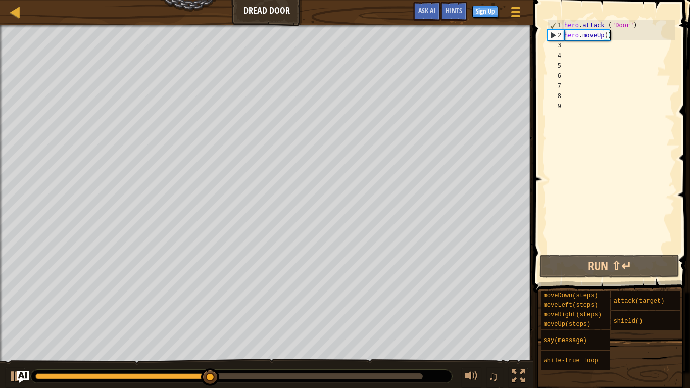
click at [635, 27] on div "hero . attack ( "Door" ) hero . moveUp ( )" at bounding box center [618, 146] width 113 height 253
click at [620, 25] on div "hero . attack ( "Door" ) hero . moveUp ( )" at bounding box center [618, 146] width 113 height 253
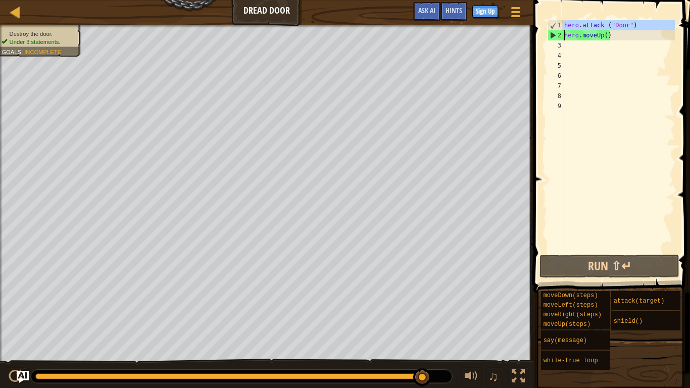
type textarea "hero.moveUp()"
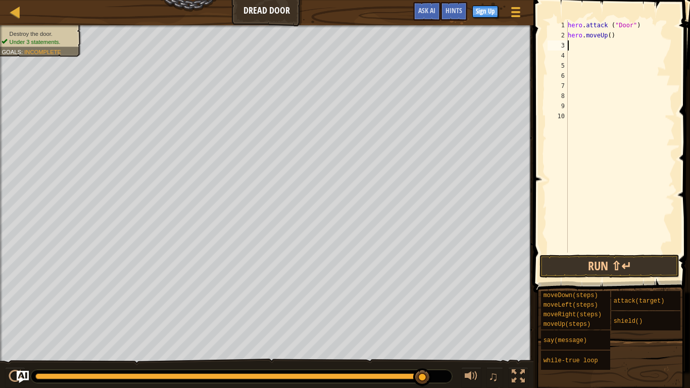
paste textarea
paste textarea "hero.moveUp()"
click at [614, 34] on div "hero . attack ( "Door" ) hero . moveUp ( ) hero . attack ( "Door" ) hero . atta…" at bounding box center [620, 146] width 109 height 253
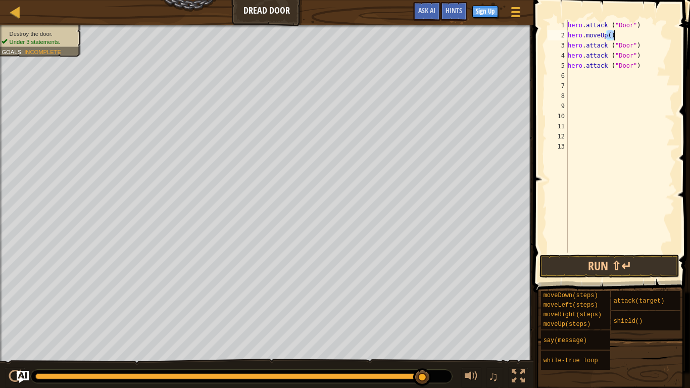
click at [614, 34] on div "hero . attack ( "Door" ) hero . moveUp ( ) hero . attack ( "Door" ) hero . atta…" at bounding box center [620, 136] width 109 height 232
click at [614, 34] on div "hero . attack ( "Door" ) hero . moveUp ( ) hero . attack ( "Door" ) hero . atta…" at bounding box center [620, 146] width 109 height 253
click at [585, 35] on div "hero . attack ( "Door" ) hero . moveUp ( ) hero . attack ( "Door" ) hero . atta…" at bounding box center [620, 146] width 109 height 253
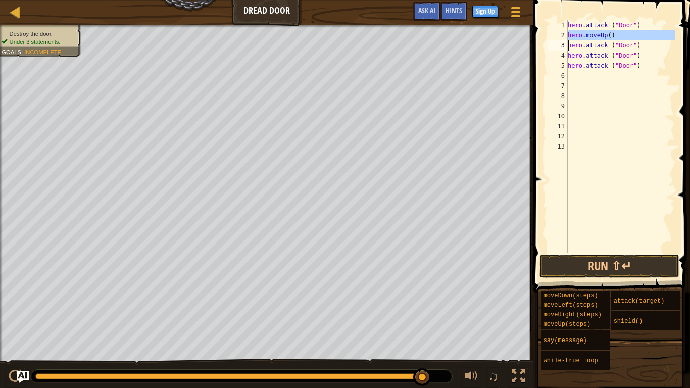
type textarea "hero.attack ("Door")"
type textarea "hero.moveUp()"
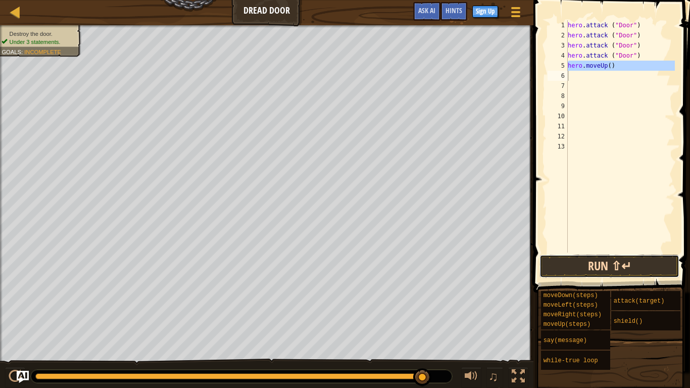
click at [603, 265] on button "Run ⇧↵" at bounding box center [609, 266] width 140 height 23
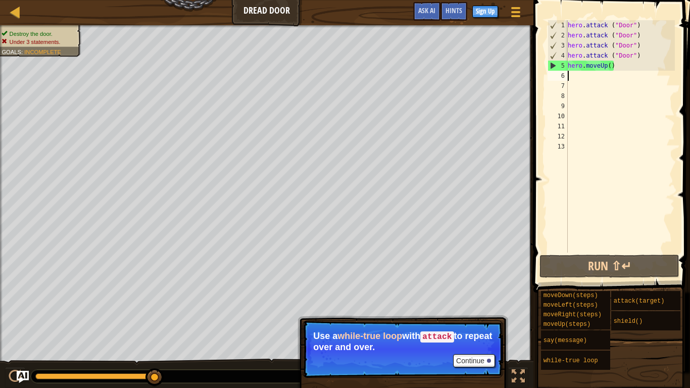
click at [564, 51] on div "4" at bounding box center [558, 56] width 20 height 10
click at [579, 36] on div "hero . attack ( "Door" ) hero . attack ( "Door" ) hero . attack ( "Door" ) hero…" at bounding box center [620, 146] width 109 height 253
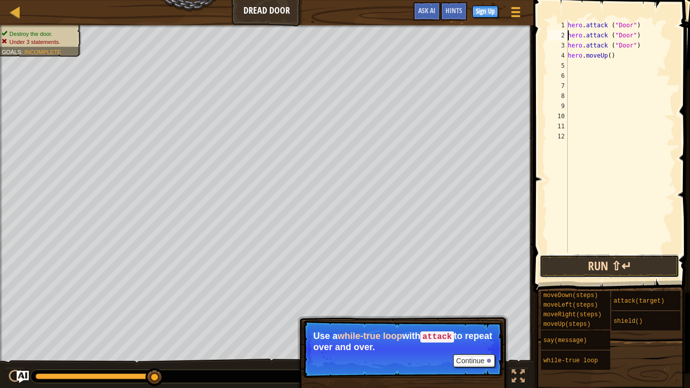
click at [611, 269] on button "Run ⇧↵" at bounding box center [609, 266] width 140 height 23
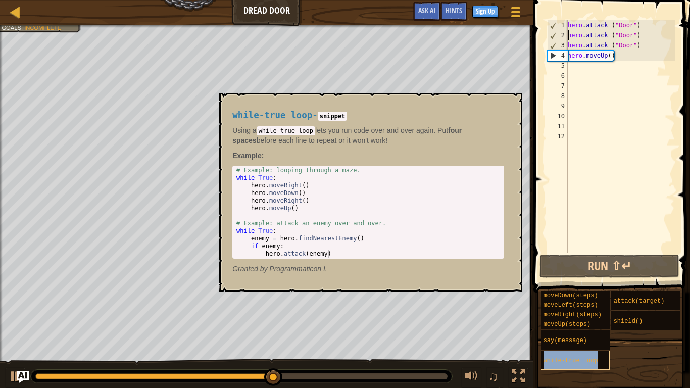
click at [587, 302] on span "while-true loop" at bounding box center [570, 360] width 55 height 7
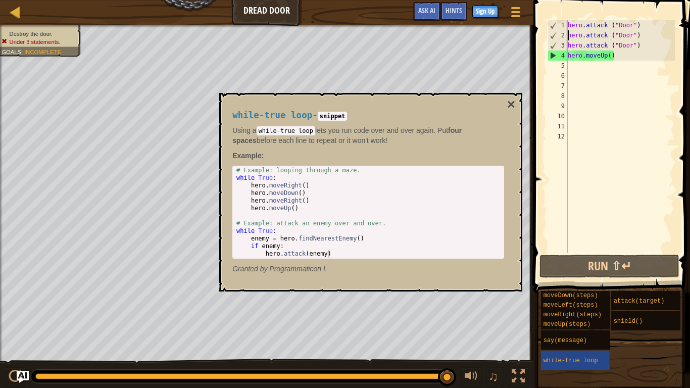
click at [575, 20] on div "hero . attack ( "Door" ) hero . attack ( "Door" ) hero . attack ( "Door" ) hero…" at bounding box center [620, 146] width 109 height 253
click at [566, 20] on div "1" at bounding box center [558, 25] width 20 height 10
type textarea "hero.attack ("Door")"
click at [509, 103] on button "×" at bounding box center [511, 104] width 8 height 14
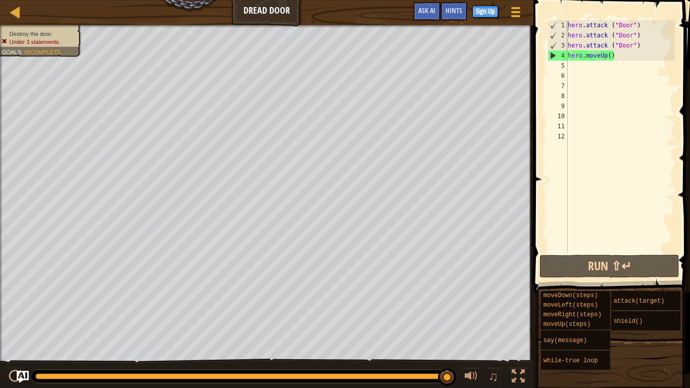
click at [570, 26] on div "hero . attack ( "Door" ) hero . attack ( "Door" ) hero . attack ( "Door" ) hero…" at bounding box center [620, 146] width 109 height 253
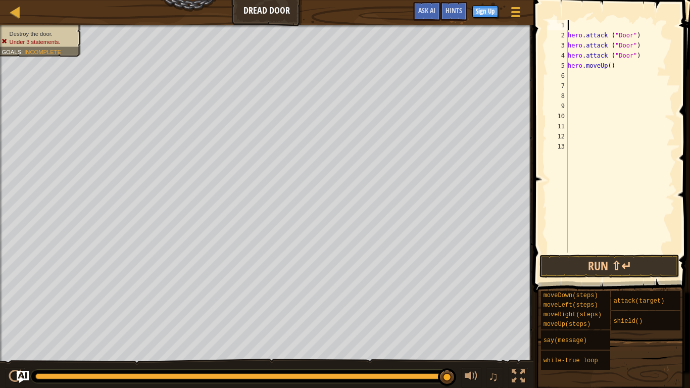
type textarea "wh"
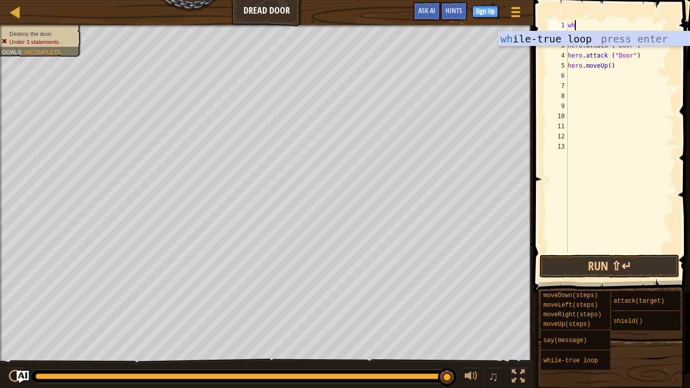
scroll to position [5, 1]
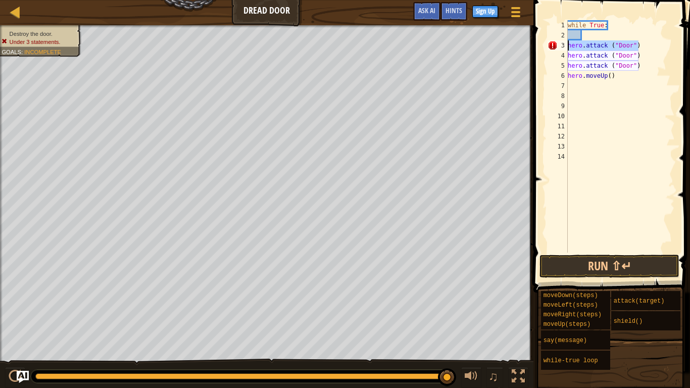
drag, startPoint x: 639, startPoint y: 45, endPoint x: 530, endPoint y: 41, distance: 109.2
click at [530, 41] on div "Hints 1 2 3 4 5 6 7 8 9 10 11 12 13 14 while True : hero . attack ( "Door" ) he…" at bounding box center [610, 194] width 160 height 388
type textarea "hero.attack ("Door")"
click at [623, 69] on div "while True : hero . attack ( "Door" ) hero . attack ( "Door" ) hero . attack ( …" at bounding box center [620, 146] width 109 height 253
click at [623, 38] on div "while True : hero . attack ( "Door" ) hero . attack ( "Door" ) hero . attack ( …" at bounding box center [620, 146] width 109 height 253
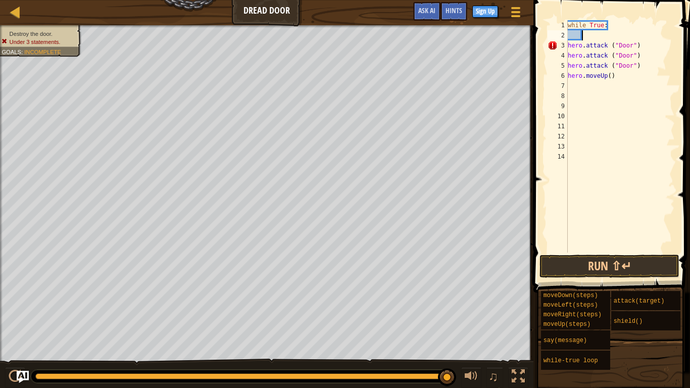
scroll to position [5, 2]
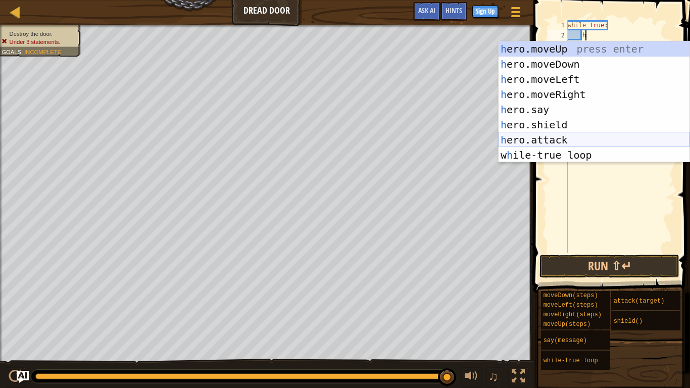
click at [573, 135] on div "h ero.moveUp press enter h ero.moveDown press enter h ero.moveLeft press enter …" at bounding box center [594, 117] width 191 height 152
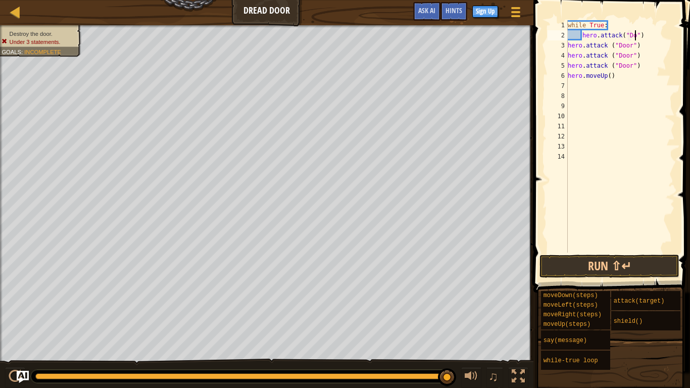
type textarea "hero.attack("Door")"
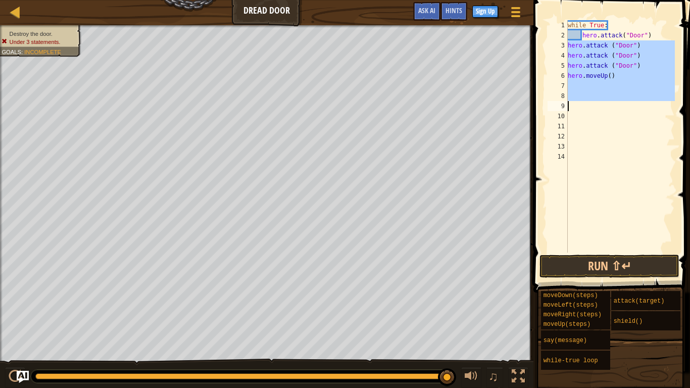
drag, startPoint x: 568, startPoint y: 46, endPoint x: 630, endPoint y: 106, distance: 85.7
click at [630, 106] on div "while True : hero . attack ( "Door" ) hero . attack ( "Door" ) hero . attack ( …" at bounding box center [620, 146] width 109 height 253
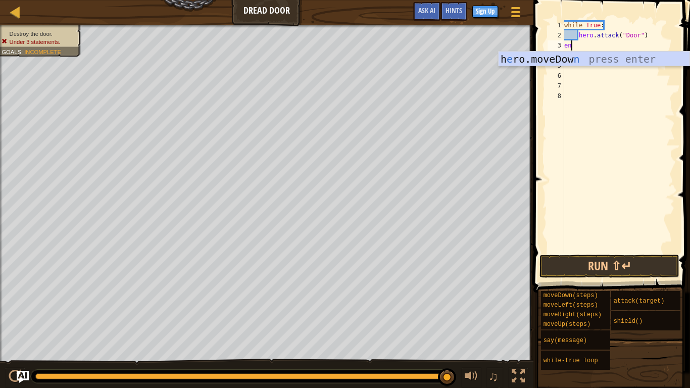
scroll to position [5, 1]
type textarea "end"
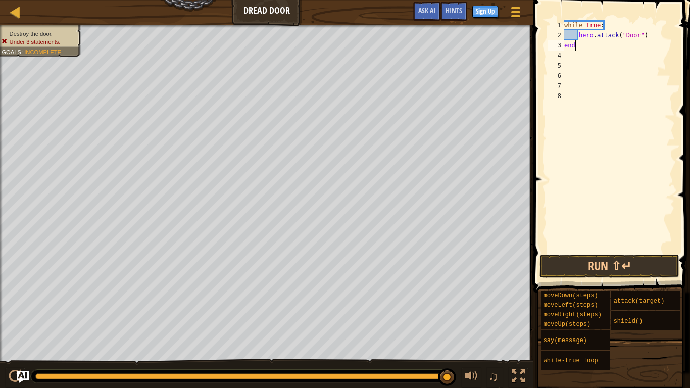
click at [623, 115] on div "while True : hero . attack ( "Door" ) end" at bounding box center [618, 146] width 113 height 253
click at [637, 256] on button "Run ⇧↵" at bounding box center [609, 266] width 140 height 23
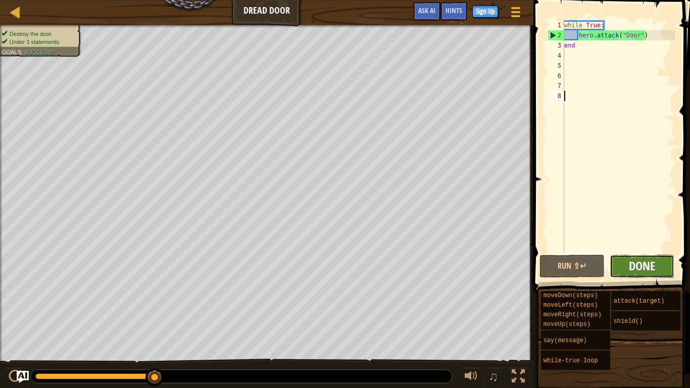
click at [641, 267] on span "Done" at bounding box center [642, 266] width 26 height 16
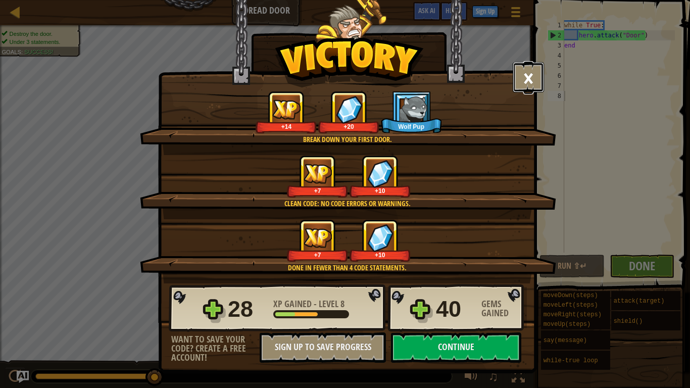
click at [529, 79] on button "×" at bounding box center [528, 77] width 31 height 30
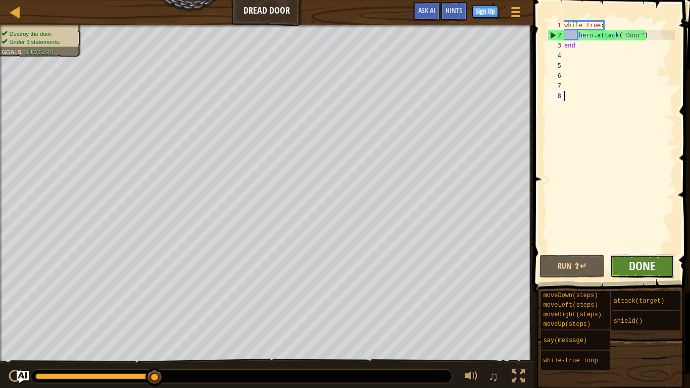
click at [649, 268] on span "Done" at bounding box center [642, 266] width 26 height 16
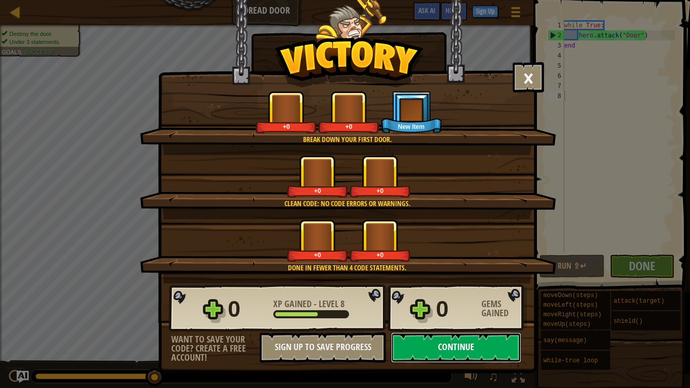
click at [487, 302] on button "Continue" at bounding box center [456, 347] width 130 height 30
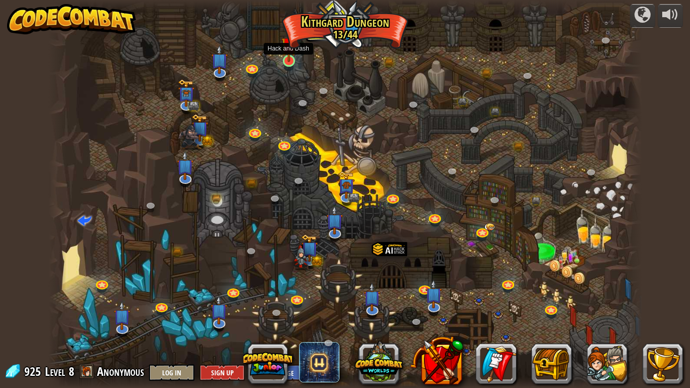
click at [291, 62] on div at bounding box center [289, 61] width 12 height 12
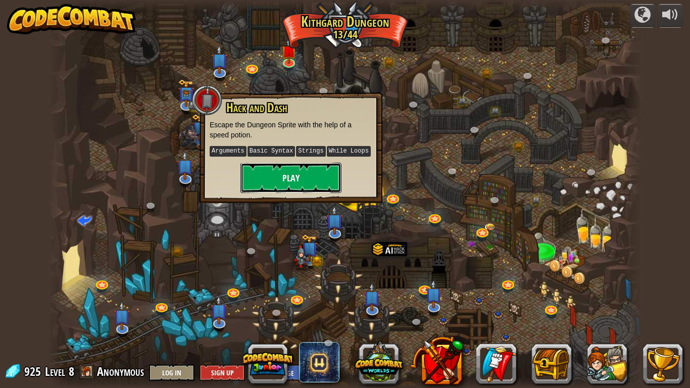
click at [305, 178] on button "Play" at bounding box center [290, 178] width 101 height 30
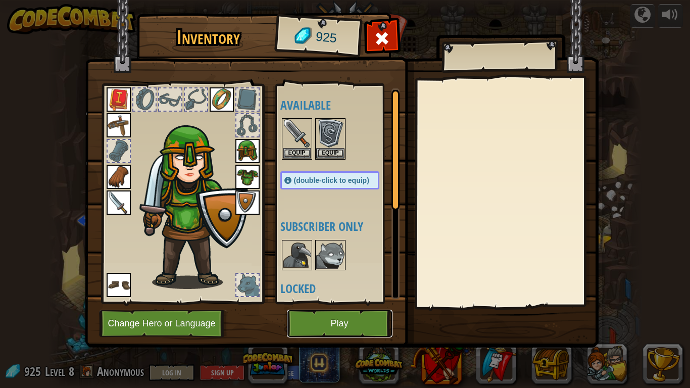
click at [347, 302] on button "Play" at bounding box center [340, 324] width 106 height 28
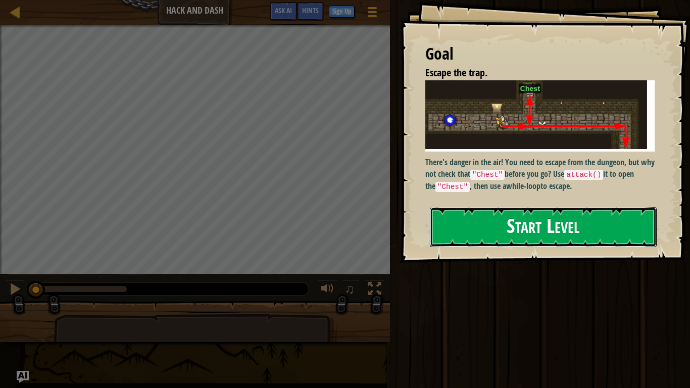
click at [502, 240] on button "Start Level" at bounding box center [543, 227] width 227 height 40
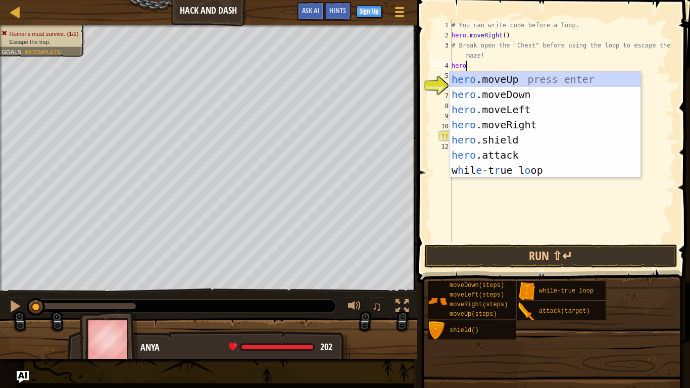
scroll to position [5, 2]
click at [515, 152] on div "hero .moveUp press enter hero .moveDown press enter hero .moveLeft press enter …" at bounding box center [545, 140] width 191 height 136
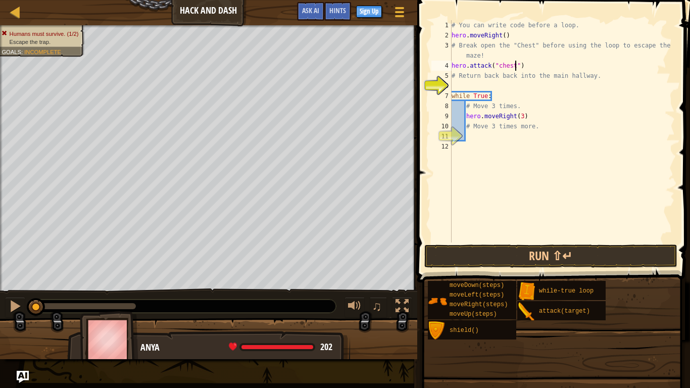
scroll to position [5, 9]
type textarea "hero.attack("Chest")"
click at [504, 137] on div "# You can write code before a loop. hero . moveRight ( ) # Break open the "Ches…" at bounding box center [562, 141] width 225 height 242
click at [505, 85] on div "# You can write code before a loop. hero . moveRight ( ) # Break open the "Ches…" at bounding box center [562, 141] width 225 height 242
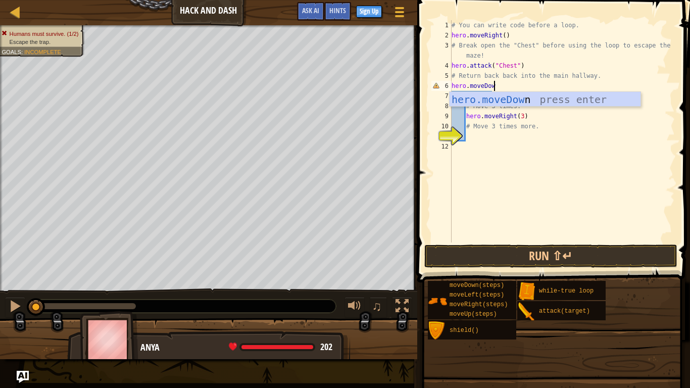
scroll to position [5, 6]
type textarea "hero.moveDown"
click at [510, 141] on div "# You can write code before a loop. hero . moveRight ( ) # Break open the "Ches…" at bounding box center [562, 141] width 225 height 242
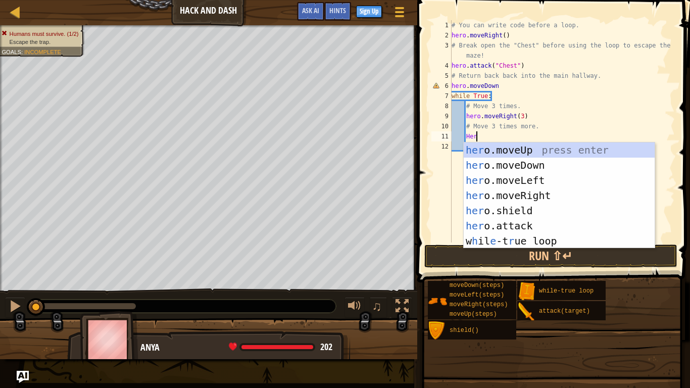
scroll to position [5, 4]
type textarea "H"
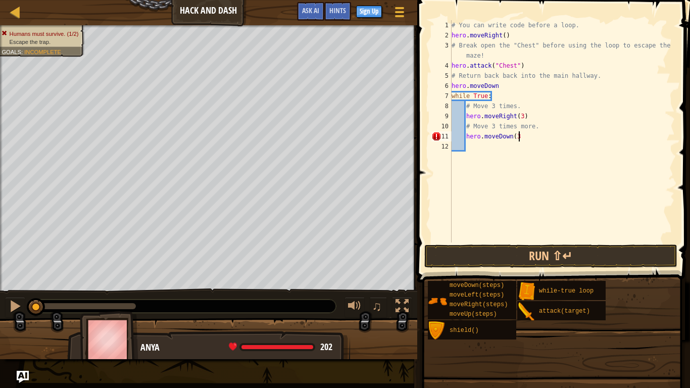
scroll to position [5, 10]
click at [525, 255] on button "Run ⇧↵" at bounding box center [550, 255] width 253 height 23
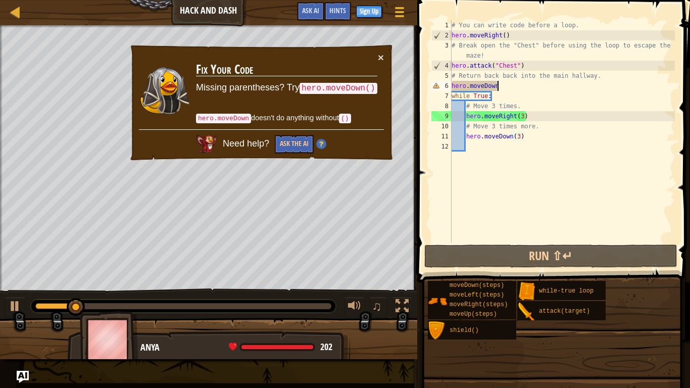
click at [512, 81] on div "# You can write code before a loop. hero . moveRight ( ) # Break open the "Ches…" at bounding box center [562, 141] width 225 height 242
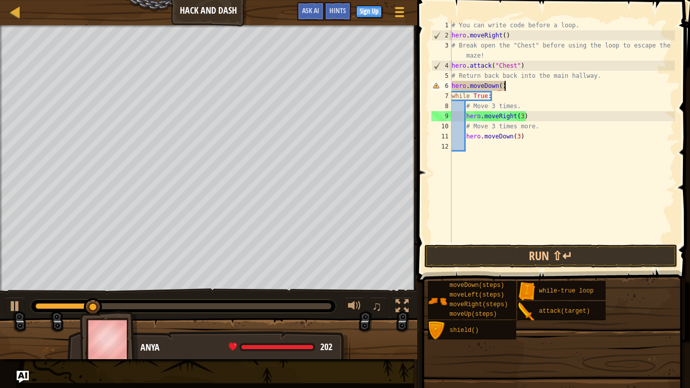
scroll to position [5, 7]
type textarea "hero.moveDown()"
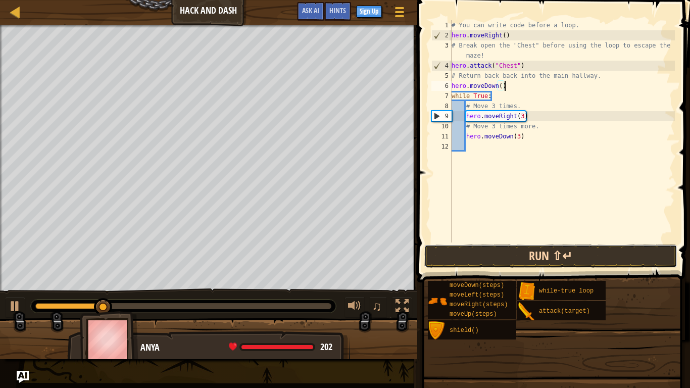
click at [546, 255] on button "Run ⇧↵" at bounding box center [550, 255] width 253 height 23
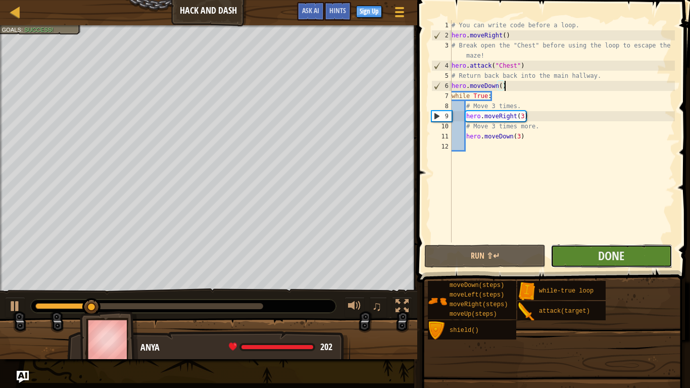
click at [632, 257] on button "Done" at bounding box center [611, 255] width 121 height 23
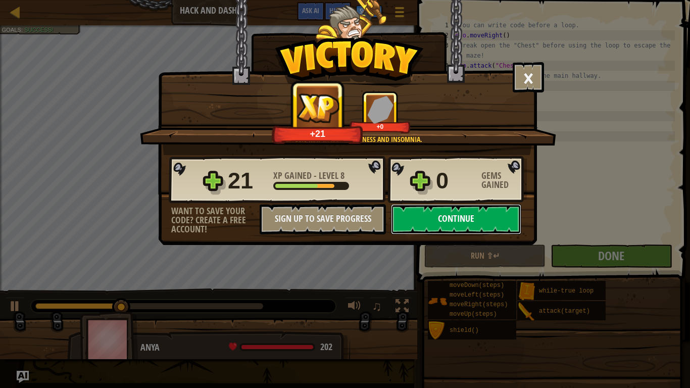
click at [457, 220] on button "Continue" at bounding box center [456, 219] width 130 height 30
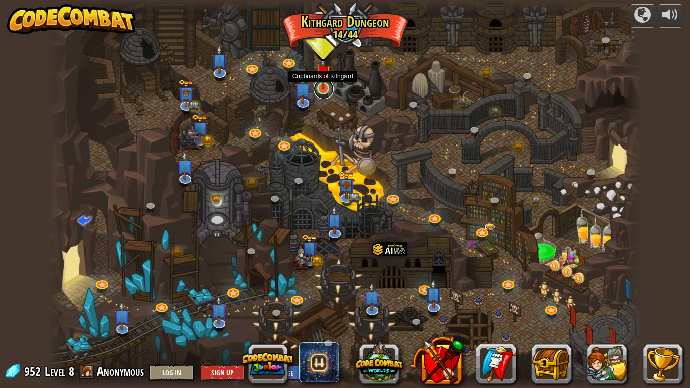
click at [321, 89] on link at bounding box center [324, 89] width 20 height 20
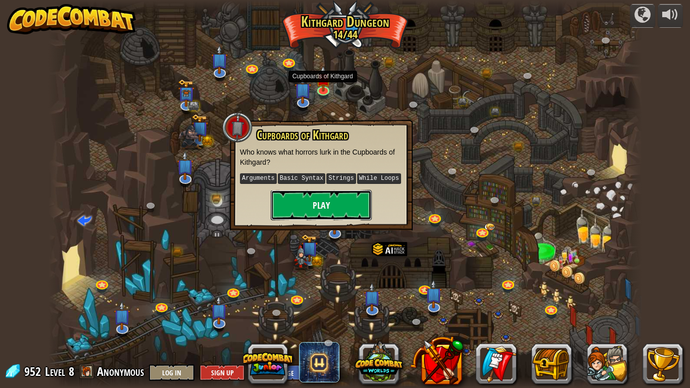
click at [341, 209] on button "Play" at bounding box center [321, 205] width 101 height 30
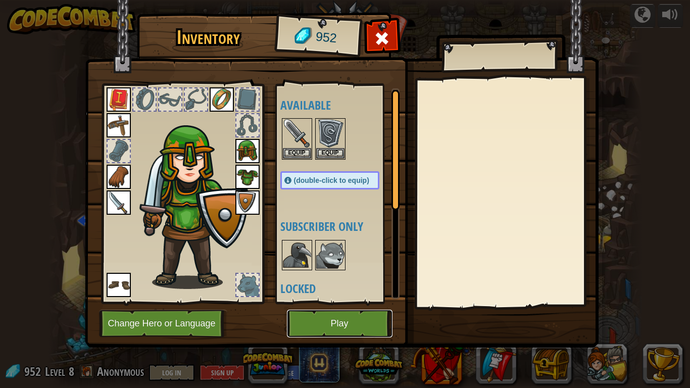
click at [323, 302] on button "Play" at bounding box center [340, 324] width 106 height 28
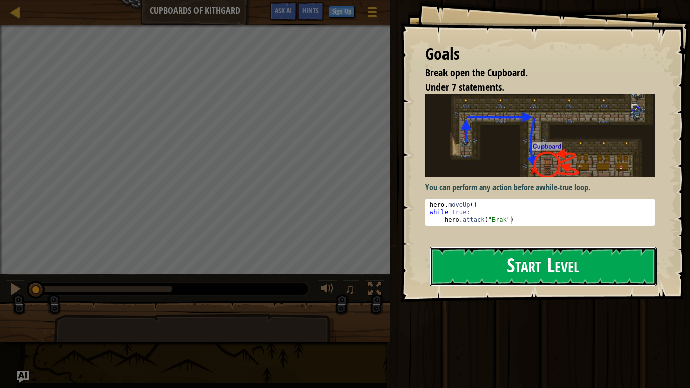
click at [531, 277] on button "Start Level" at bounding box center [543, 266] width 227 height 40
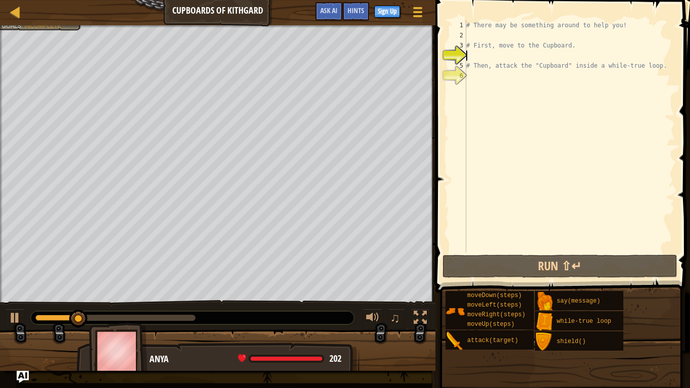
scroll to position [5, 0]
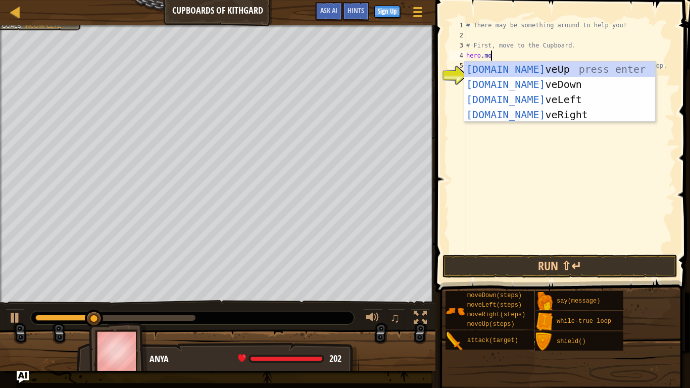
type textarea "hero.move"
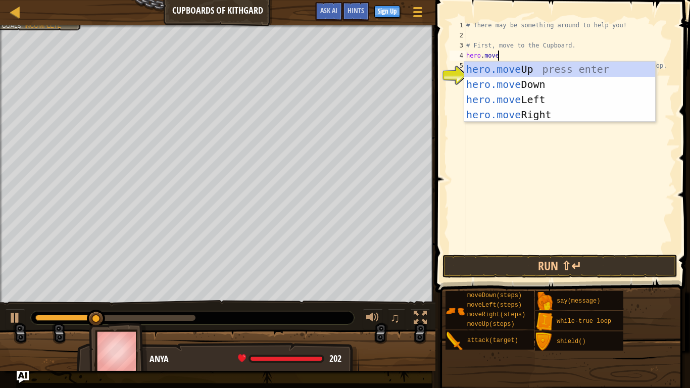
scroll to position [5, 4]
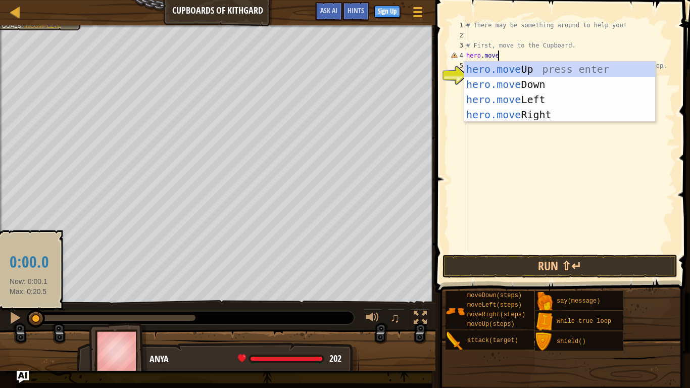
drag, startPoint x: 63, startPoint y: 319, endPoint x: 27, endPoint y: 317, distance: 35.4
click at [35, 302] on div at bounding box center [35, 318] width 1 height 6
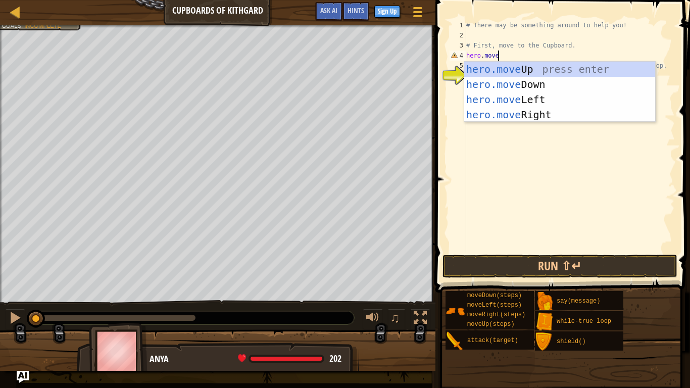
click at [527, 35] on div "# There may be something around to help you! # First, move to the Cupboard. her…" at bounding box center [569, 146] width 211 height 253
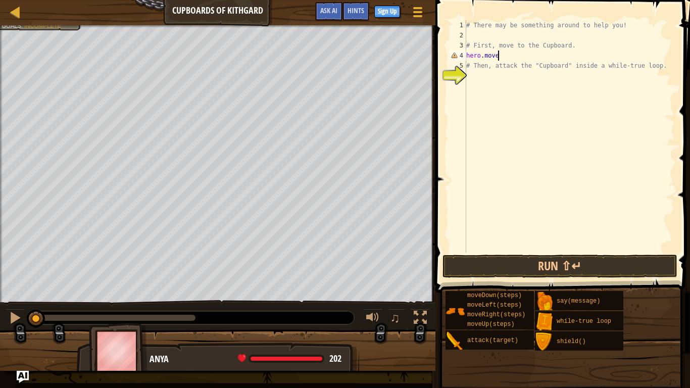
click at [507, 54] on div "# There may be something around to help you! # First, move to the Cupboard. her…" at bounding box center [569, 146] width 211 height 253
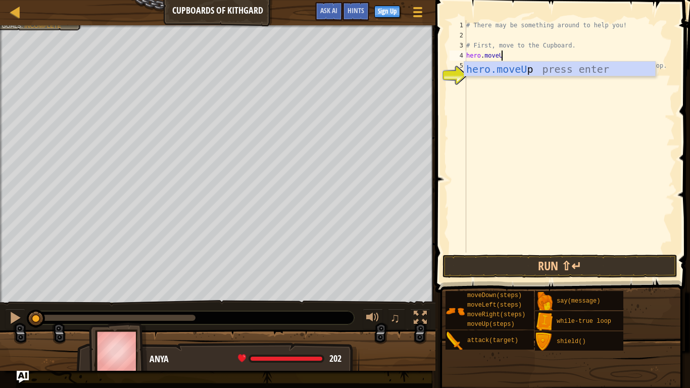
type textarea "hero.moveUp"
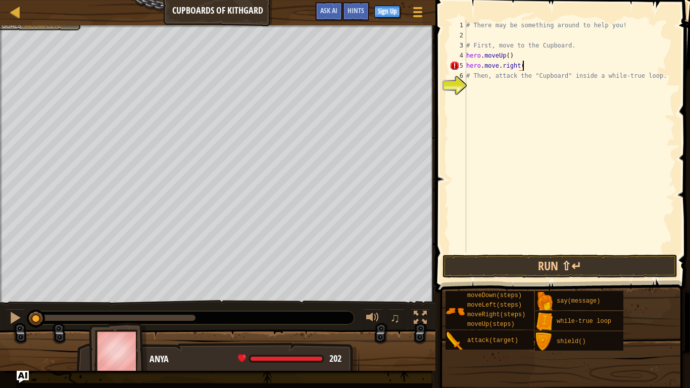
scroll to position [5, 8]
type textarea "hero.move.right(2)"
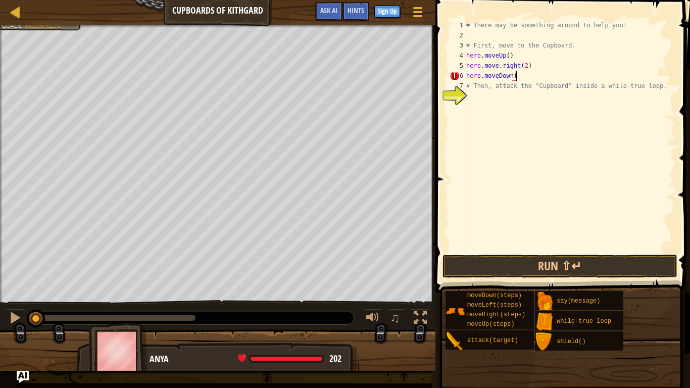
scroll to position [5, 7]
type textarea "hero.moveDown(2)"
click at [516, 95] on div "# There may be something around to help you! # First, move to the Cupboard. her…" at bounding box center [569, 146] width 211 height 253
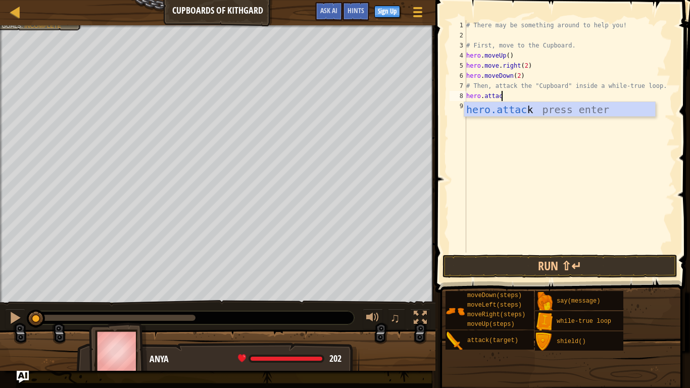
scroll to position [5, 6]
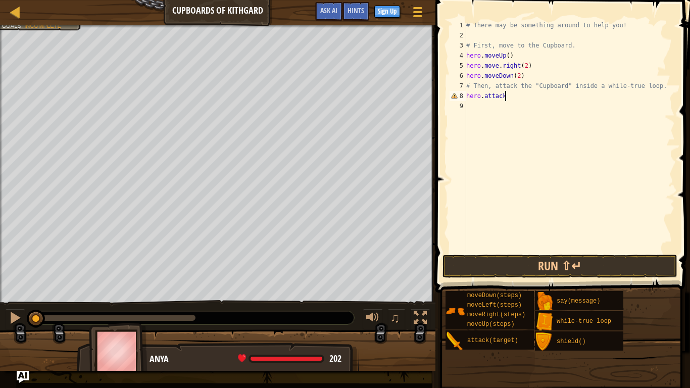
type textarea "hero.attack"
click at [544, 265] on button "Run ⇧↵" at bounding box center [559, 266] width 235 height 23
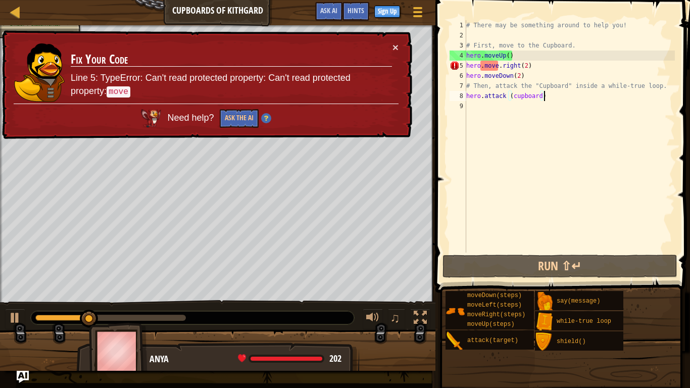
click at [502, 67] on div "# There may be something around to help you! # First, move to the Cupboard. her…" at bounding box center [569, 146] width 211 height 253
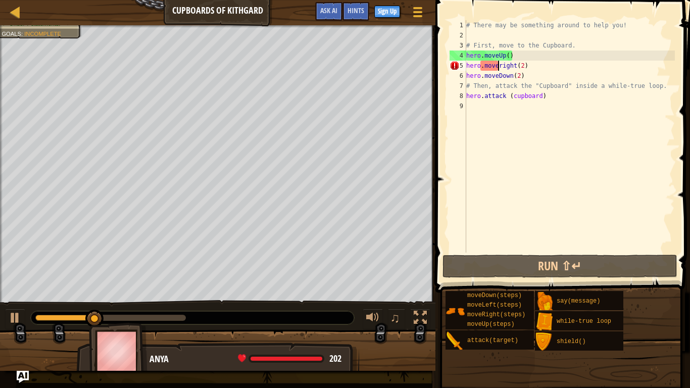
scroll to position [5, 8]
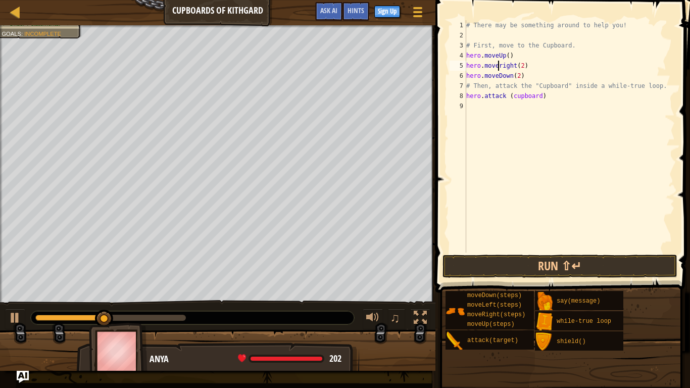
click at [549, 97] on div "# There may be something around to help you! # First, move to the Cupboard. her…" at bounding box center [569, 146] width 211 height 253
click at [578, 261] on button "Run ⇧↵" at bounding box center [559, 266] width 235 height 23
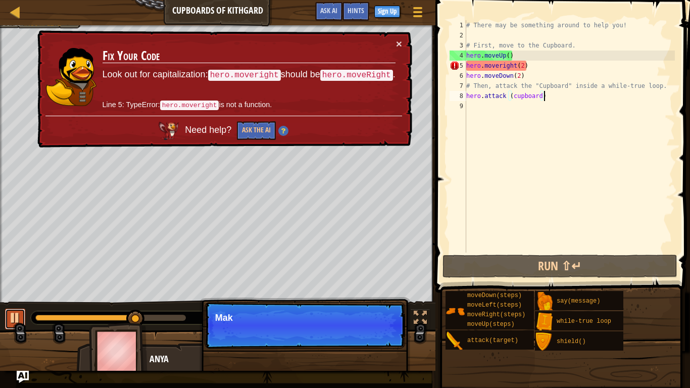
click at [19, 302] on div at bounding box center [15, 317] width 13 height 13
click at [39, 302] on div at bounding box center [86, 318] width 102 height 6
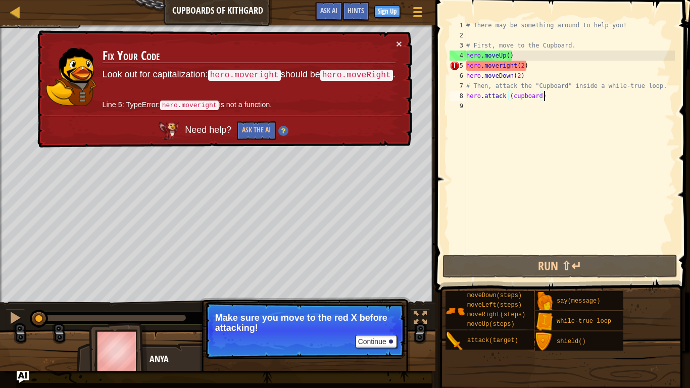
click at [502, 66] on div "# There may be something around to help you! # First, move to the Cupboard. her…" at bounding box center [569, 146] width 211 height 253
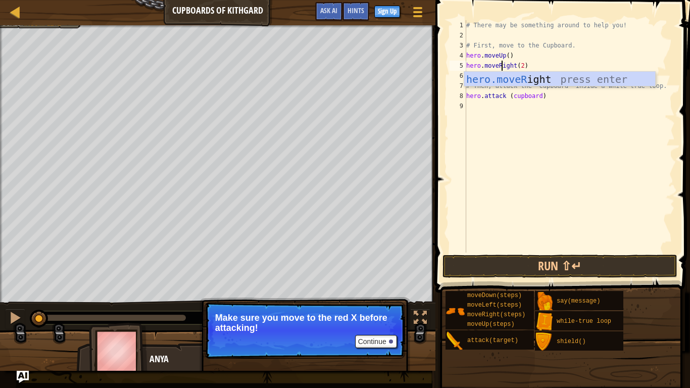
scroll to position [5, 5]
click at [595, 261] on button "Run ⇧↵" at bounding box center [559, 266] width 235 height 23
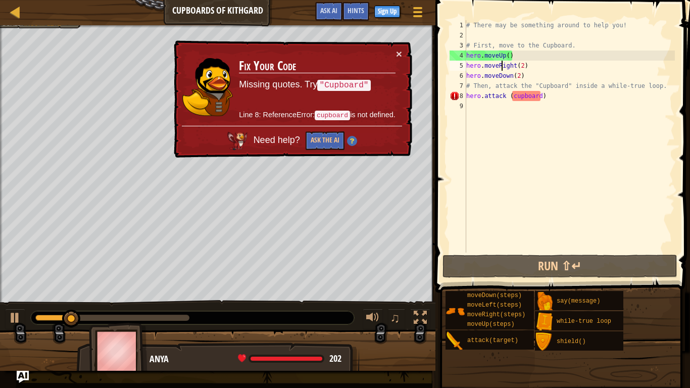
click at [541, 98] on div "# There may be something around to help you! # First, move to the Cupboard. her…" at bounding box center [569, 146] width 211 height 253
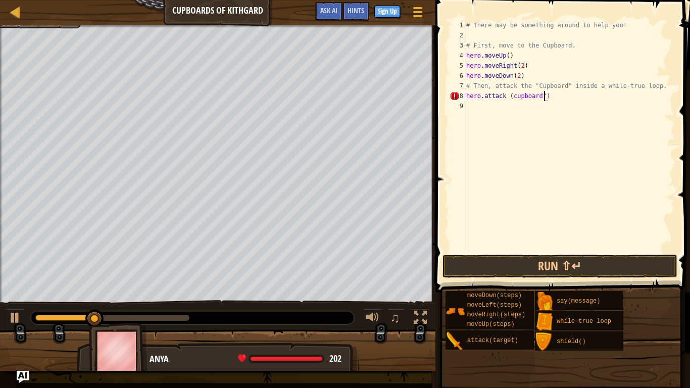
click at [512, 96] on div "# There may be something around to help you! # First, move to the Cupboard. her…" at bounding box center [569, 146] width 211 height 253
type textarea "hero.attack ("cupboard")"
click at [550, 252] on div "# There may be something around to help you! # First, move to the Cupboard. her…" at bounding box center [569, 146] width 211 height 253
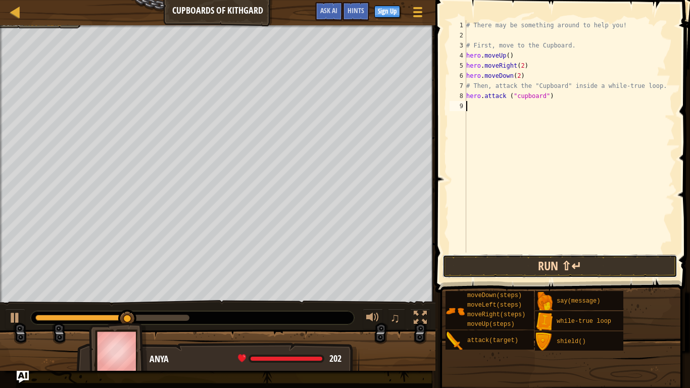
click at [555, 260] on button "Run ⇧↵" at bounding box center [559, 266] width 235 height 23
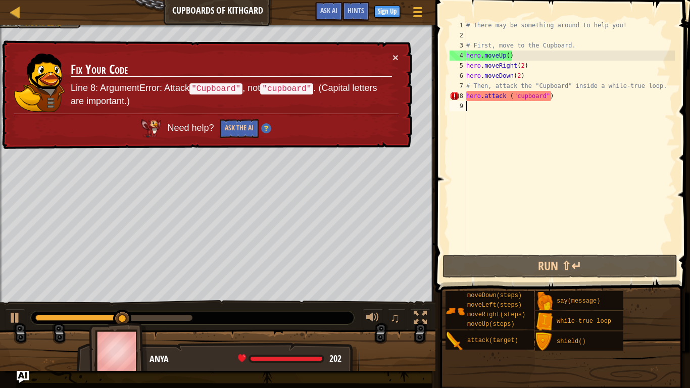
click at [518, 98] on div "# There may be something around to help you! # First, move to the Cupboard. her…" at bounding box center [569, 146] width 211 height 253
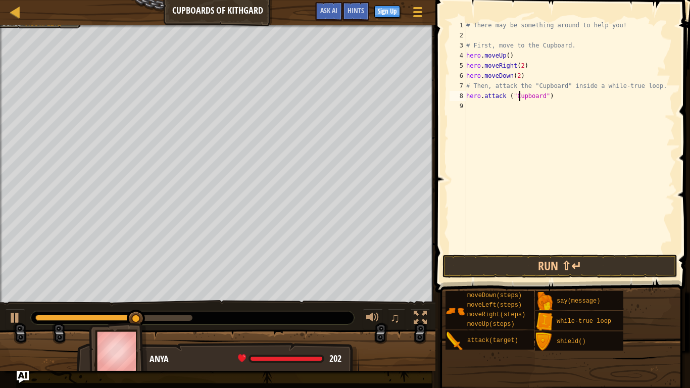
scroll to position [5, 8]
type textarea "hero.attack ("Cupboard")"
click at [573, 261] on button "Run ⇧↵" at bounding box center [559, 266] width 235 height 23
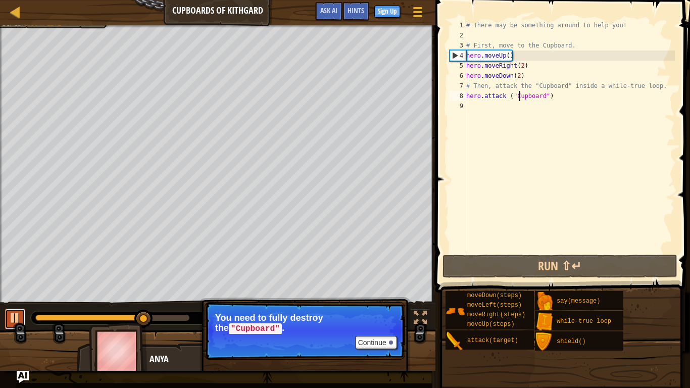
click at [14, 302] on div at bounding box center [15, 317] width 13 height 13
click at [41, 302] on div at bounding box center [38, 318] width 6 height 6
click at [578, 102] on div "# There may be something around to help you! # First, move to the Cupboard. her…" at bounding box center [569, 146] width 211 height 253
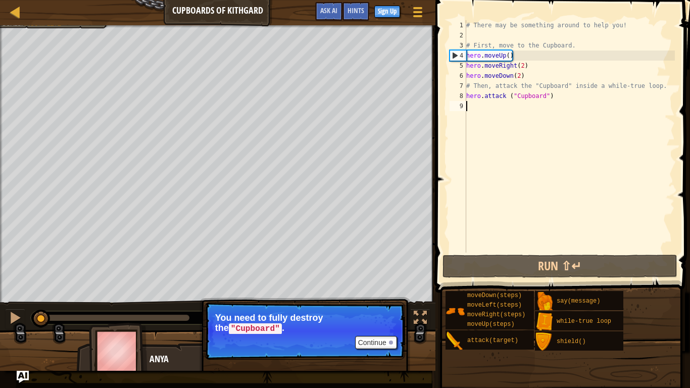
click at [574, 94] on div "# There may be something around to help you! # First, move to the Cupboard. her…" at bounding box center [569, 146] width 211 height 253
click at [665, 83] on div "# There may be something around to help you! # First, move to the Cupboard. her…" at bounding box center [569, 146] width 211 height 253
type textarea "# Then, attack the "Cupboard" inside a while-true loop."
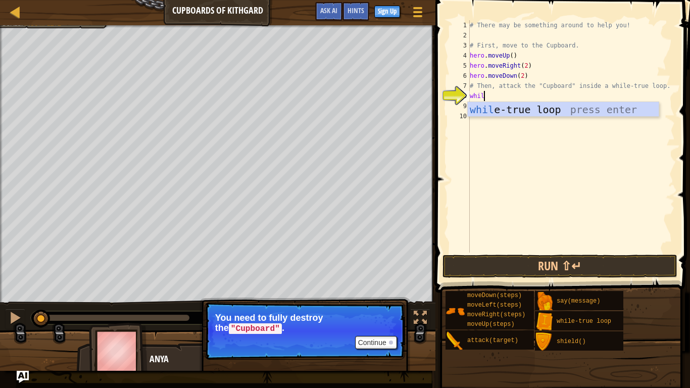
type textarea "while"
click at [528, 107] on div "while -true loop press enter" at bounding box center [563, 124] width 191 height 45
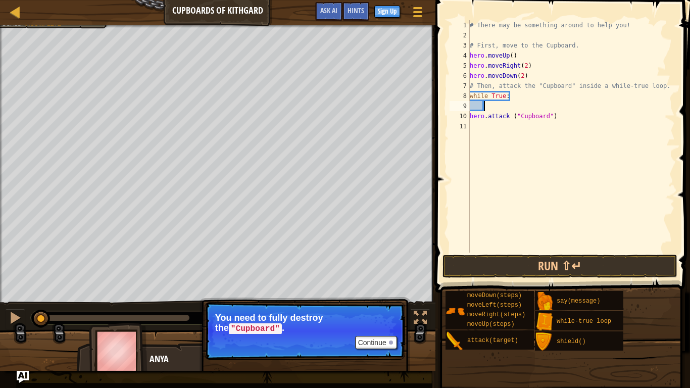
scroll to position [5, 2]
click at [520, 123] on div "# There may be something around to help you! # First, move to the Cupboard. her…" at bounding box center [571, 146] width 207 height 253
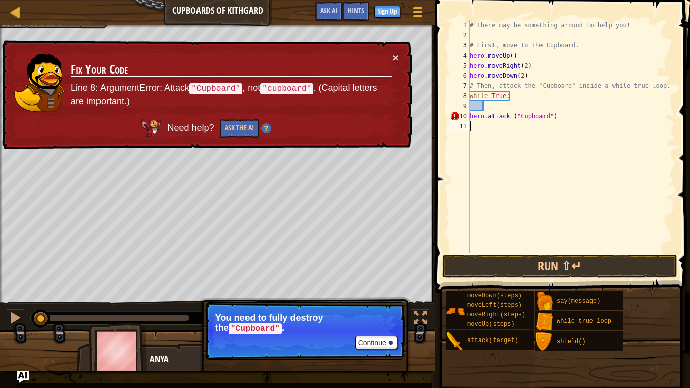
click at [456, 120] on div "10" at bounding box center [460, 116] width 20 height 10
click at [560, 115] on div "# There may be something around to help you! # First, move to the Cupboard. her…" at bounding box center [571, 146] width 207 height 253
click at [549, 255] on button "Run ⇧↵" at bounding box center [559, 266] width 235 height 23
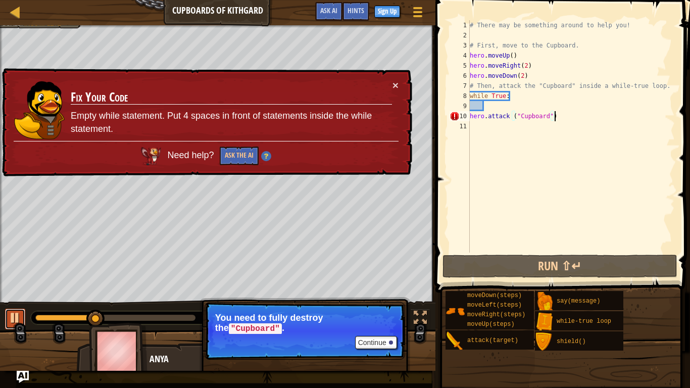
click at [15, 302] on div at bounding box center [15, 317] width 13 height 13
click at [39, 302] on div at bounding box center [66, 318] width 62 height 6
click at [517, 119] on div "# There may be something around to help you! # First, move to the Cupboard. her…" at bounding box center [571, 146] width 207 height 253
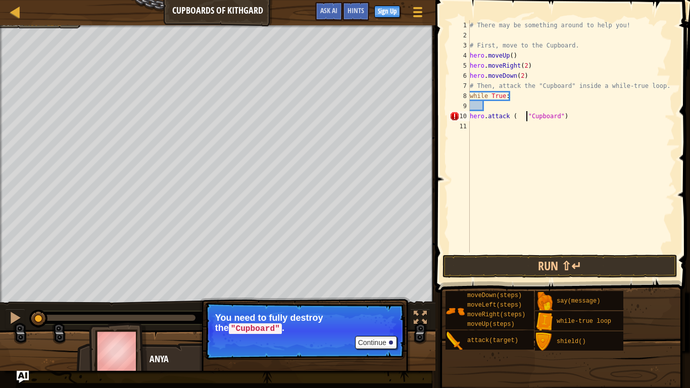
click at [562, 118] on div "# There may be something around to help you! # First, move to the Cupboard. her…" at bounding box center [571, 146] width 207 height 253
click at [580, 258] on button "Run ⇧↵" at bounding box center [559, 266] width 235 height 23
click at [527, 116] on div "# There may be something around to help you! # First, move to the Cupboard. her…" at bounding box center [571, 146] width 207 height 253
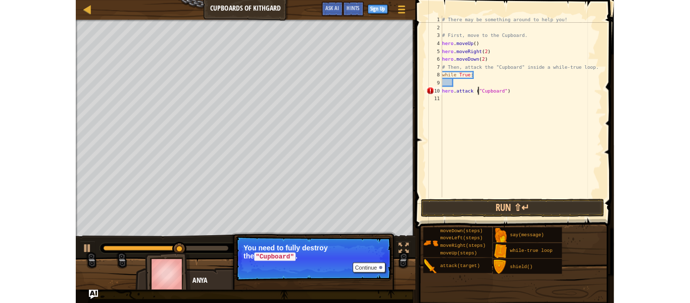
scroll to position [5, 7]
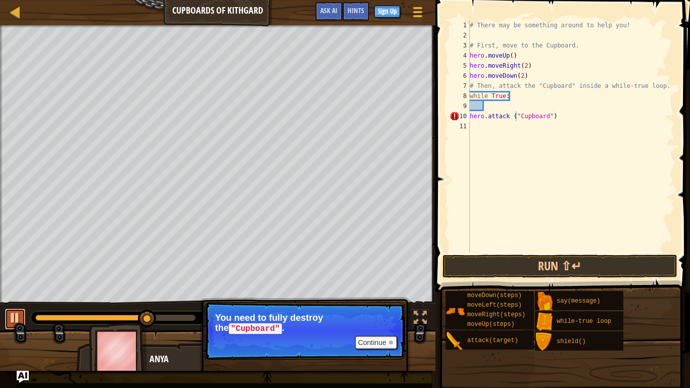
click at [19, 302] on div at bounding box center [15, 317] width 13 height 13
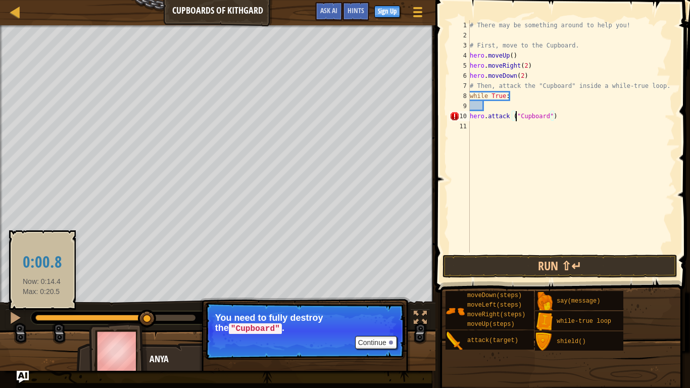
click at [42, 302] on div at bounding box center [91, 318] width 112 height 6
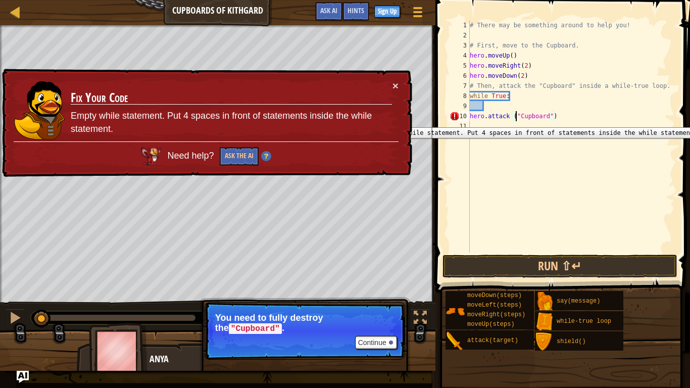
click at [469, 120] on div "10" at bounding box center [460, 116] width 20 height 10
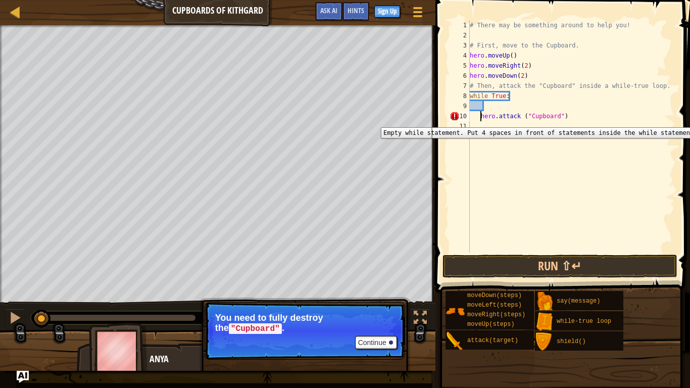
type textarea "hero.attack ("Cupboard")"
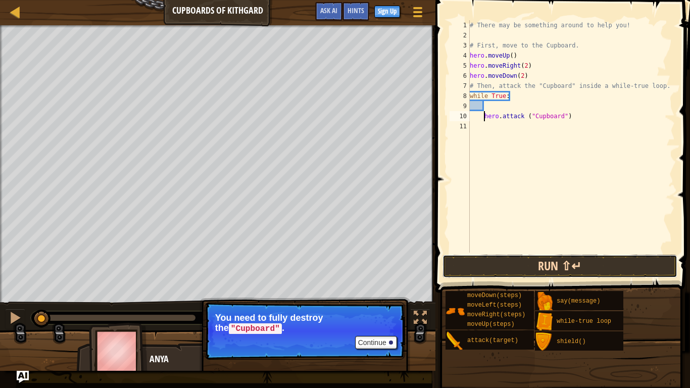
click at [522, 265] on button "Run ⇧↵" at bounding box center [559, 266] width 235 height 23
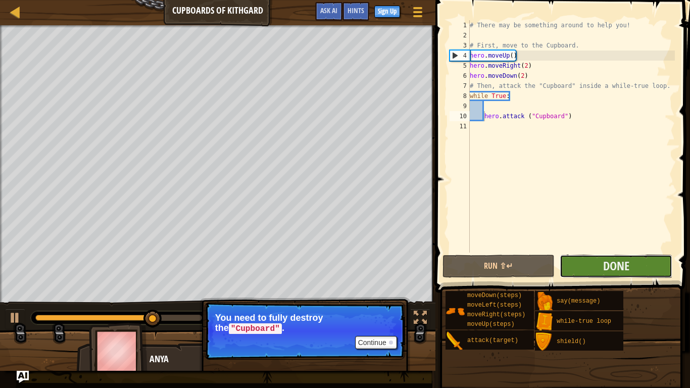
click at [581, 257] on button "Done" at bounding box center [616, 266] width 113 height 23
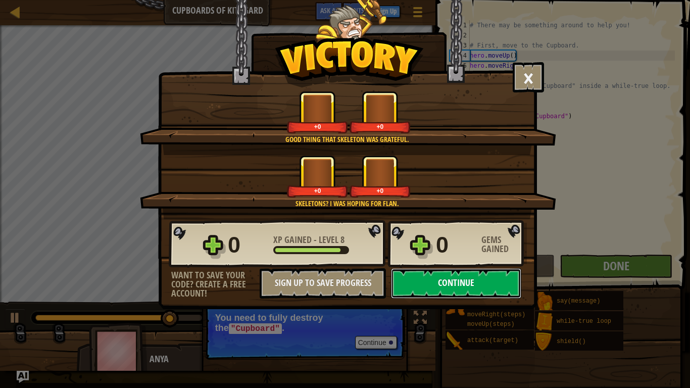
click at [451, 296] on button "Continue" at bounding box center [456, 283] width 130 height 30
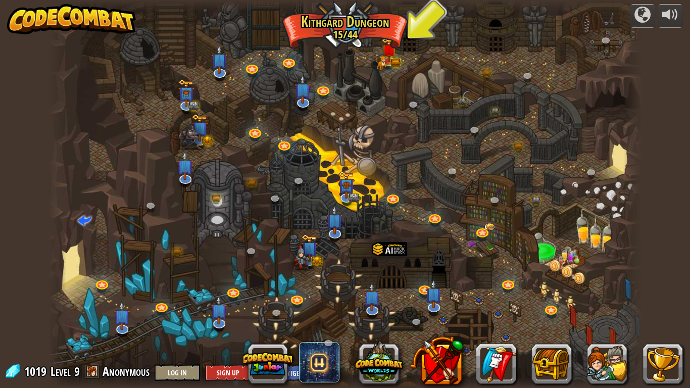
click at [377, 53] on div at bounding box center [344, 194] width 593 height 388
click at [393, 49] on img at bounding box center [388, 43] width 15 height 33
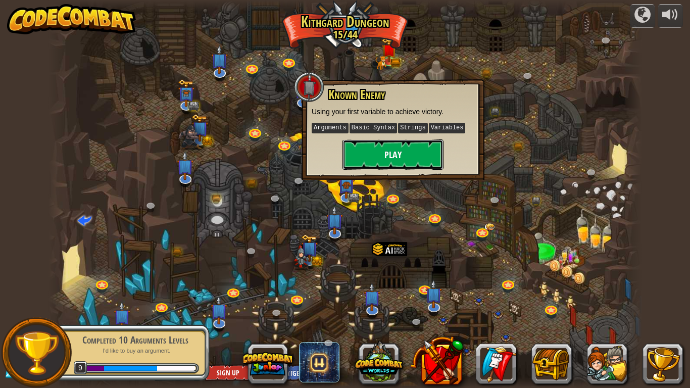
click at [381, 159] on button "Play" at bounding box center [392, 154] width 101 height 30
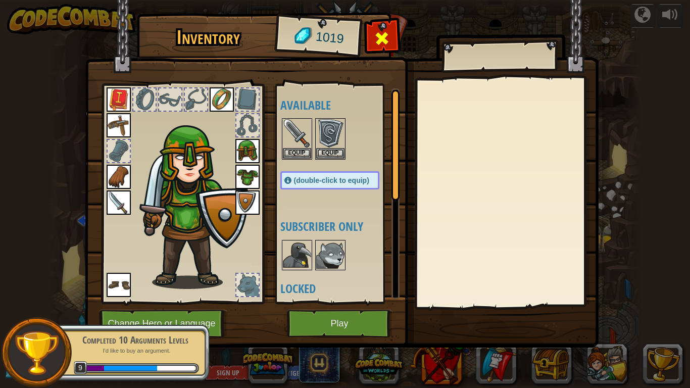
click at [385, 40] on span at bounding box center [382, 38] width 16 height 16
